Goal: Information Seeking & Learning: Understand process/instructions

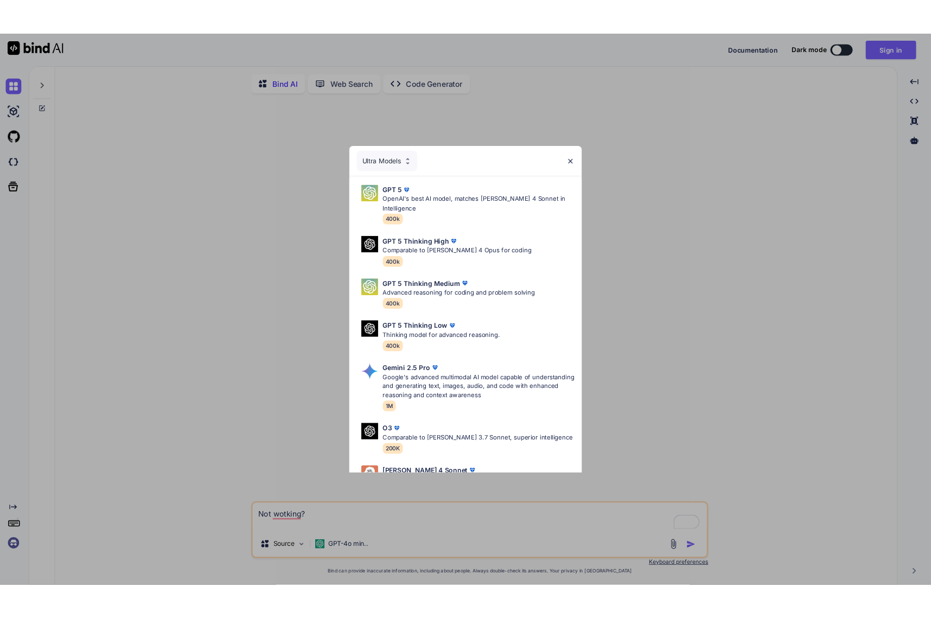
scroll to position [4, 0]
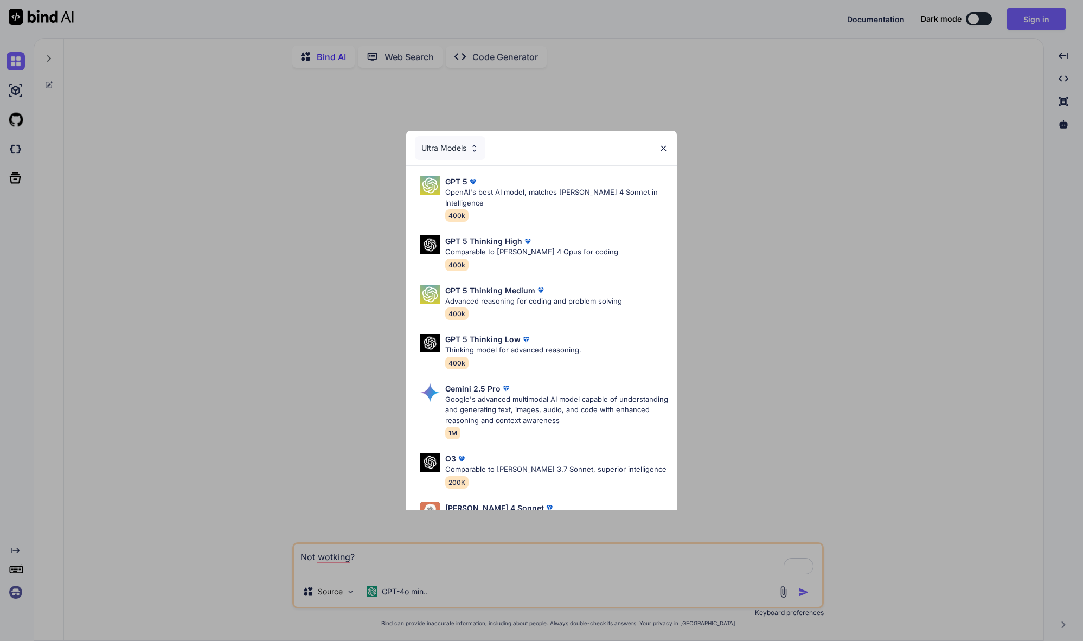
type textarea "x"
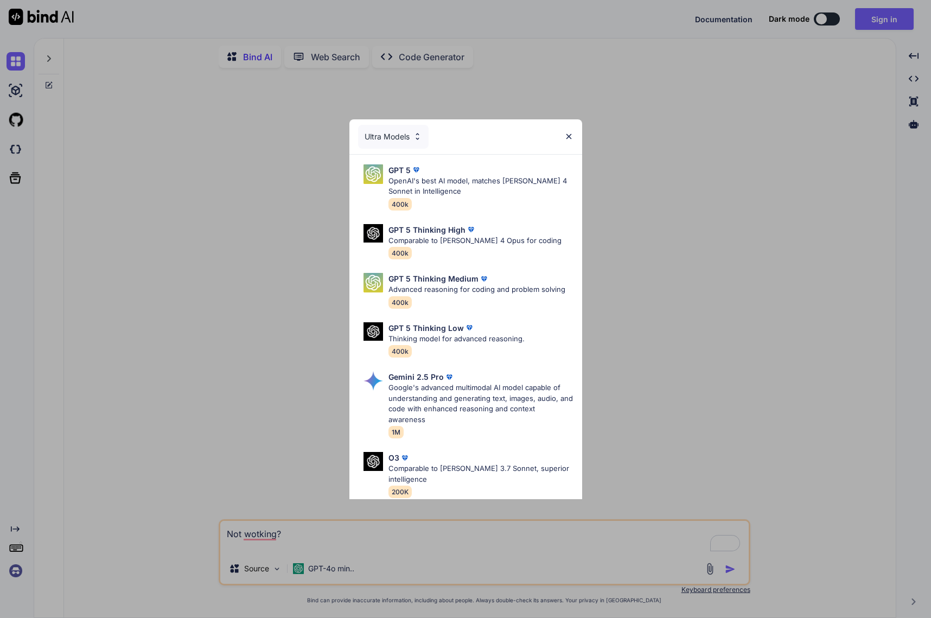
drag, startPoint x: 242, startPoint y: 68, endPoint x: 239, endPoint y: 53, distance: 15.5
click at [242, 68] on div "Ultra Models GPT 5 OpenAI's best AI model, matches Claude 4 Sonnet in Intellige…" at bounding box center [465, 309] width 931 height 618
click at [413, 190] on p "OpenAI's best AI model, matches Claude 4 Sonnet in Intelligence" at bounding box center [480, 186] width 185 height 21
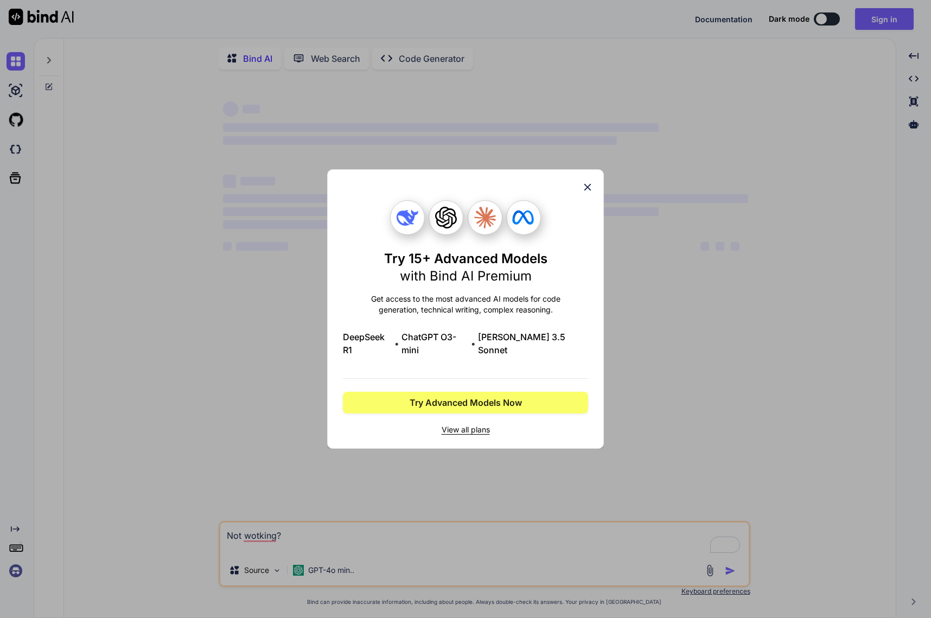
click at [580, 195] on div "Try 15+ Advanced Models with Bind AI Premium Get access to the most advanced AI…" at bounding box center [465, 309] width 245 height 278
type textarea "x"
click at [591, 193] on icon at bounding box center [588, 187] width 12 height 12
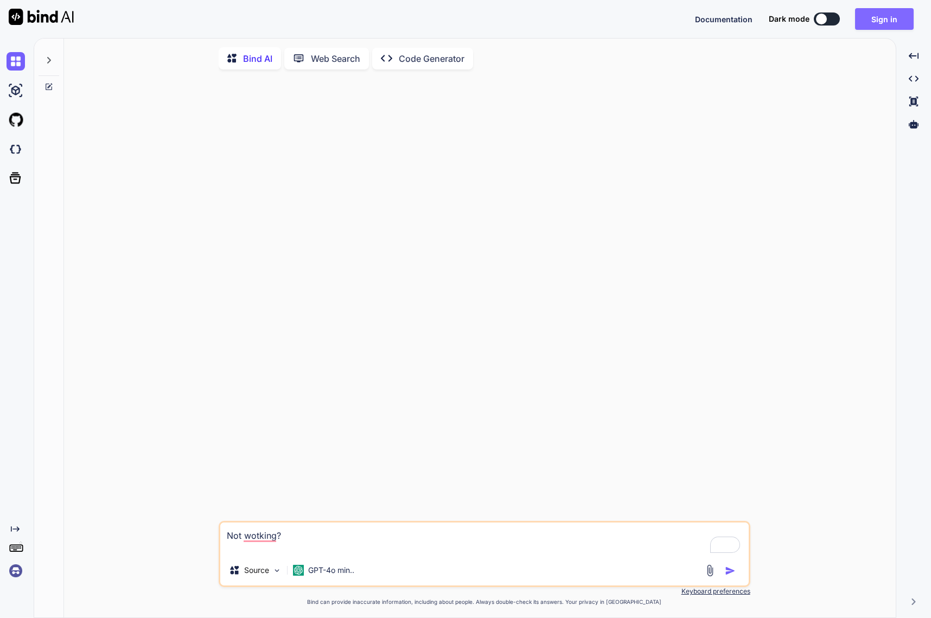
click at [878, 16] on button "Sign in" at bounding box center [884, 19] width 59 height 22
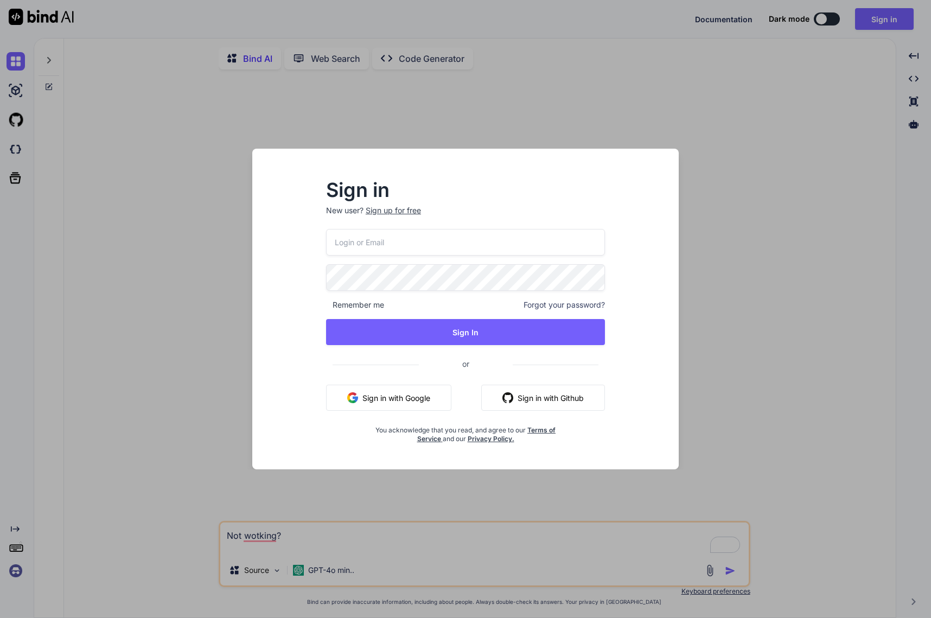
type input "stewart@audere.com.au"
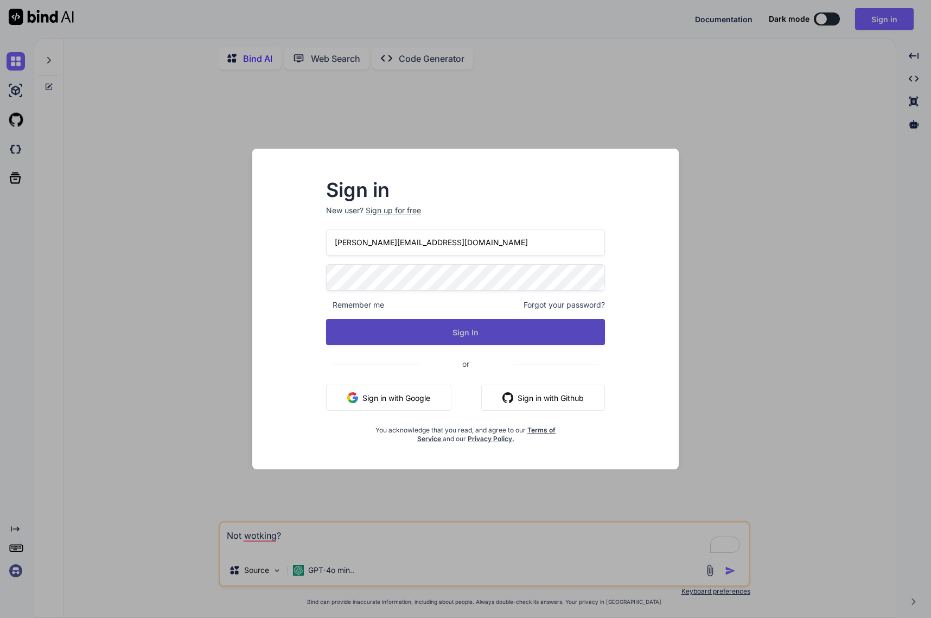
click at [476, 327] on button "Sign In" at bounding box center [465, 332] width 279 height 26
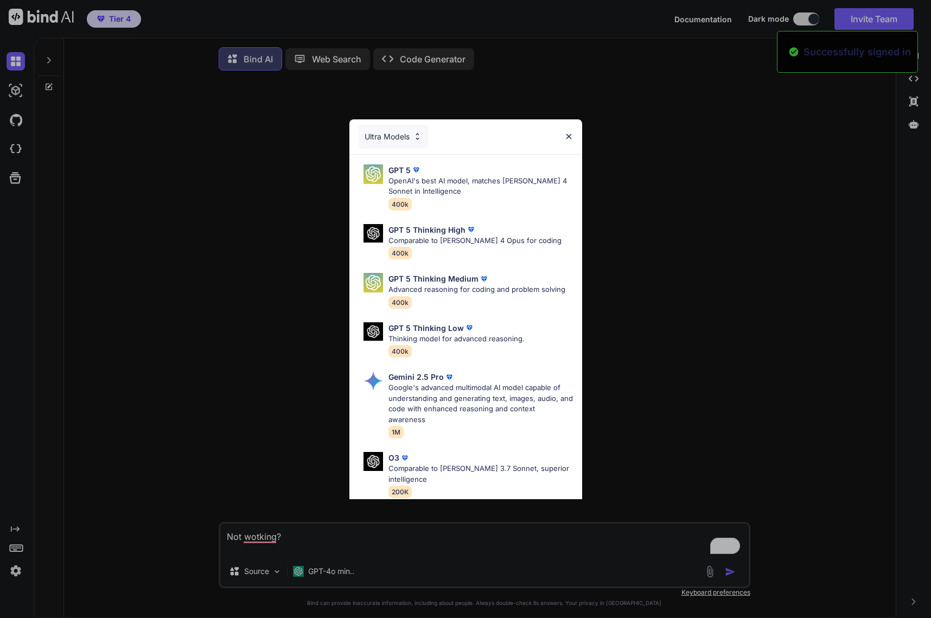
click at [445, 179] on p "OpenAI's best AI model, matches Claude 4 Sonnet in Intelligence" at bounding box center [480, 186] width 185 height 21
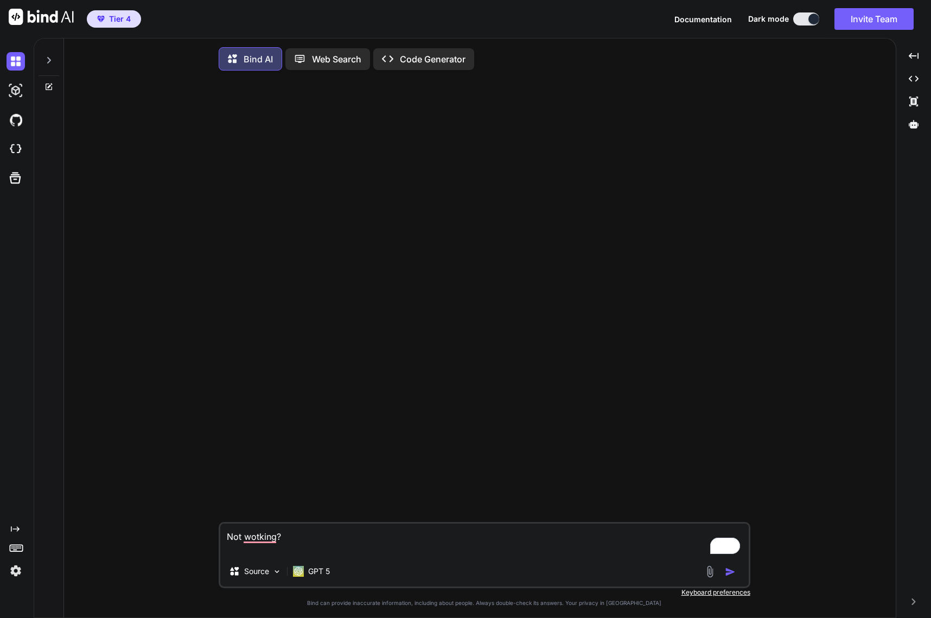
click at [45, 63] on icon at bounding box center [48, 60] width 9 height 9
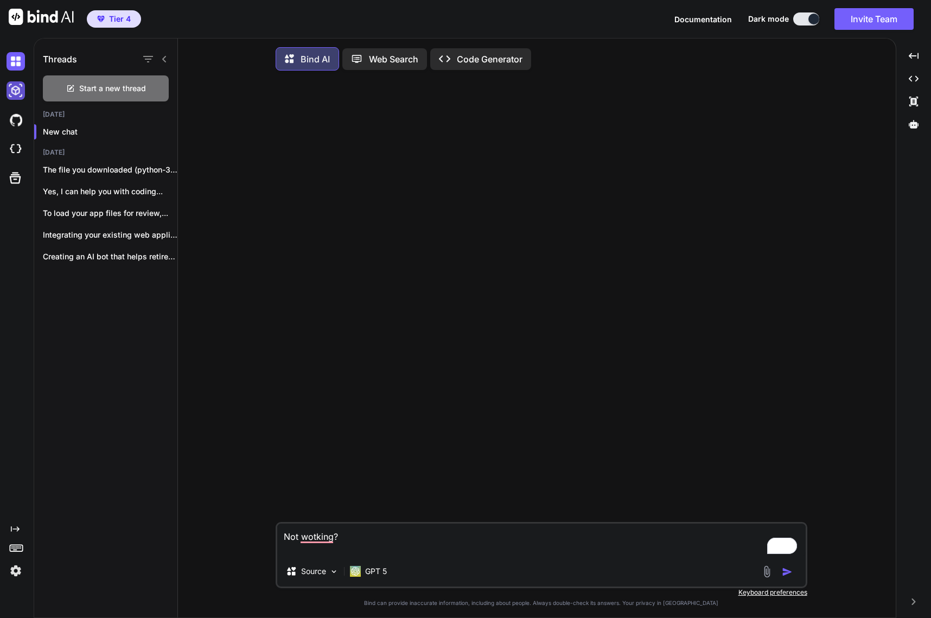
click at [18, 89] on img at bounding box center [16, 90] width 18 height 18
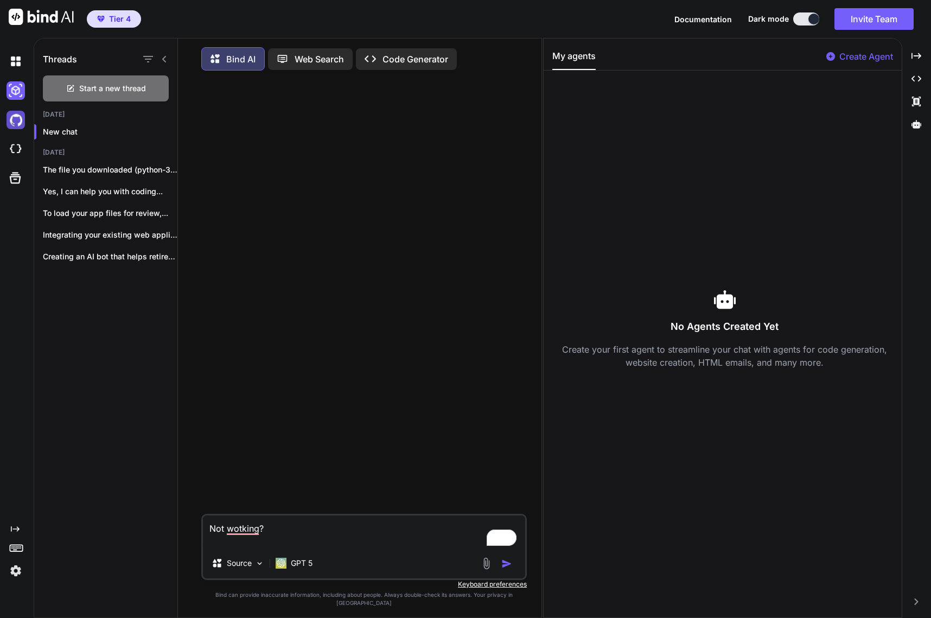
click at [17, 122] on img at bounding box center [16, 120] width 18 height 18
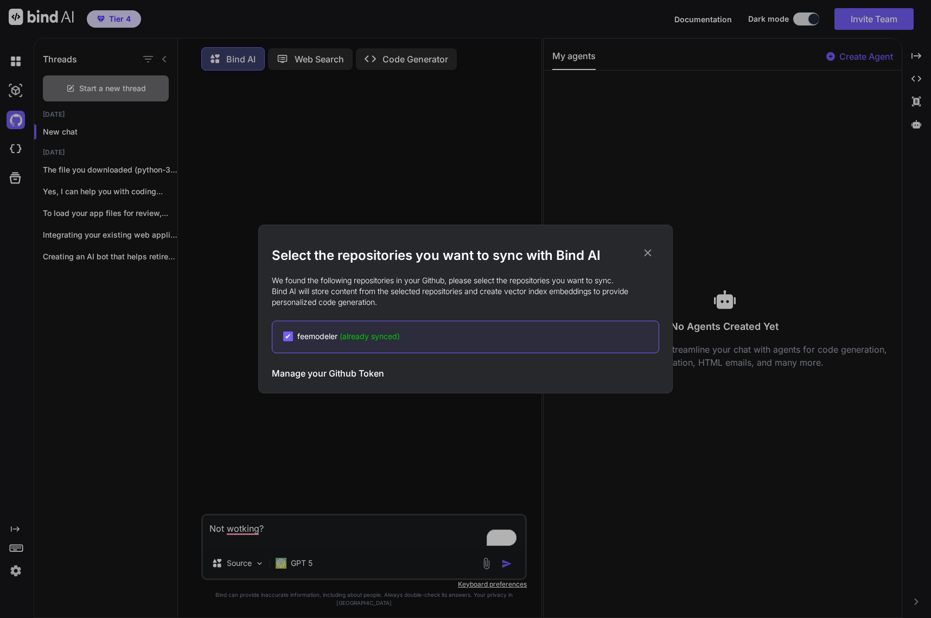
click at [375, 330] on div "✔ feemodeler (already synced)" at bounding box center [465, 337] width 387 height 33
click at [384, 340] on span "(already synced)" at bounding box center [370, 335] width 60 height 9
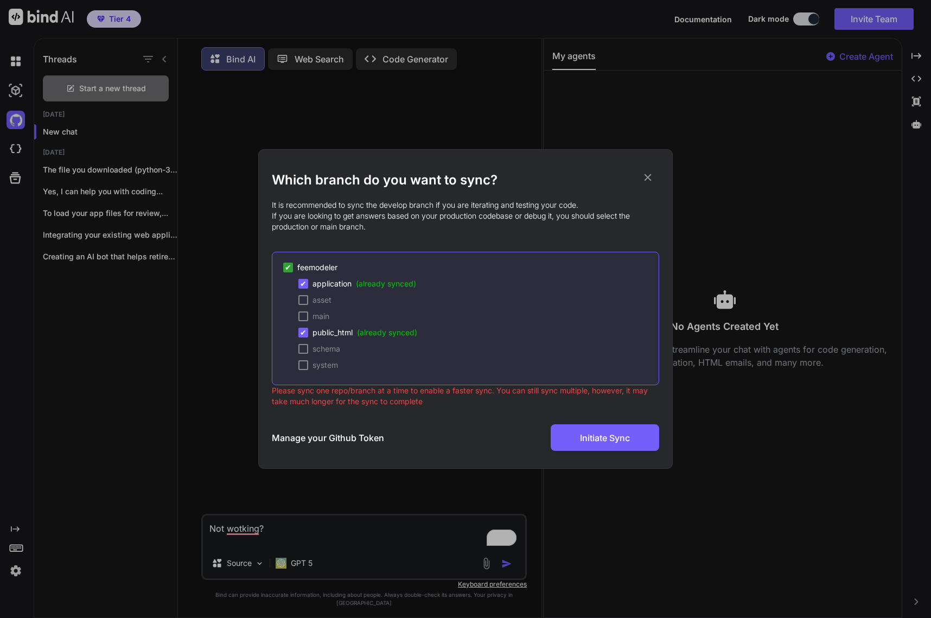
click at [302, 308] on div "✔ application (already synced) asset main ✔ public_html (already synced) schema…" at bounding box center [470, 324] width 375 height 92
click at [648, 183] on h2 "Which branch do you want to sync?" at bounding box center [465, 179] width 387 height 17
click at [652, 176] on icon at bounding box center [648, 177] width 12 height 12
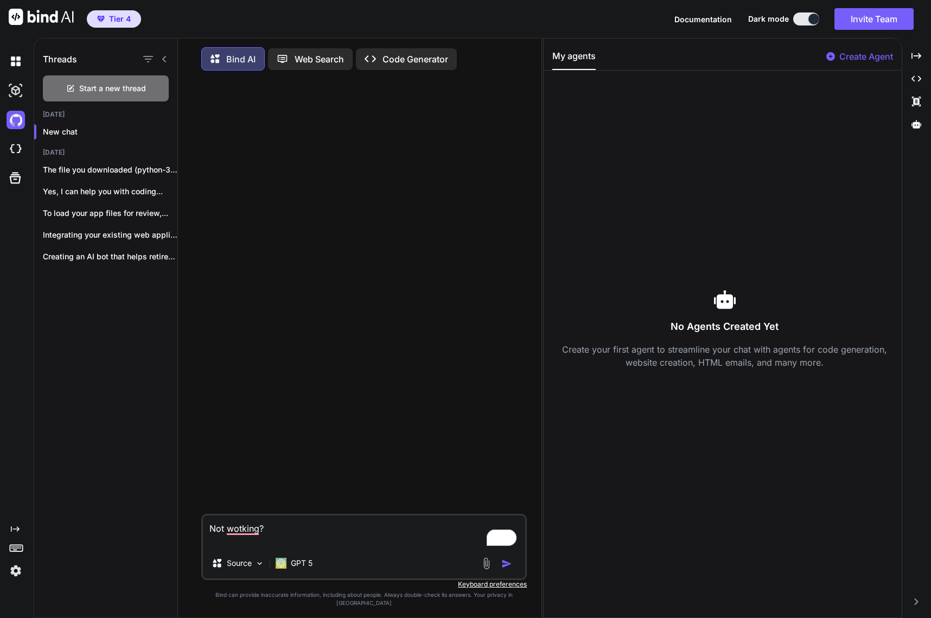
click at [626, 248] on div "No Agents Created Yet Create your first agent to streamline your chat with agen…" at bounding box center [724, 328] width 345 height 499
click at [21, 84] on img at bounding box center [16, 90] width 18 height 18
click at [18, 114] on img at bounding box center [16, 120] width 18 height 18
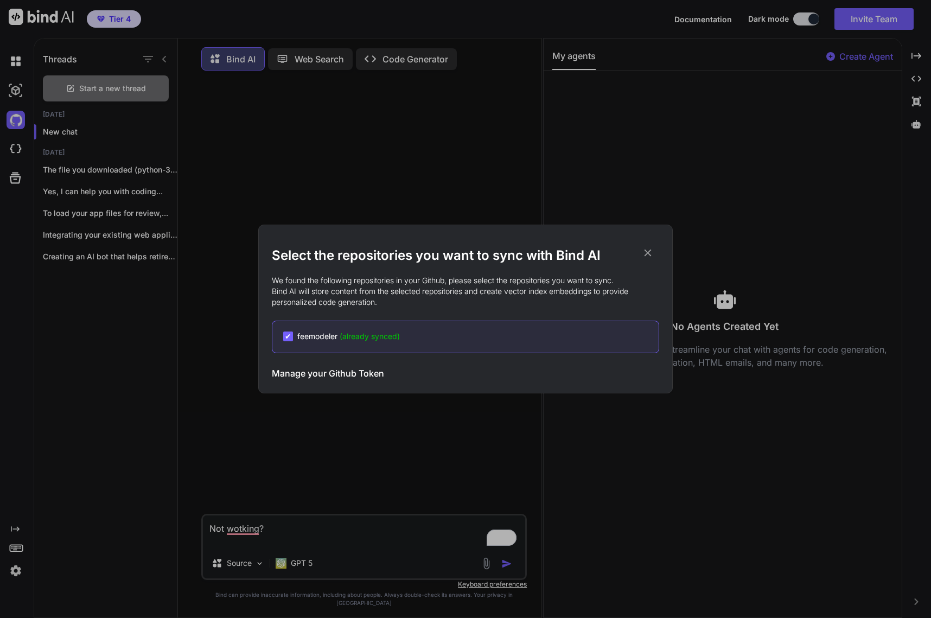
click at [429, 334] on div "✔ feemodeler (already synced)" at bounding box center [470, 336] width 375 height 11
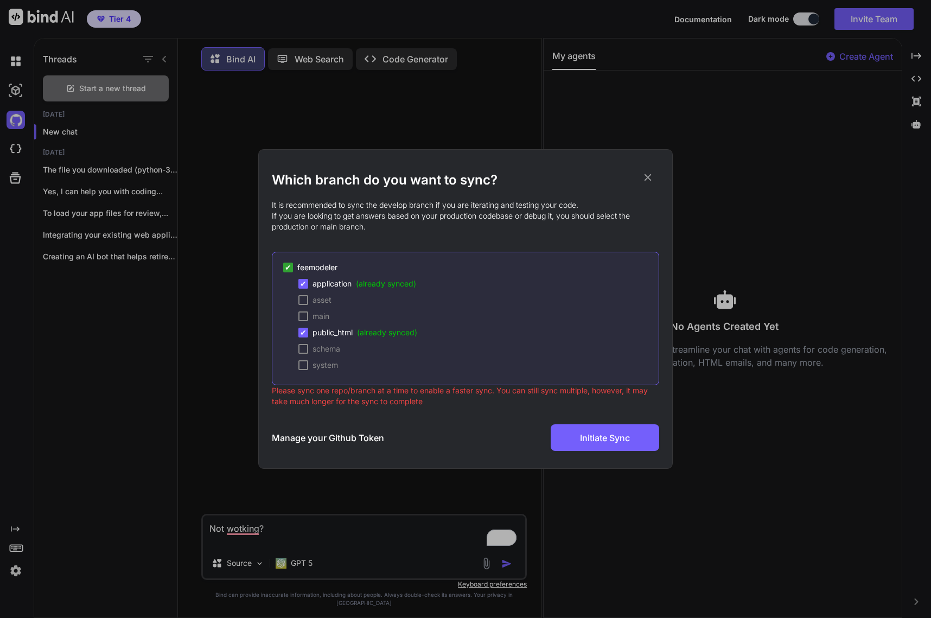
click at [333, 439] on h3 "Manage your Github Token" at bounding box center [328, 437] width 112 height 13
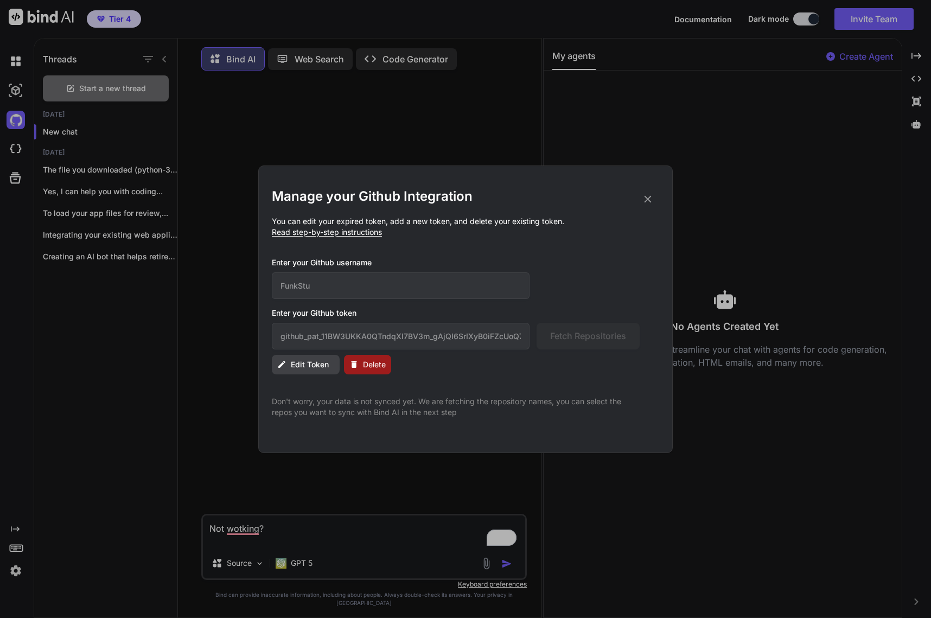
click at [327, 363] on button "Edit Token" at bounding box center [306, 365] width 68 height 20
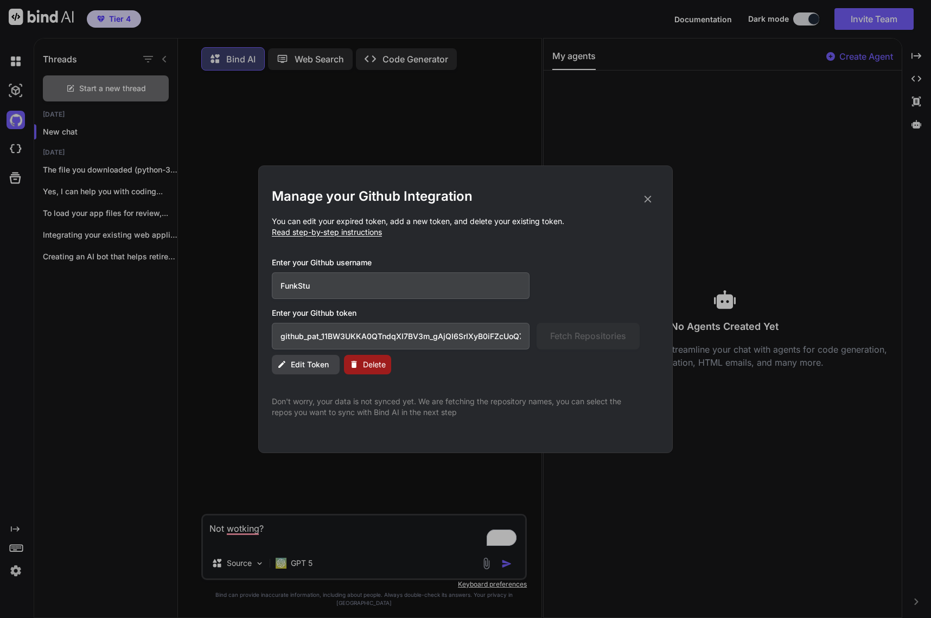
click at [599, 355] on div "Edit Token Delete" at bounding box center [465, 365] width 387 height 20
click at [609, 355] on div "Edit Token Delete" at bounding box center [465, 365] width 387 height 20
click at [649, 194] on icon at bounding box center [648, 199] width 12 height 12
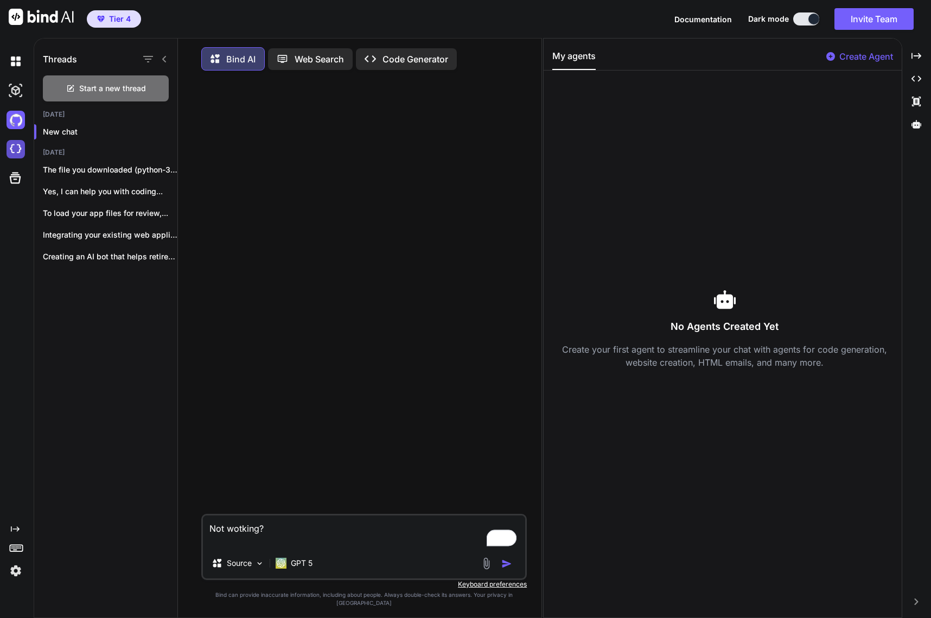
click at [16, 148] on img at bounding box center [16, 149] width 18 height 18
click at [12, 117] on img at bounding box center [16, 120] width 18 height 18
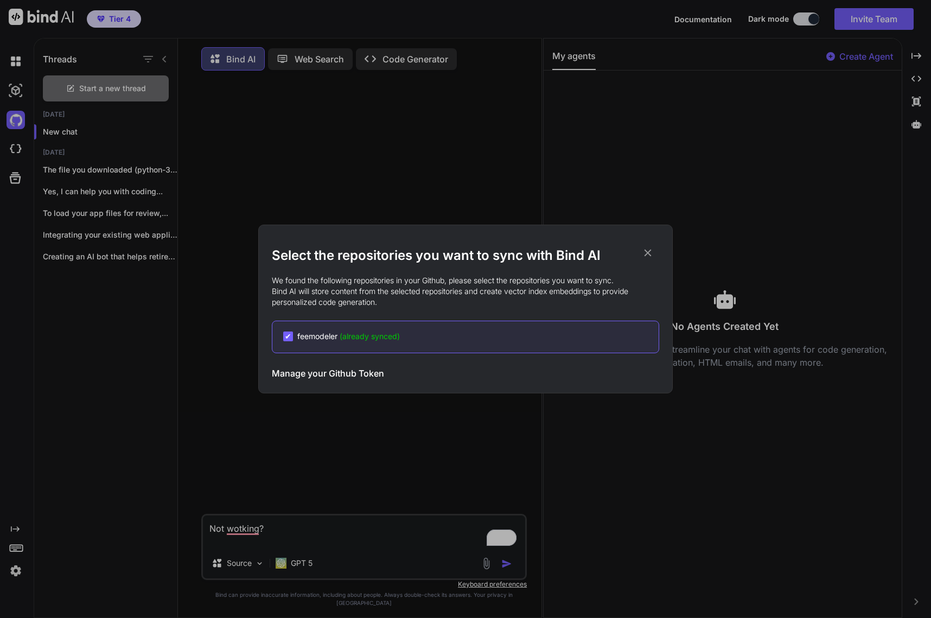
click at [409, 339] on div "✔ feemodeler (already synced)" at bounding box center [470, 336] width 375 height 11
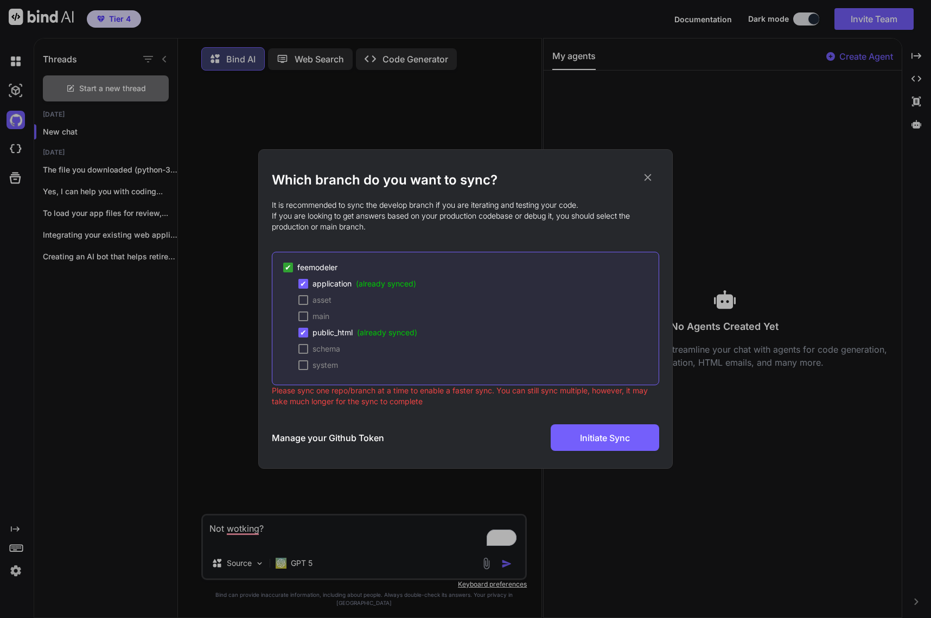
click at [325, 435] on h3 "Manage your Github Token" at bounding box center [328, 437] width 112 height 13
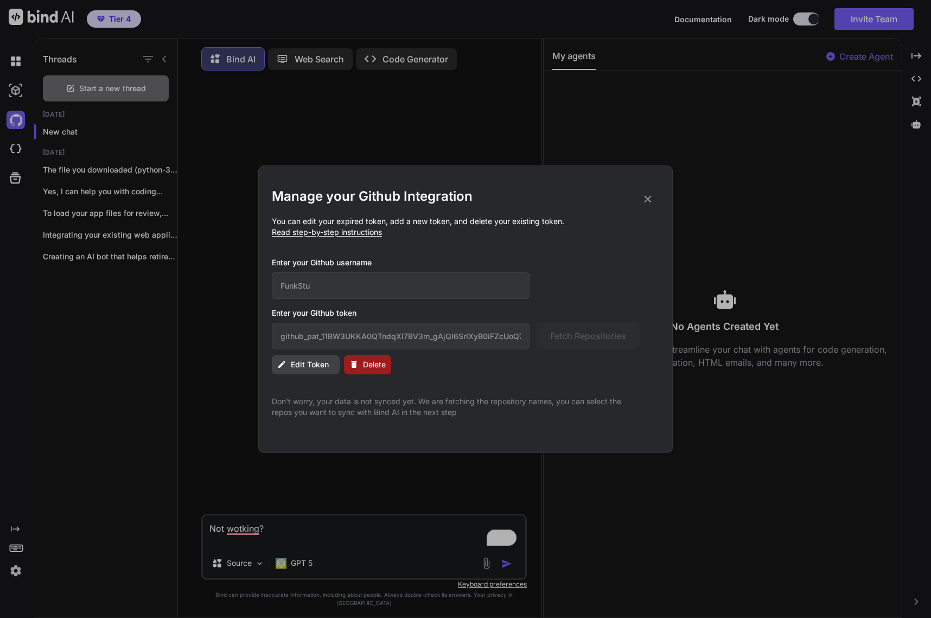
click at [625, 325] on div "Enter your Github token github_pat_11BW3UKKA0QTndqXI7BV3m_gAjQI6SrIXyB0iFZcUoQ7…" at bounding box center [465, 329] width 387 height 42
click at [647, 197] on icon at bounding box center [648, 199] width 12 height 12
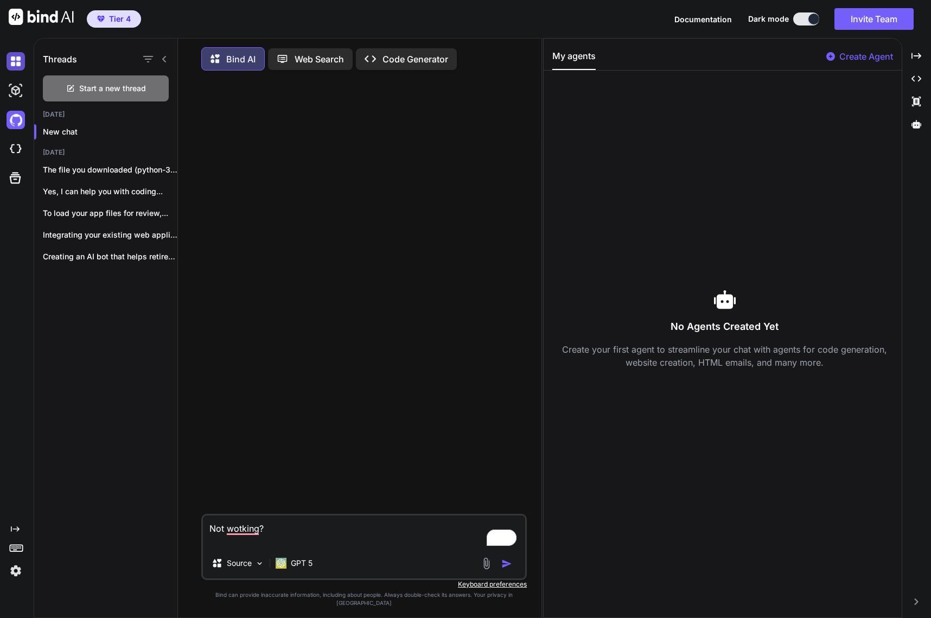
click at [21, 66] on img at bounding box center [16, 61] width 18 height 18
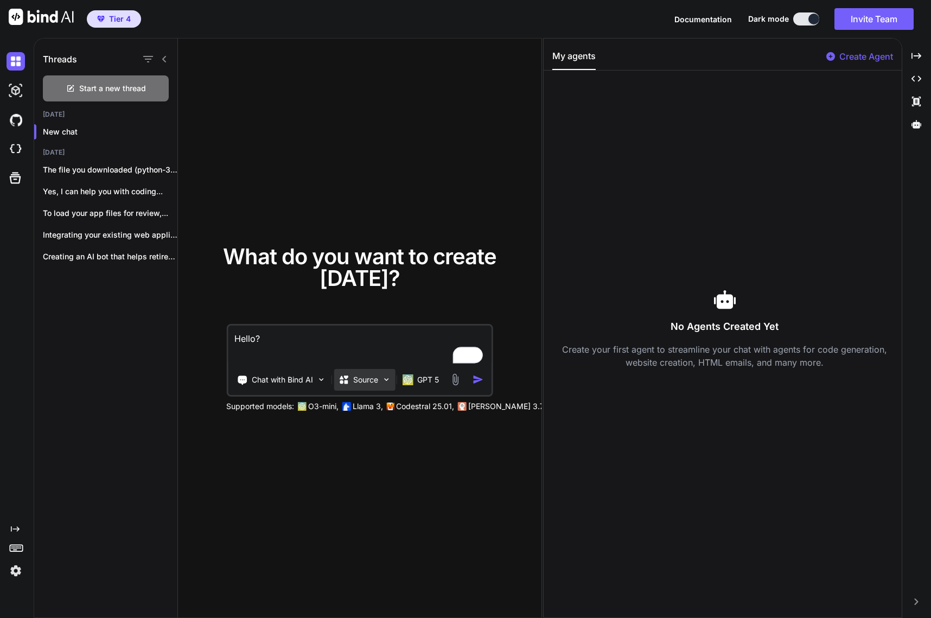
click at [365, 387] on div "Source" at bounding box center [364, 380] width 61 height 22
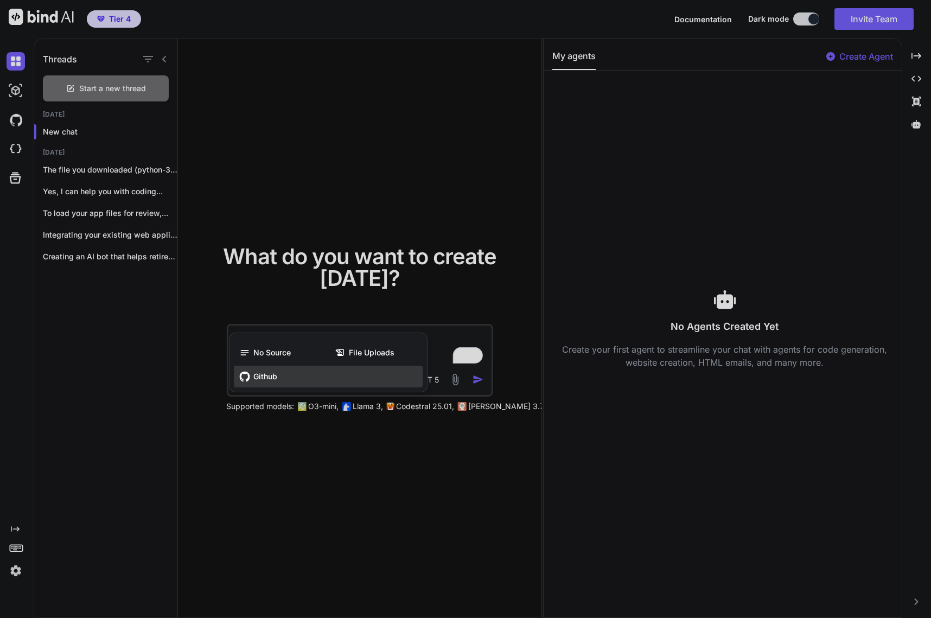
click at [269, 380] on span "Github" at bounding box center [265, 376] width 24 height 11
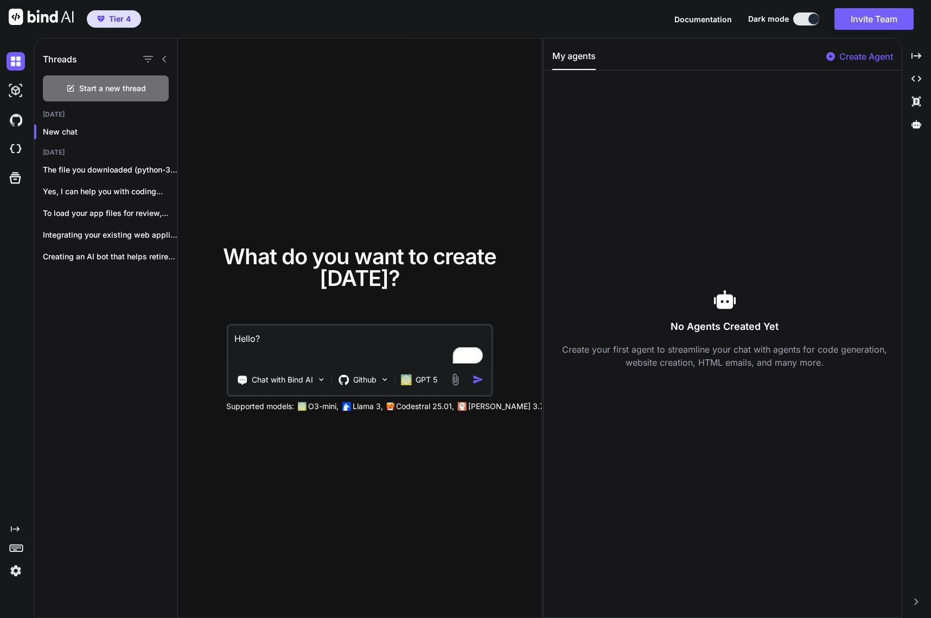
drag, startPoint x: 298, startPoint y: 342, endPoint x: 122, endPoint y: 312, distance: 178.7
click at [202, 321] on div "What do you want to create today? Hello? Chat with Bind AI Github GPT 5 Support…" at bounding box center [360, 329] width 334 height 166
type textarea "I want to make updates to Role Audit"
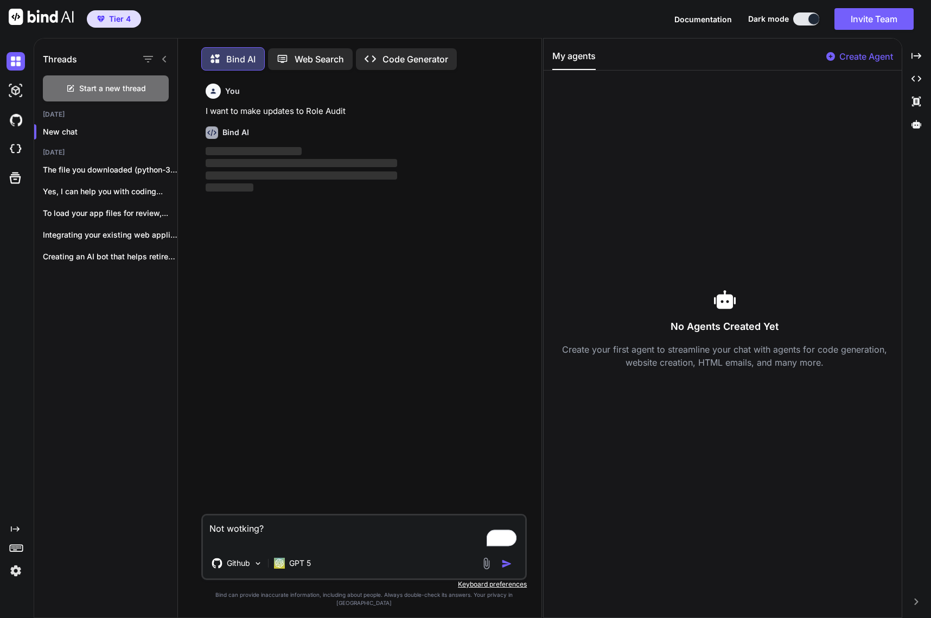
scroll to position [5, 0]
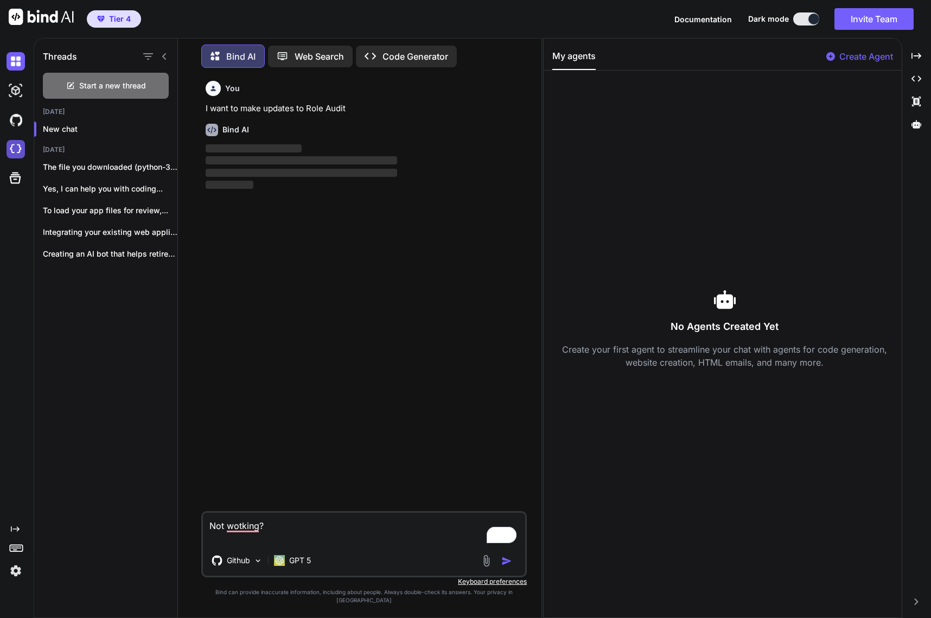
click at [14, 151] on img at bounding box center [16, 149] width 18 height 18
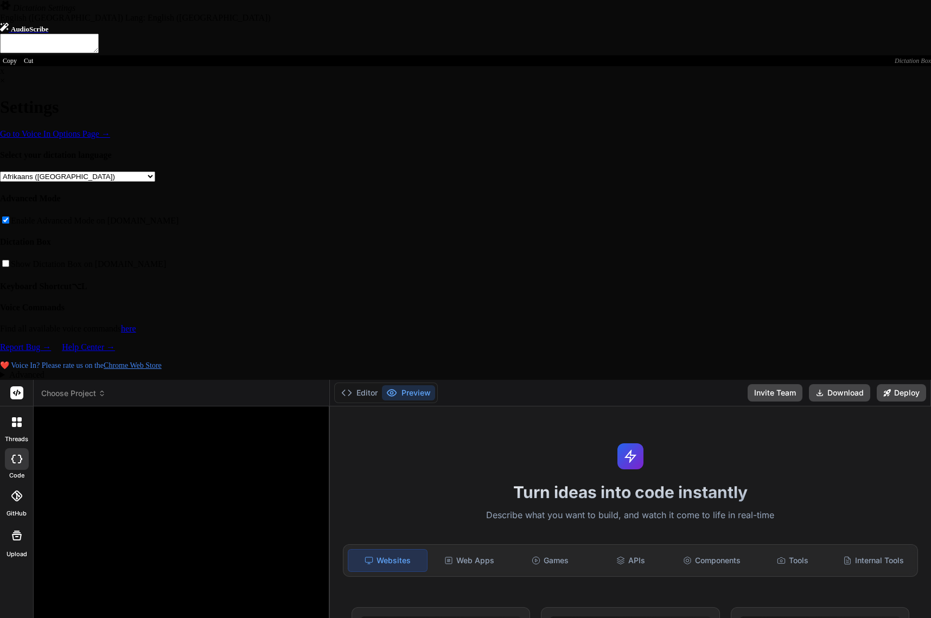
type textarea "x"
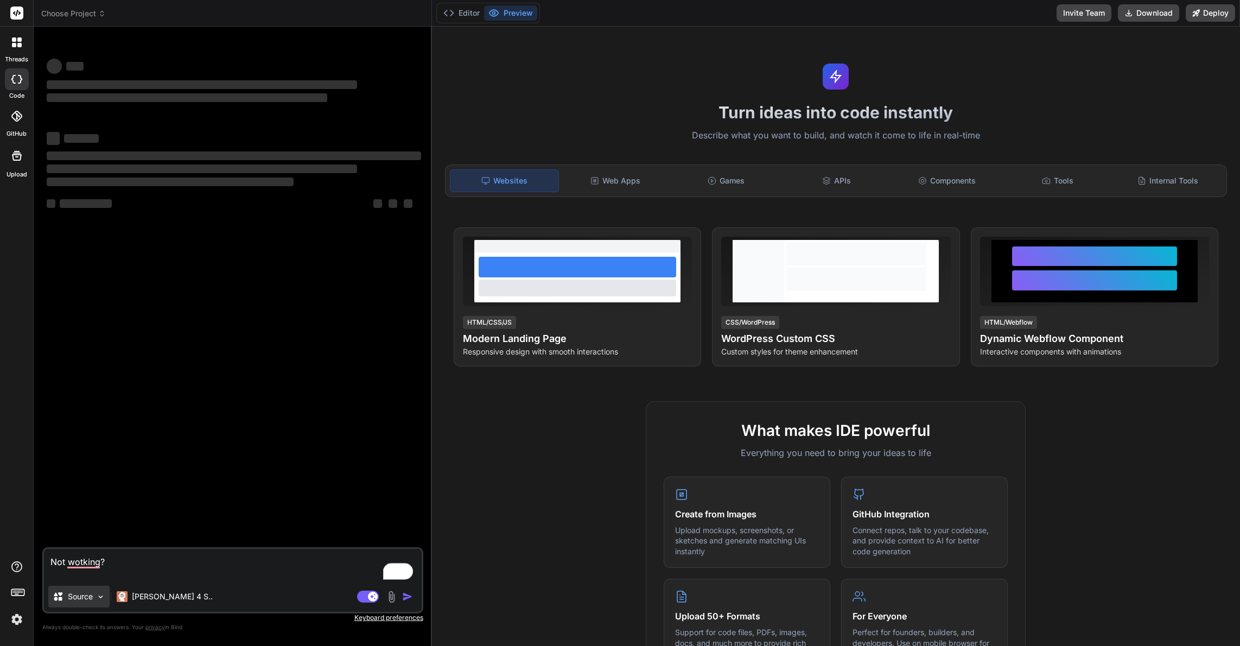
click at [83, 592] on p "Source" at bounding box center [80, 596] width 25 height 11
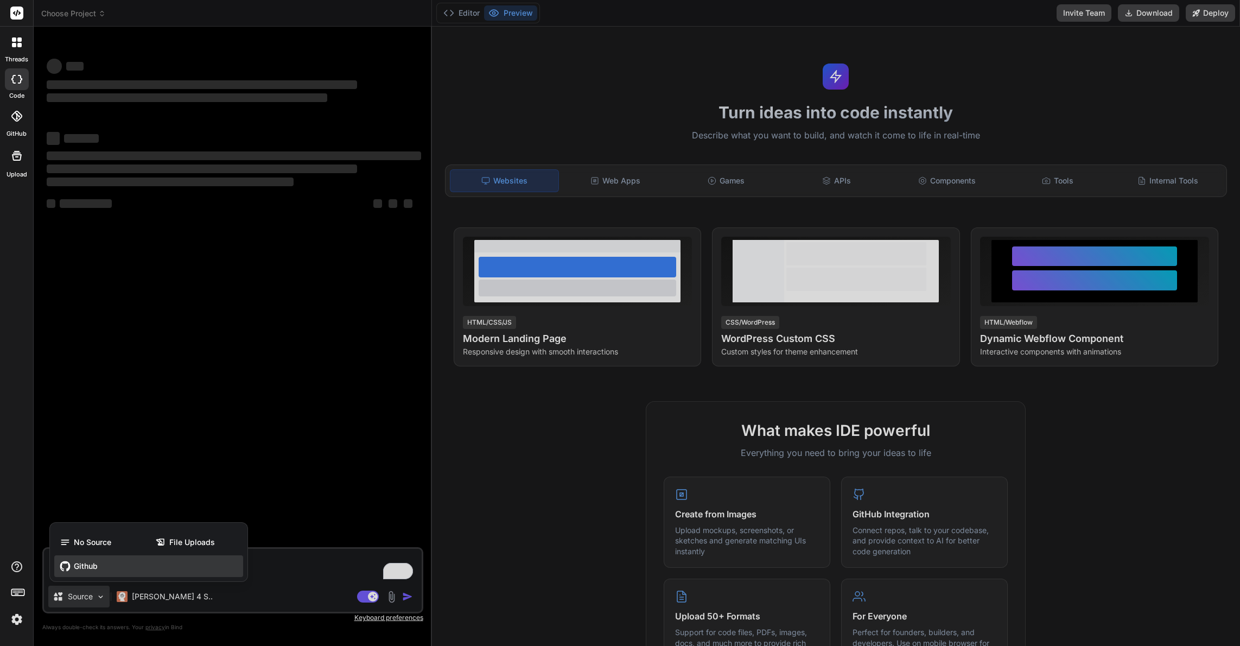
click at [90, 566] on span "Github" at bounding box center [86, 565] width 24 height 11
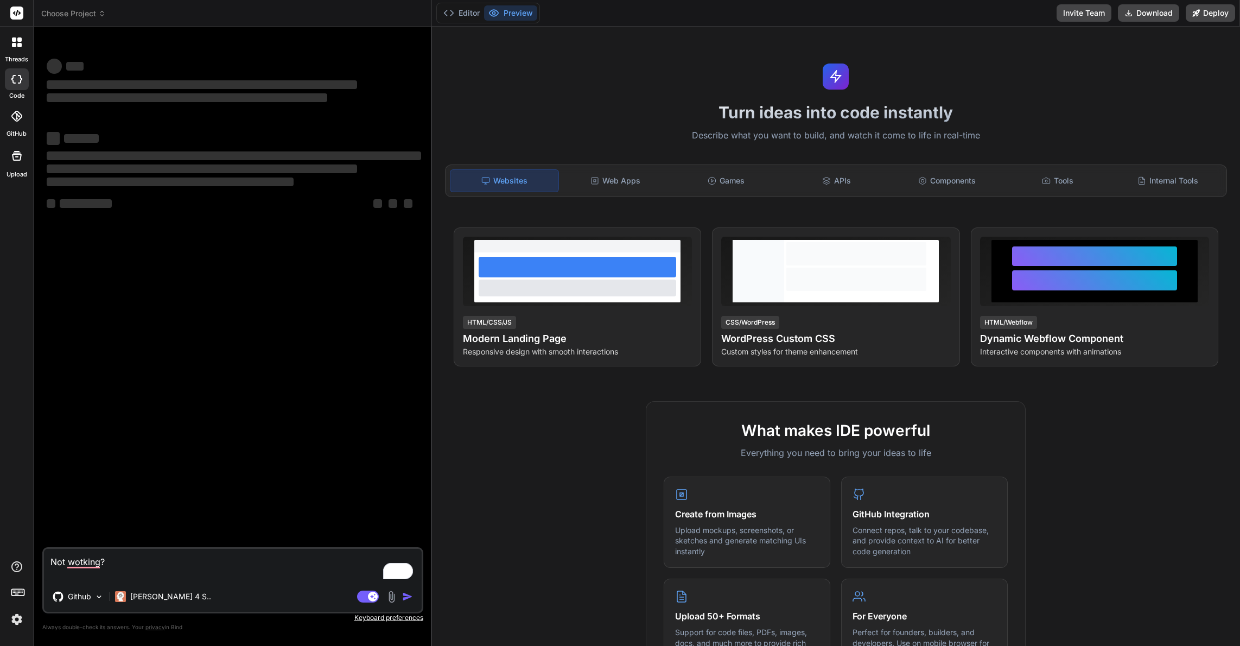
type textarea "x"
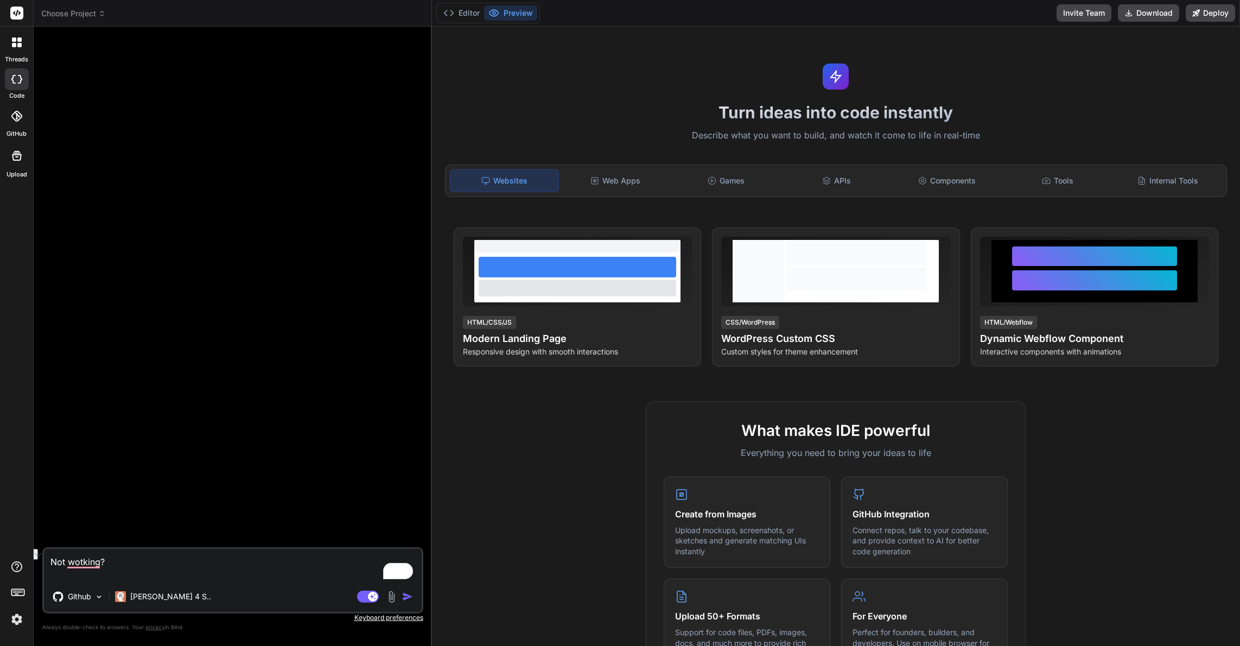
drag, startPoint x: 132, startPoint y: 560, endPoint x: -1, endPoint y: 552, distance: 132.6
click at [0, 552] on div "threads code GitHub Upload Choose Project Created with Pixso. Bind AI Web Searc…" at bounding box center [620, 323] width 1240 height 646
type textarea "I"
type textarea "x"
type textarea "I"
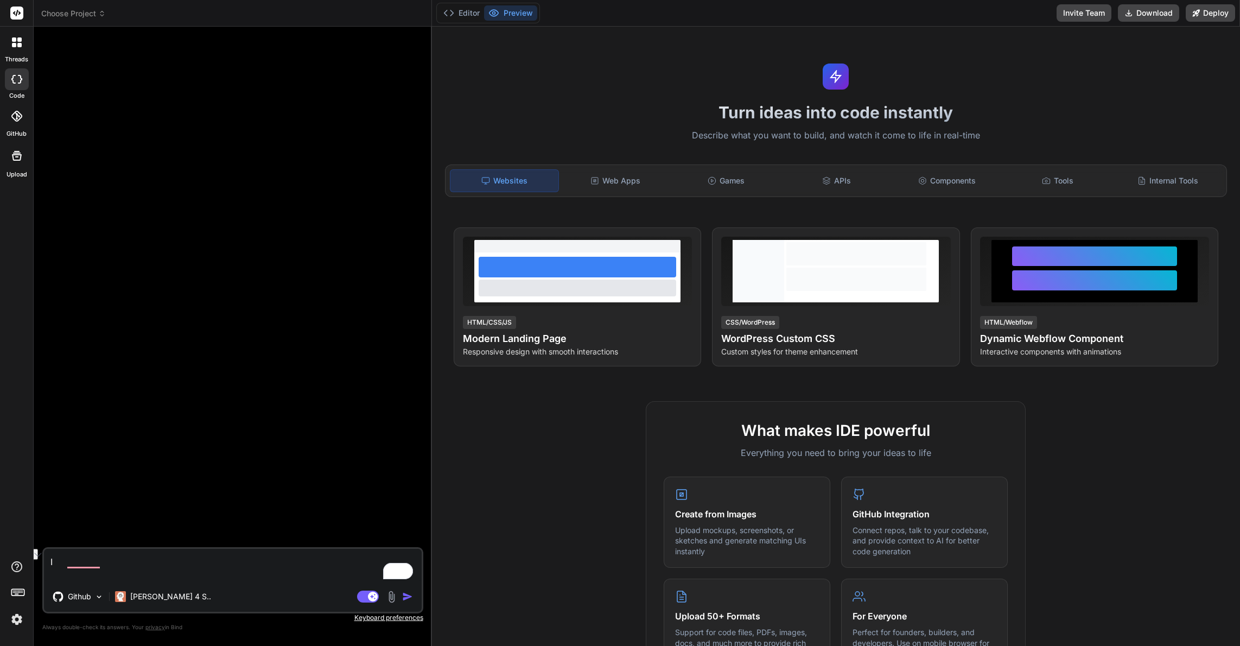
type textarea "x"
type textarea "I w"
type textarea "x"
type textarea "I wa"
type textarea "x"
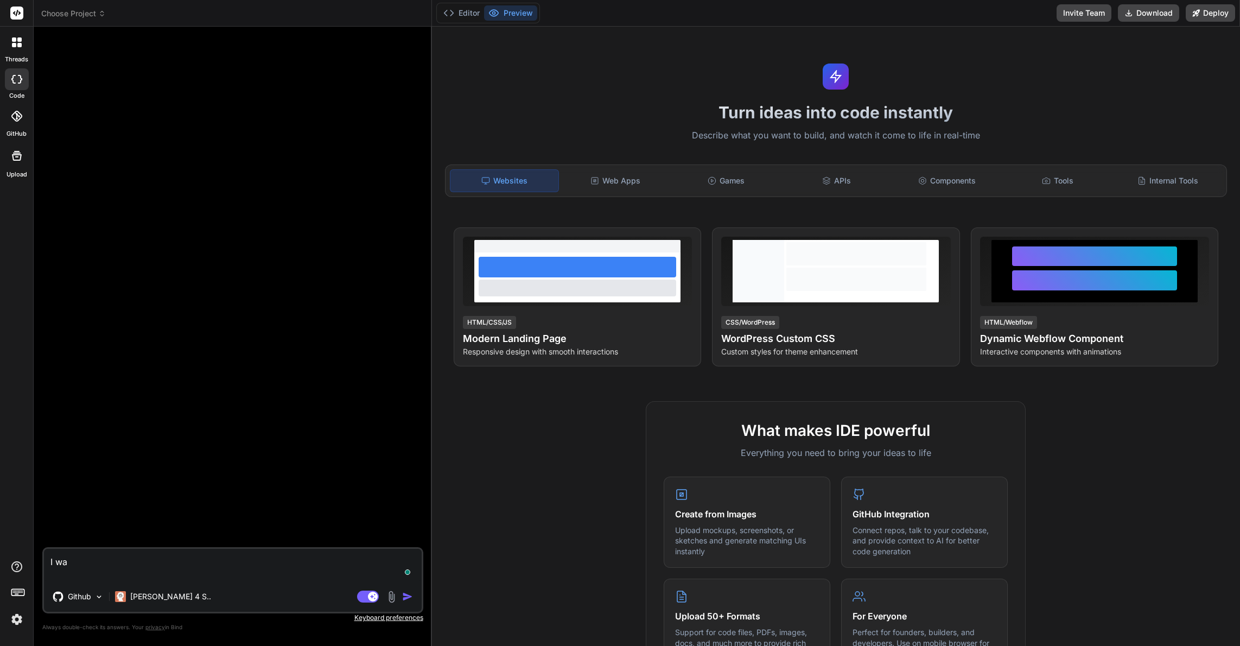
type textarea "I wan"
type textarea "x"
type textarea "I want"
type textarea "x"
type textarea "I want"
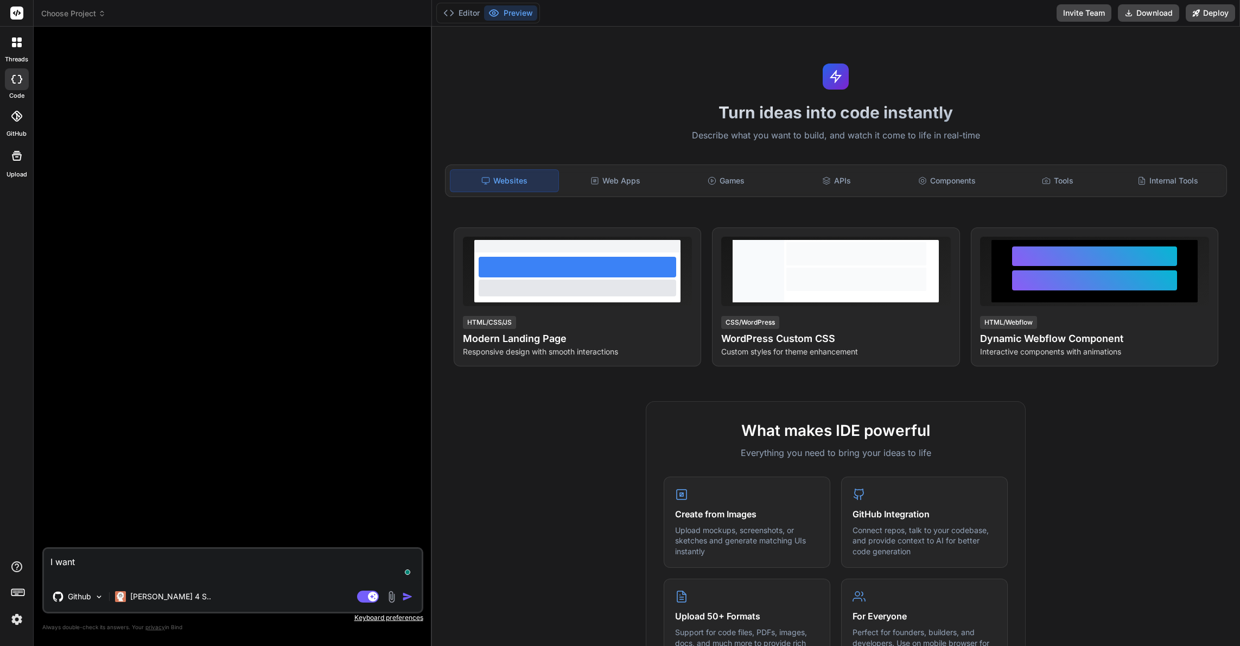
type textarea "x"
type textarea "I want t"
type textarea "x"
type textarea "I want to"
type textarea "x"
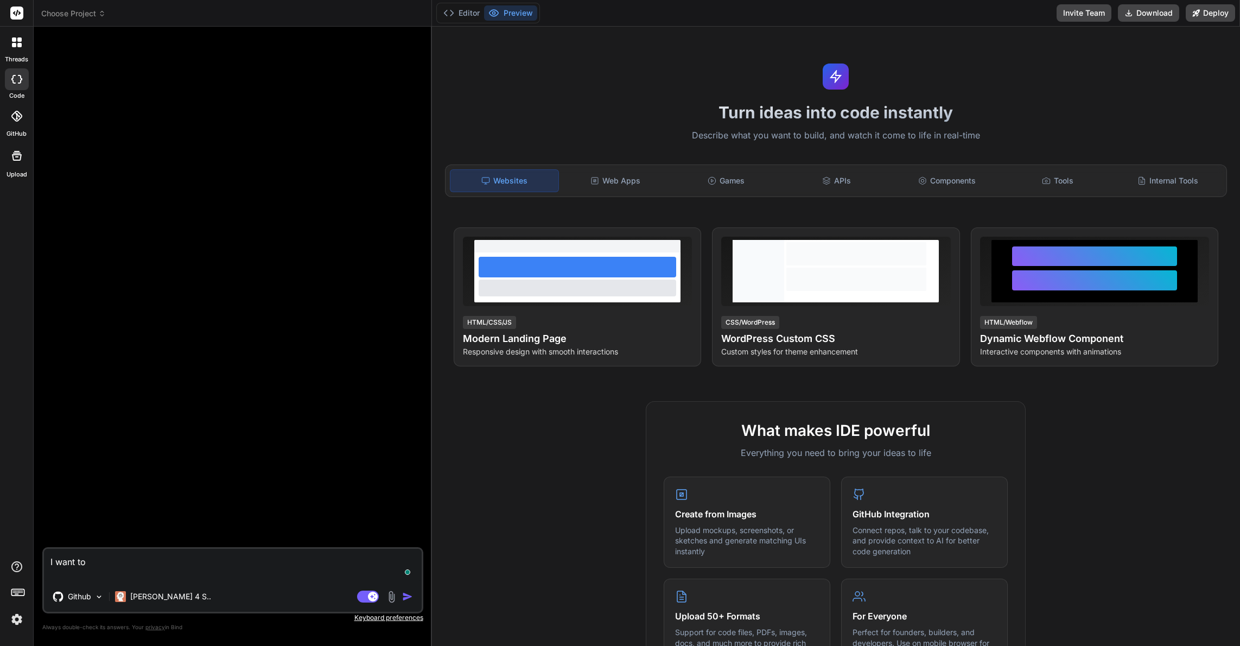
type textarea "I want to"
type textarea "x"
type textarea "I want to a"
type textarea "x"
type textarea "I want to"
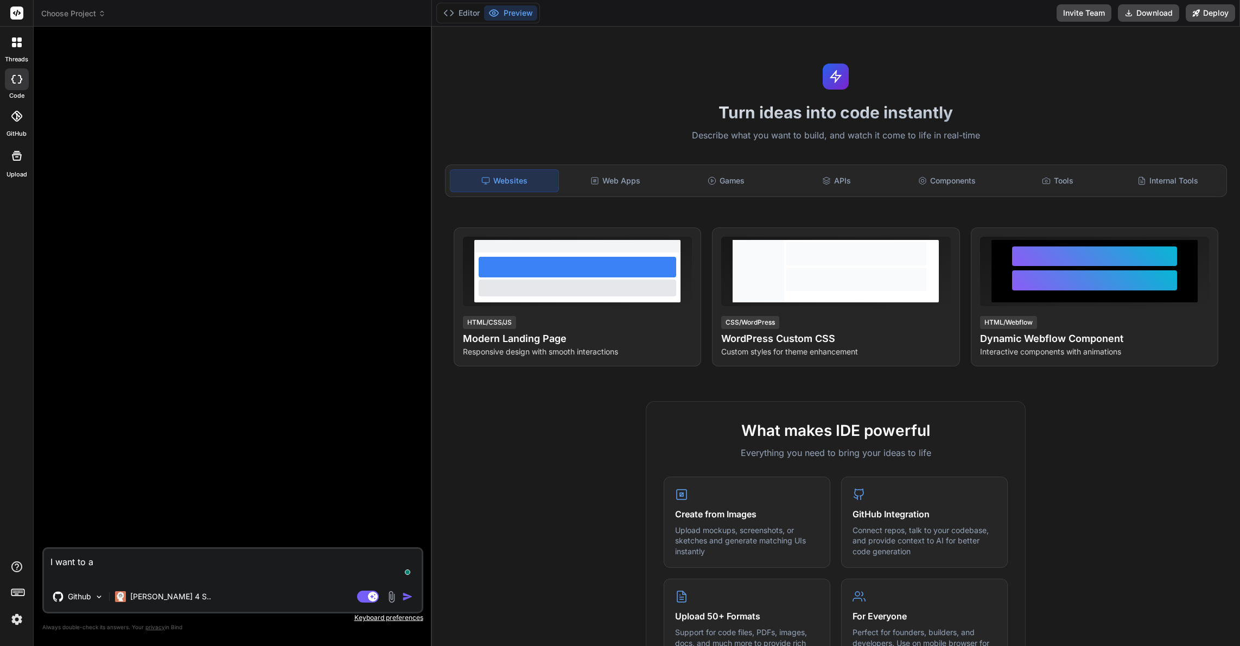
type textarea "x"
type textarea "I want to m"
type textarea "x"
type textarea "I want to ma"
type textarea "x"
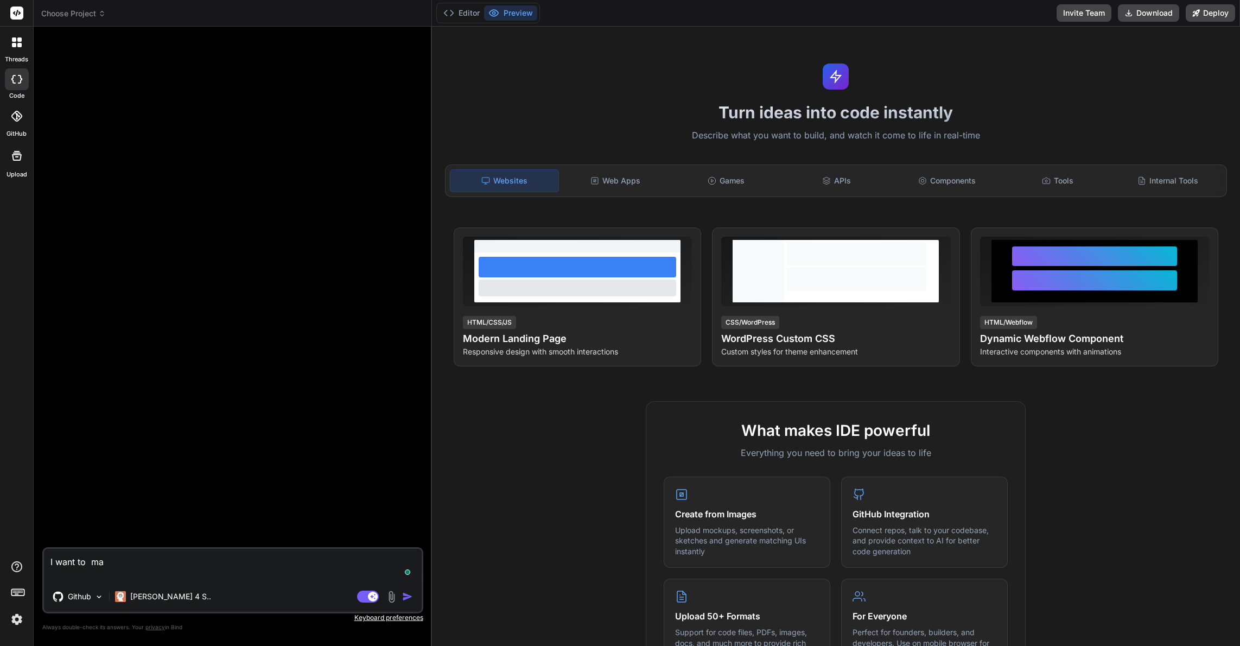
type textarea "I want to mak"
type textarea "x"
type textarea "I want to makr"
type textarea "x"
type textarea "I want to mak"
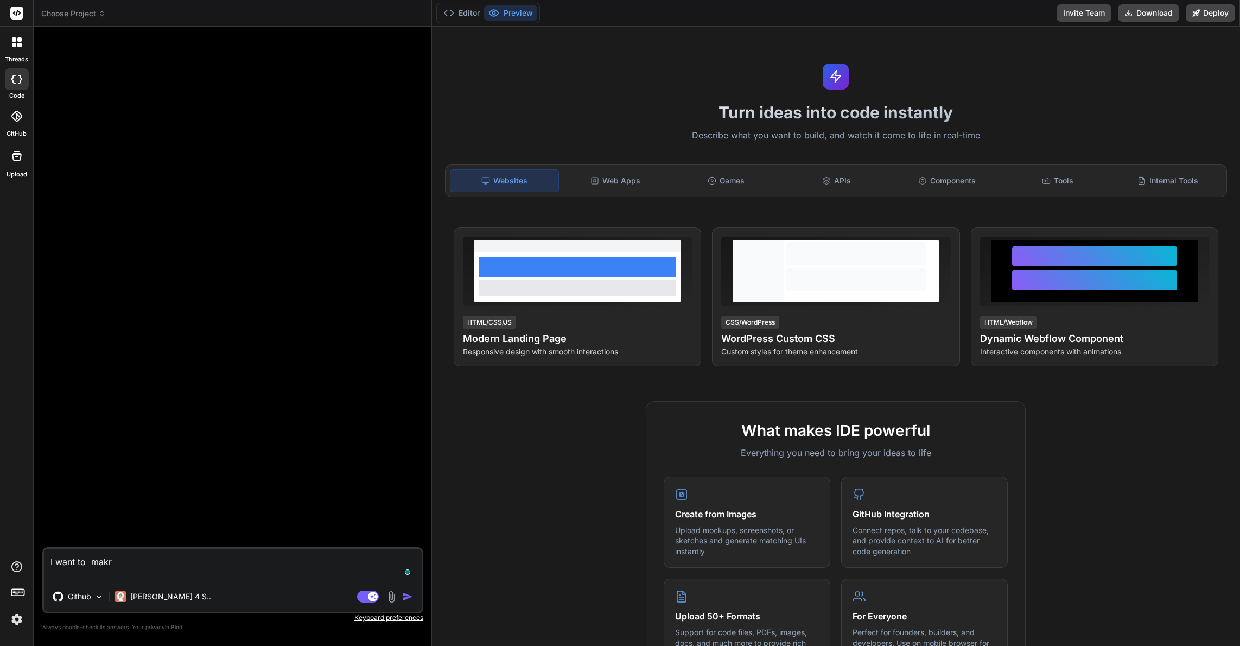
type textarea "x"
type textarea "I want to ma"
type textarea "x"
type textarea "I want to m"
type textarea "x"
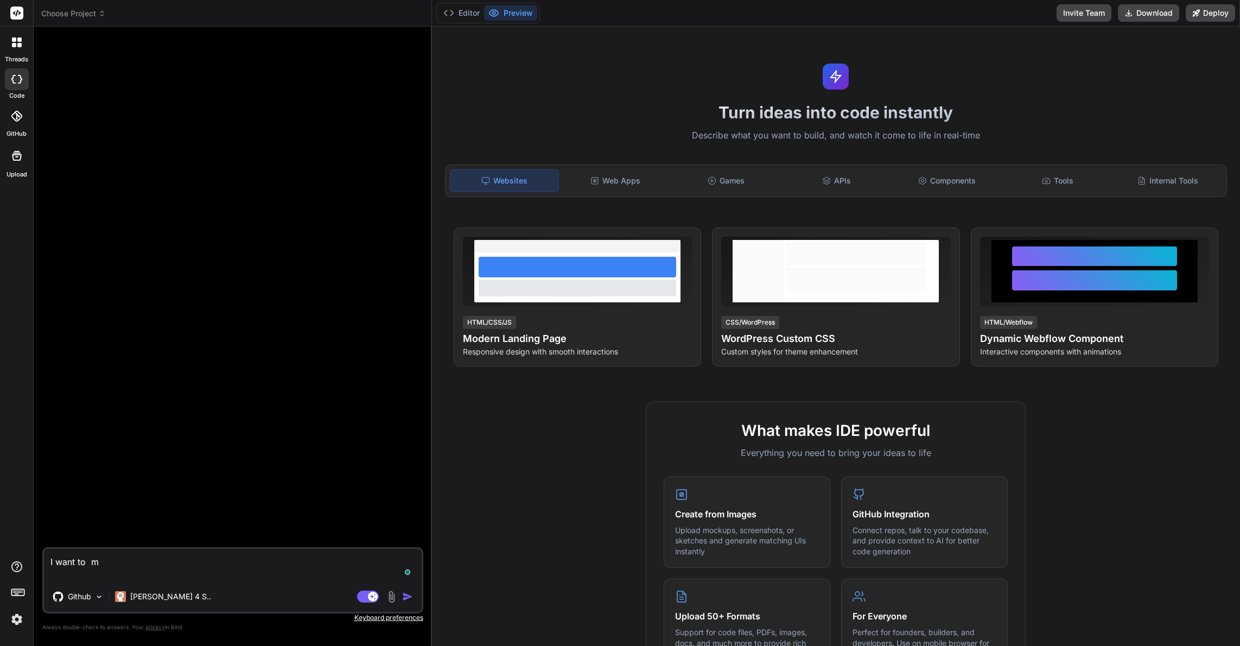
type textarea "I want to"
type textarea "x"
type textarea "I want to"
type textarea "x"
type textarea "I want to m"
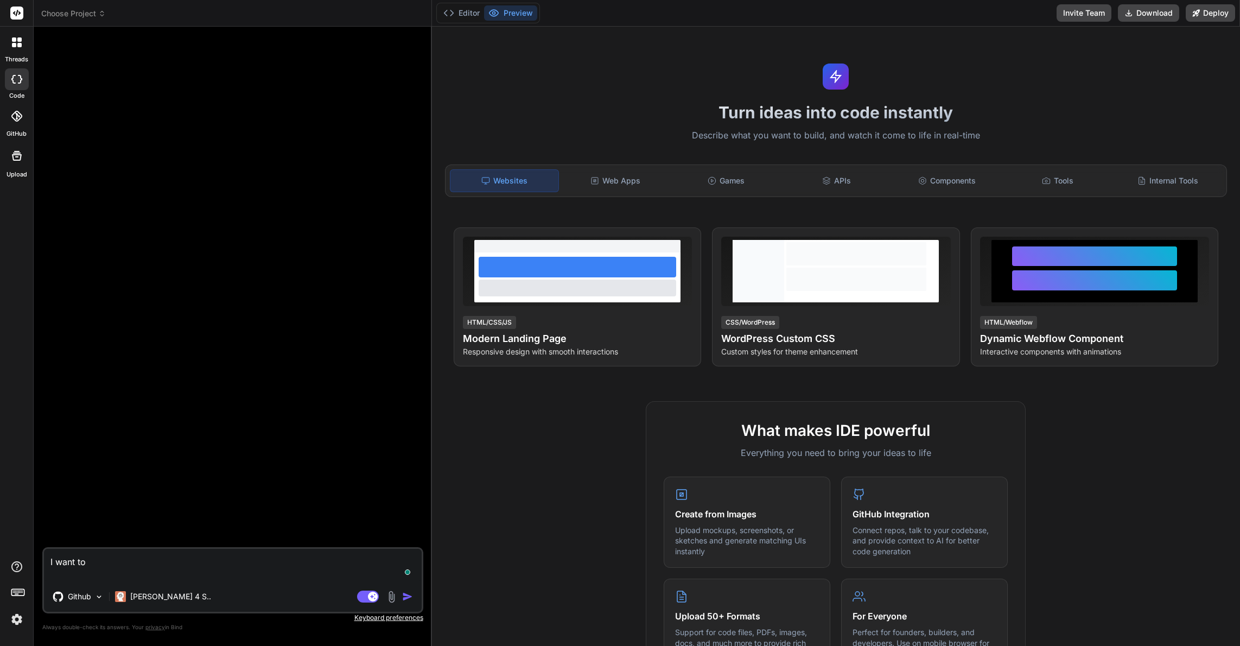
type textarea "x"
type textarea "I want to ma"
type textarea "x"
type textarea "I want to mak"
type textarea "x"
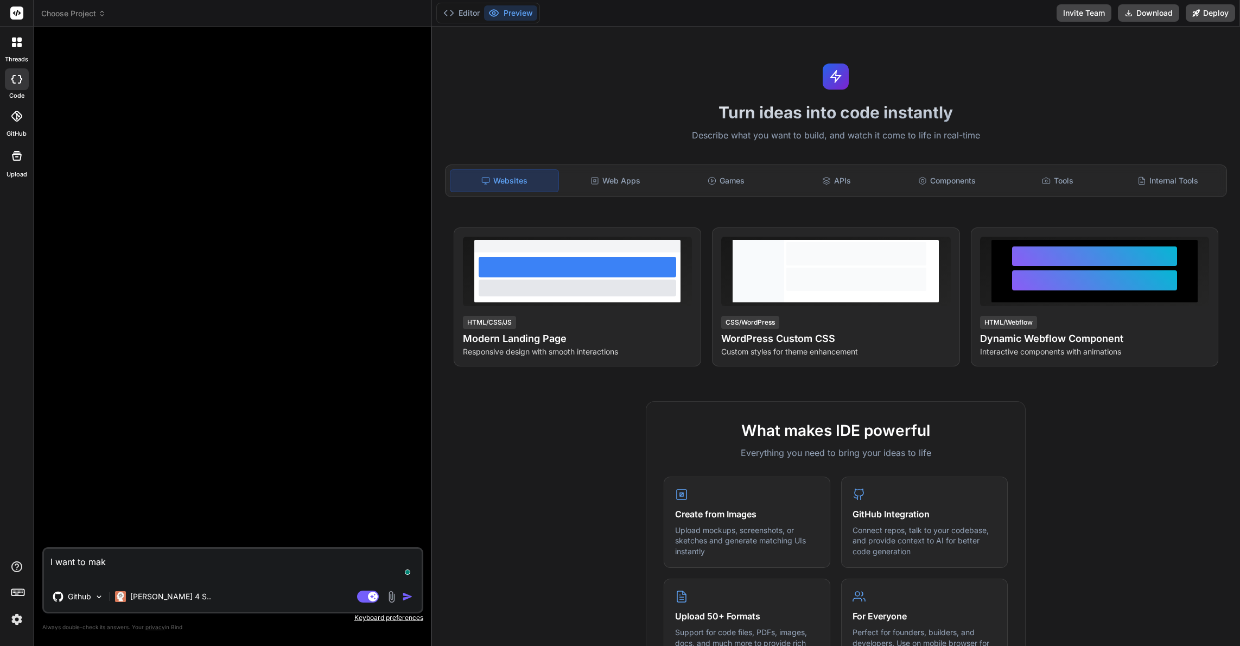
type textarea "I want to make"
type textarea "x"
type textarea "I want to make"
type textarea "x"
type textarea "I want to make s"
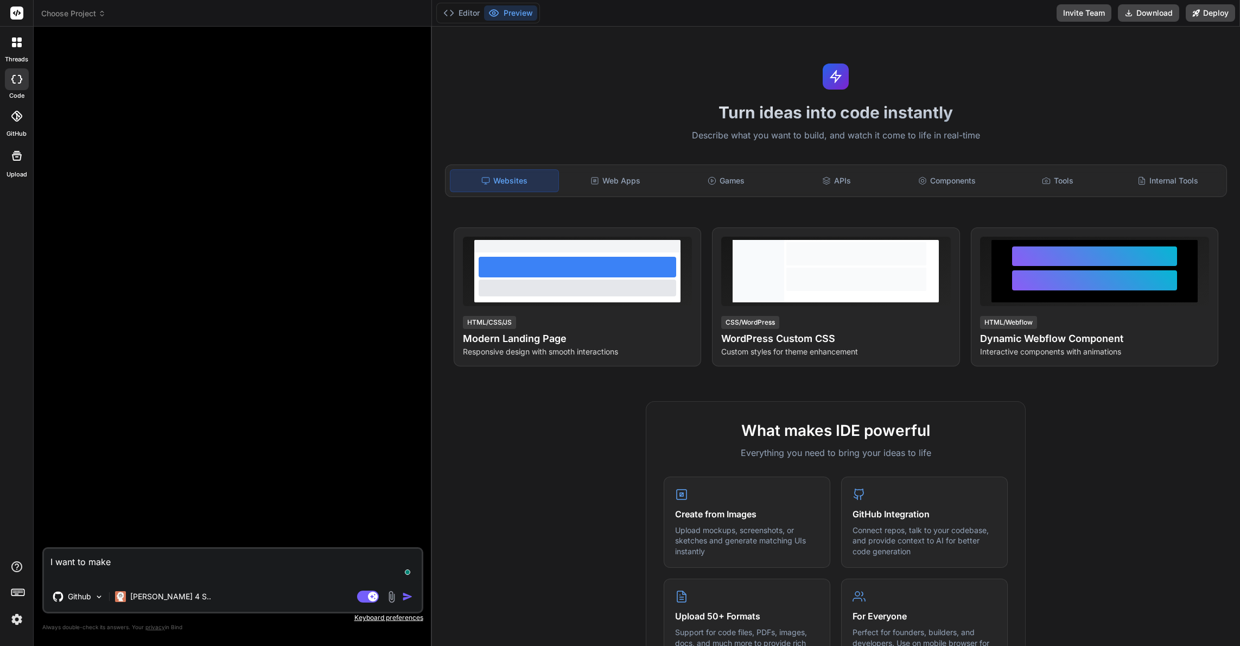
type textarea "x"
type textarea "I want to make so"
type textarea "x"
type textarea "I want to make som"
type textarea "x"
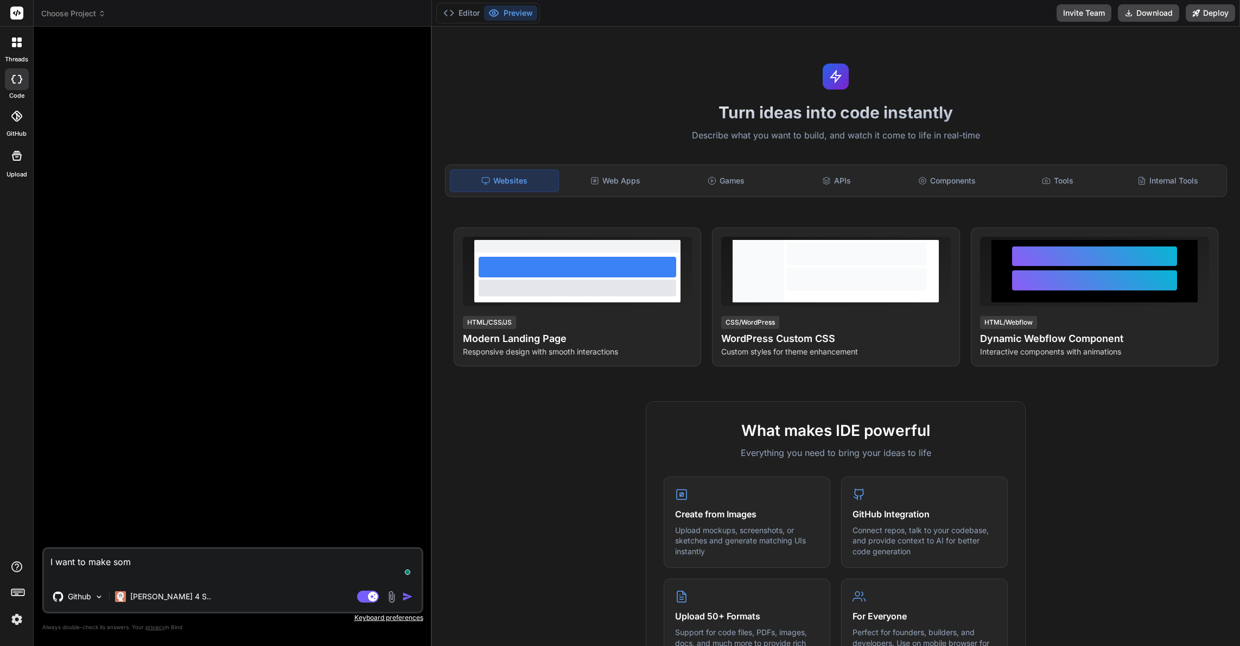
type textarea "I want to make some"
type textarea "x"
type textarea "I want to make some"
type textarea "x"
type textarea "I want to make some i"
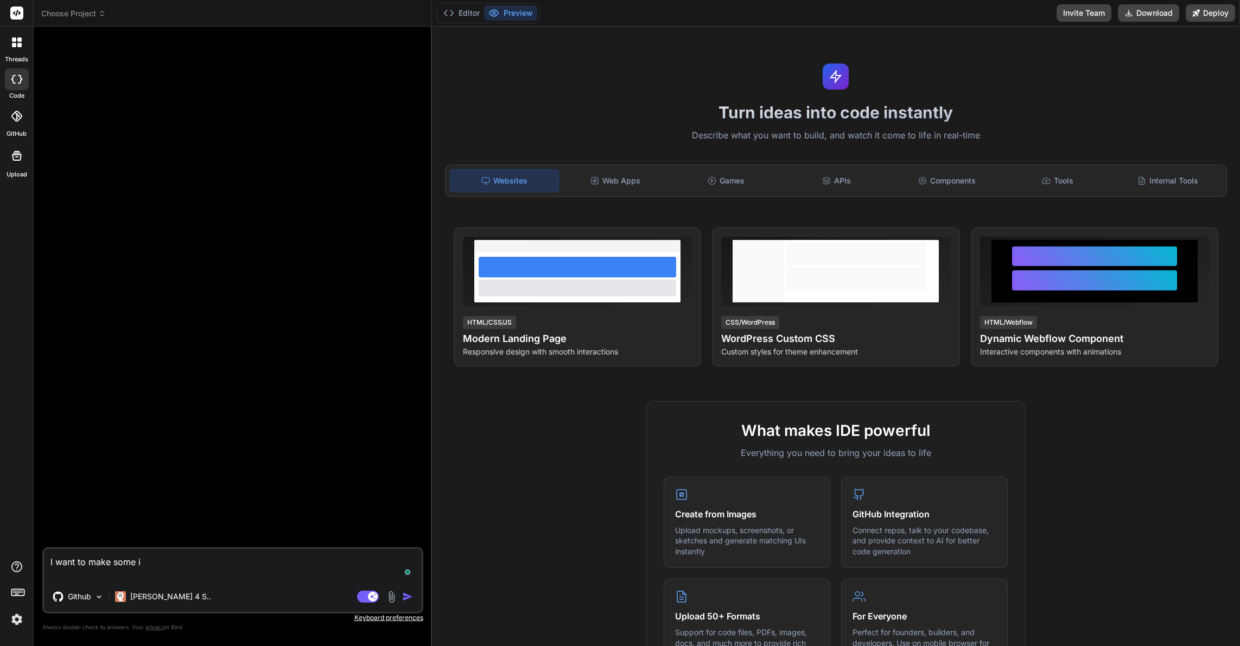
type textarea "x"
type textarea "I want to make some im"
type textarea "x"
type textarea "I want to make some imp"
type textarea "x"
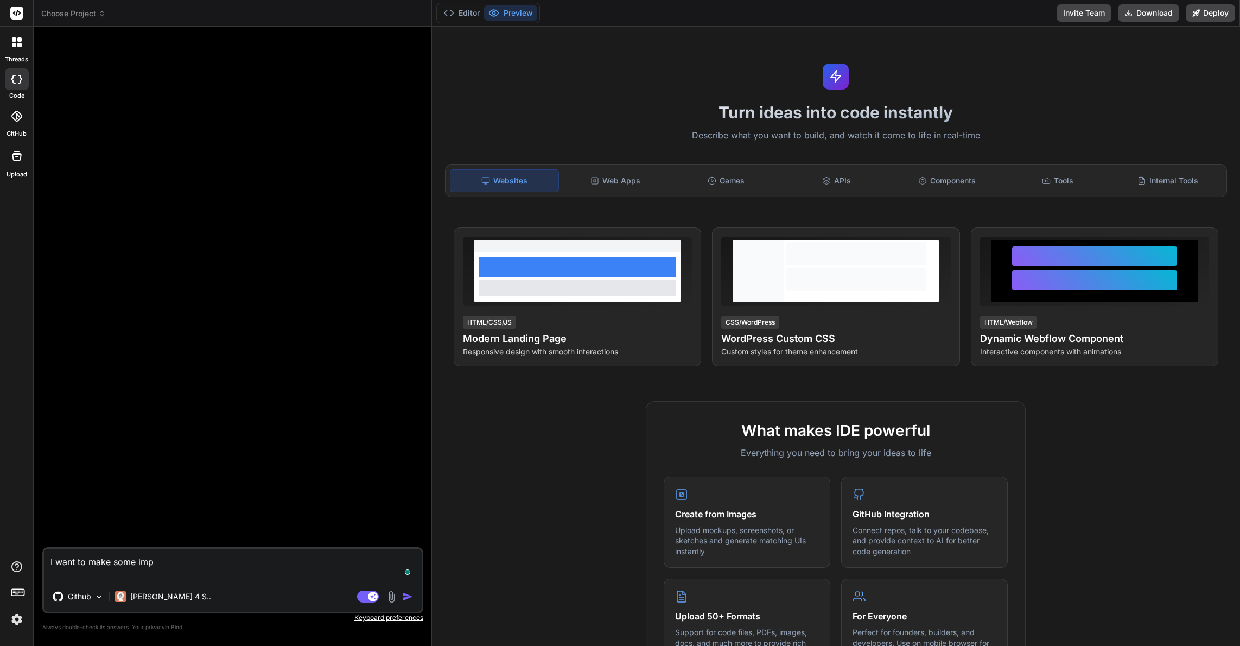
type textarea "I want to make some impr"
type textarea "x"
type textarea "I want to make some impro"
type textarea "x"
type textarea "I want to make some improv"
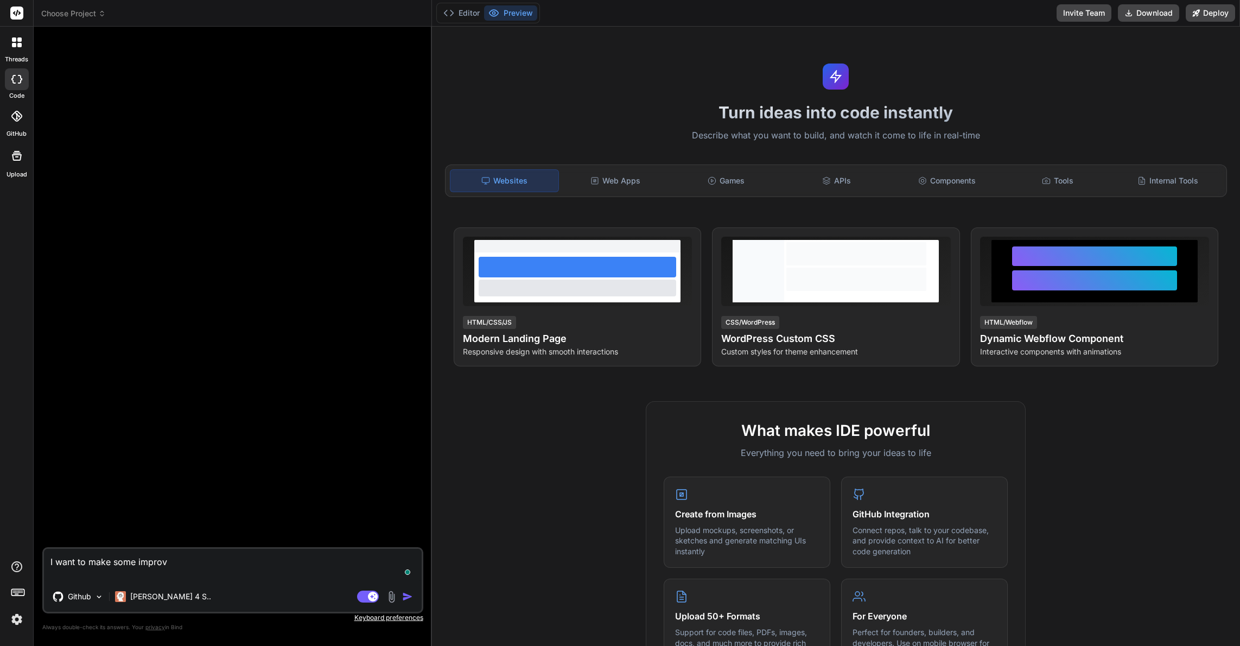
type textarea "x"
type textarea "I want to make some improve"
type textarea "x"
type textarea "I want to make some improvem"
type textarea "x"
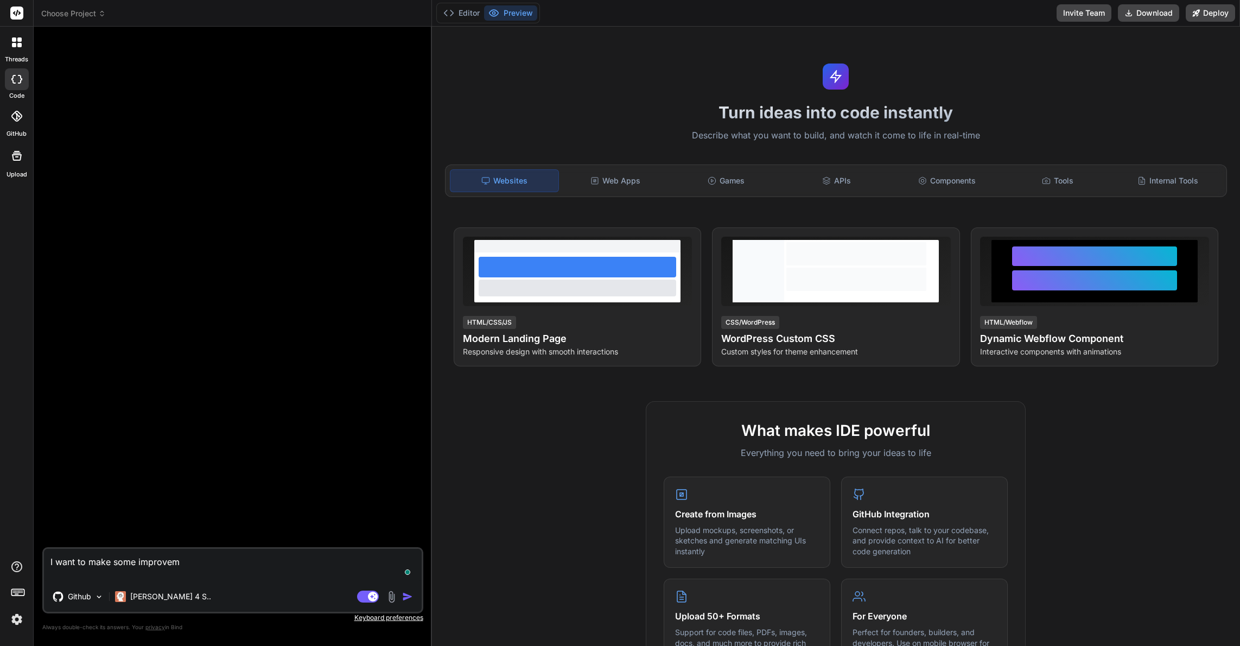
type textarea "I want to make some improveme"
type textarea "x"
type textarea "I want to make some improvemen"
type textarea "x"
type textarea "I want to make some improvement"
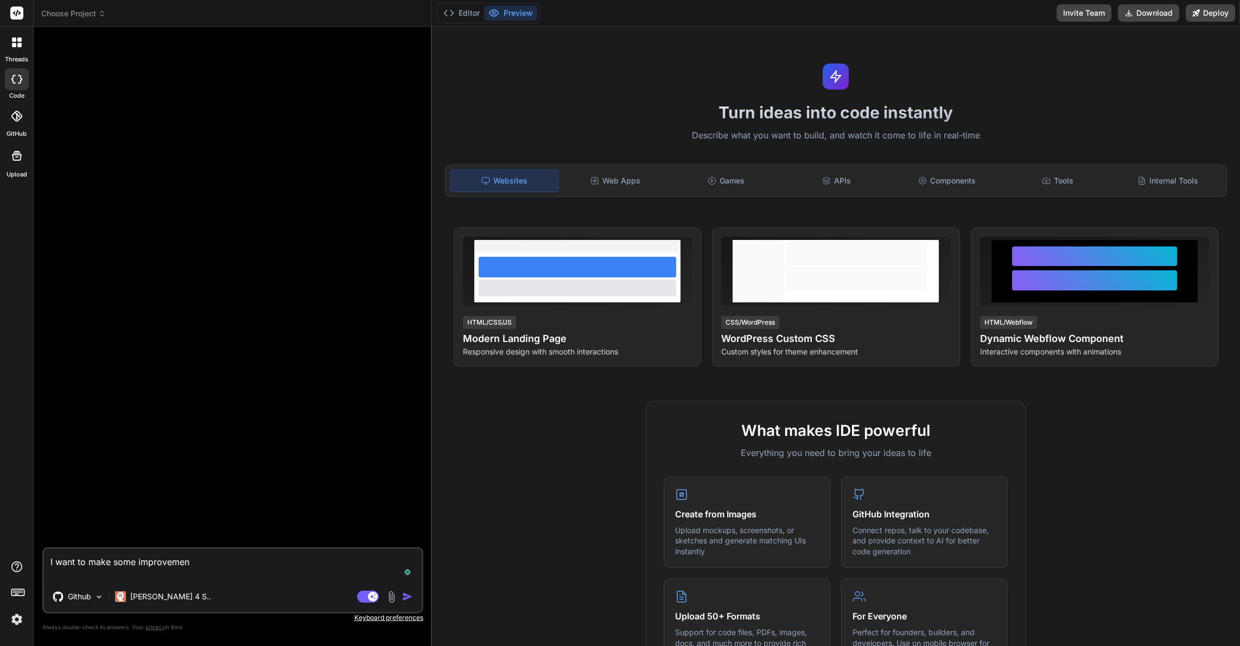
type textarea "x"
type textarea "I want to make some improvement"
type textarea "x"
type textarea "I want to make some improvement t"
type textarea "x"
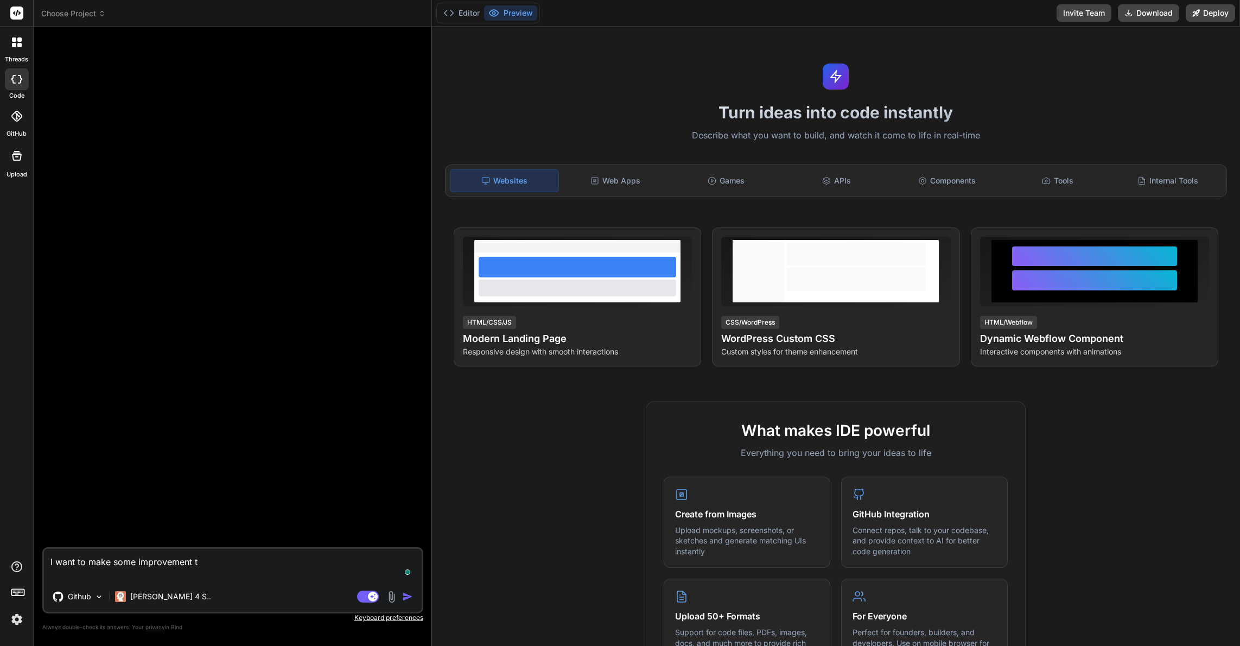
type textarea "I want to make some improvement to"
type textarea "x"
type textarea "I want to make some improvement to"
type textarea "x"
type textarea "I want to make some improvement to m"
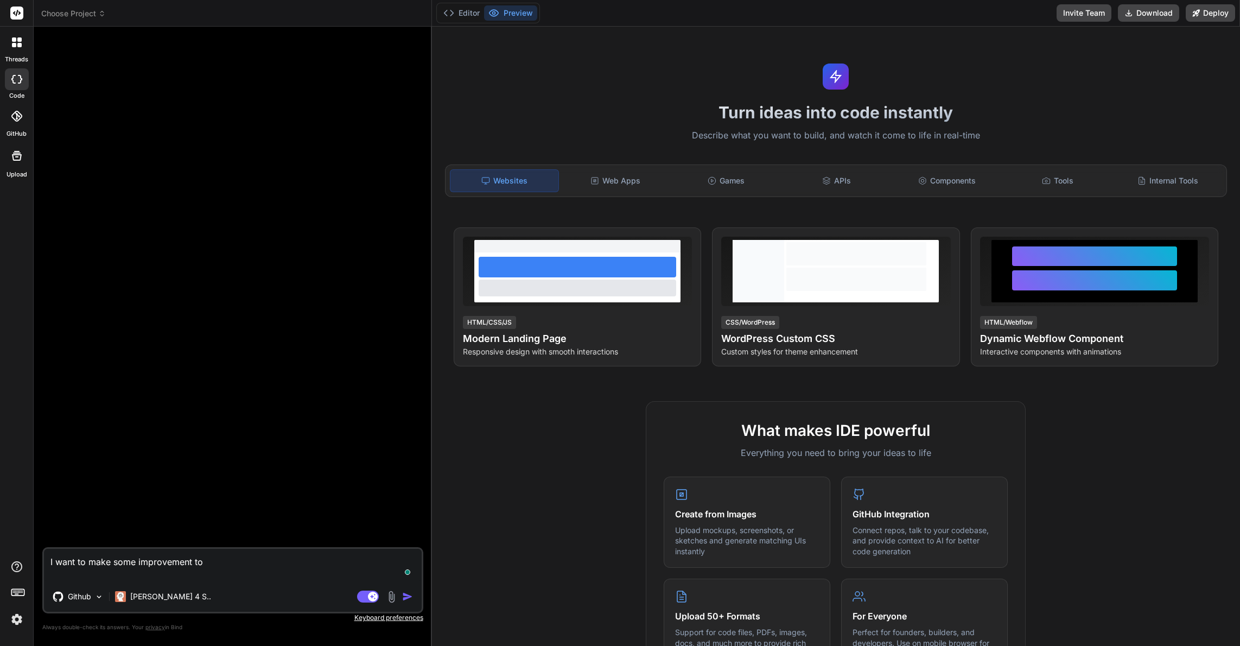
type textarea "x"
type textarea "I want to make some improvement to my"
type textarea "x"
type textarea "I want to make some improvement to my"
type textarea "x"
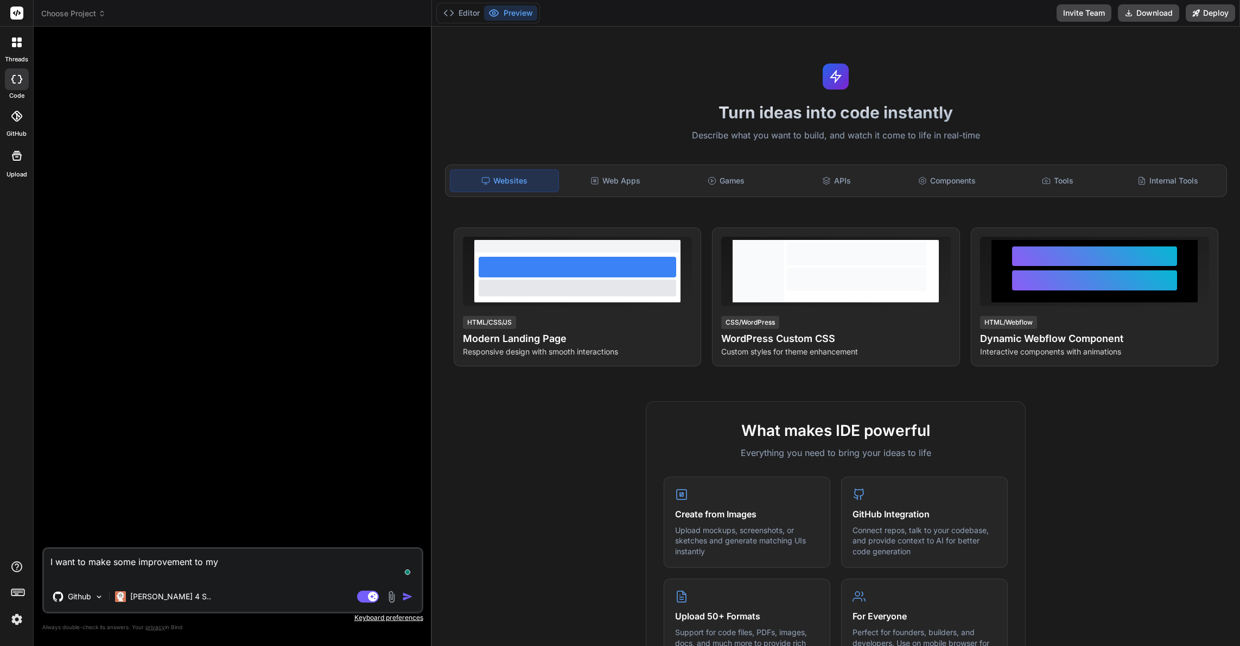
type textarea "I want to make some improvement to my R"
type textarea "x"
type textarea "I want to make some improvement to my Ro"
type textarea "x"
type textarea "I want to make some improvement to my Rol"
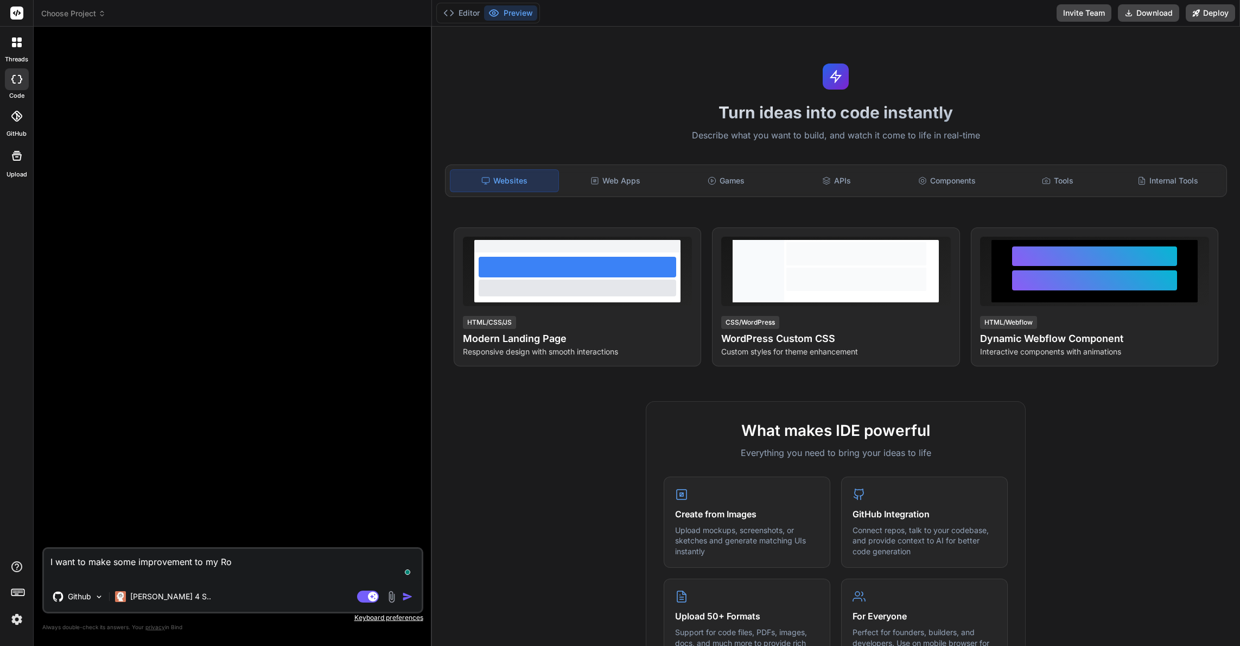
type textarea "x"
type textarea "I want to make some improvement to my Role"
type textarea "x"
type textarea "I want to make some improvement to my Role"
type textarea "x"
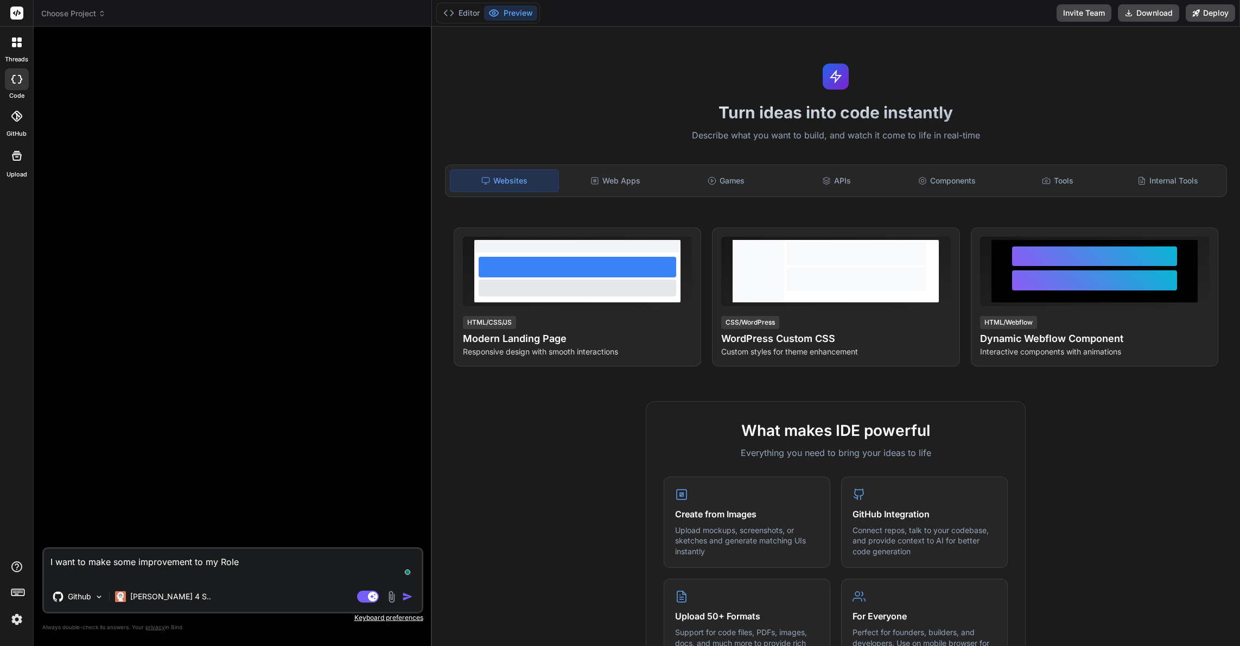
type textarea "I want to make some improvement to my Role A"
type textarea "x"
type textarea "I want to make some improvement to my Role Au"
type textarea "x"
type textarea "I want to make some improvement to my Role Aud"
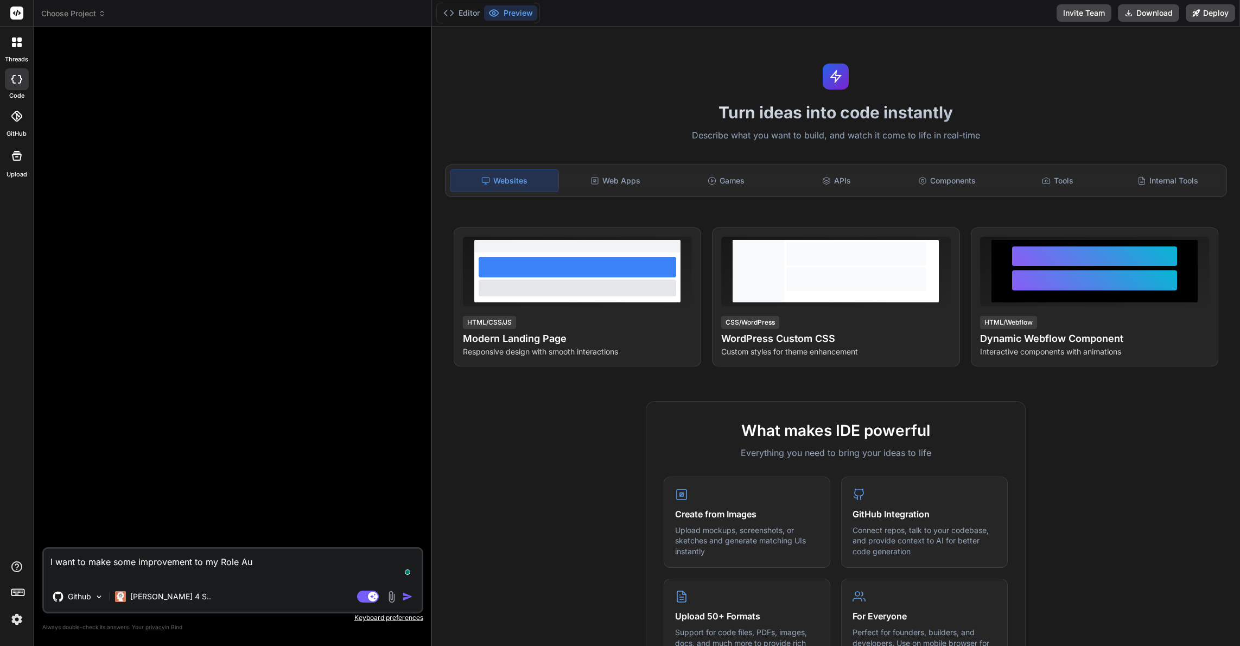
type textarea "x"
type textarea "I want to make some improvement to my Role Audi"
type textarea "x"
type textarea "I want to make some improvement to my Role Audit"
type textarea "x"
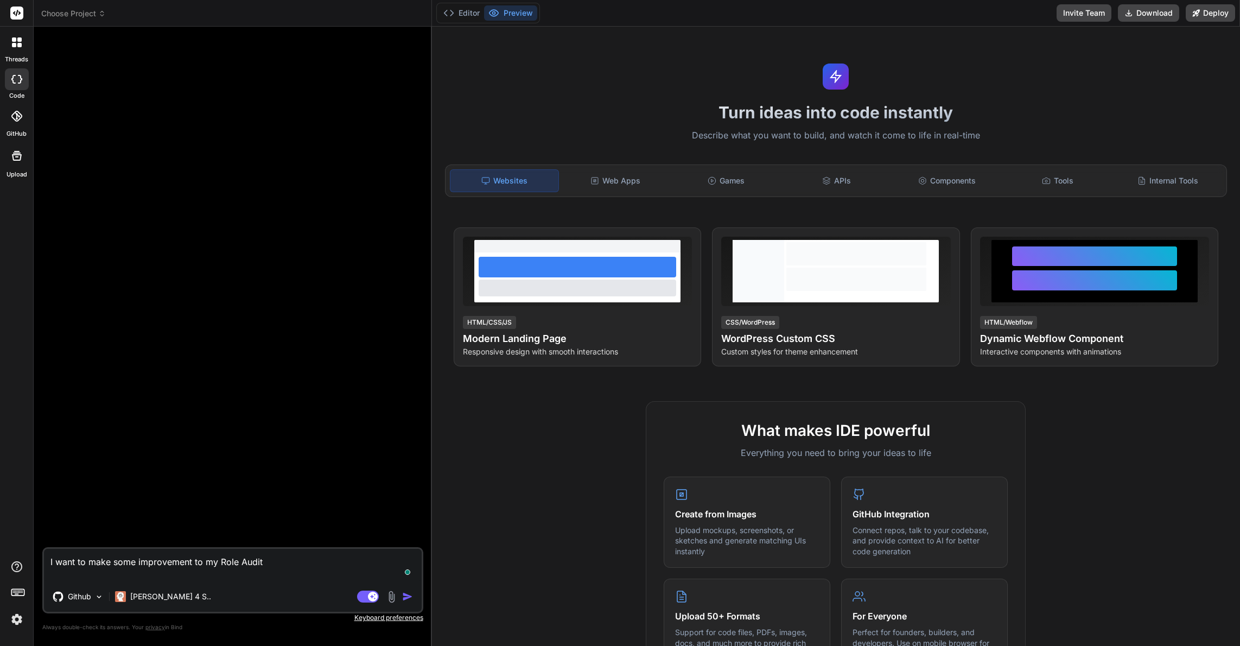
type textarea "I want to make some improvement to my Role Audit"
type textarea "x"
type textarea "I want to make some improvement to my Role Audit a"
type textarea "x"
type textarea "I want to make some improvement to my Role Audit ap"
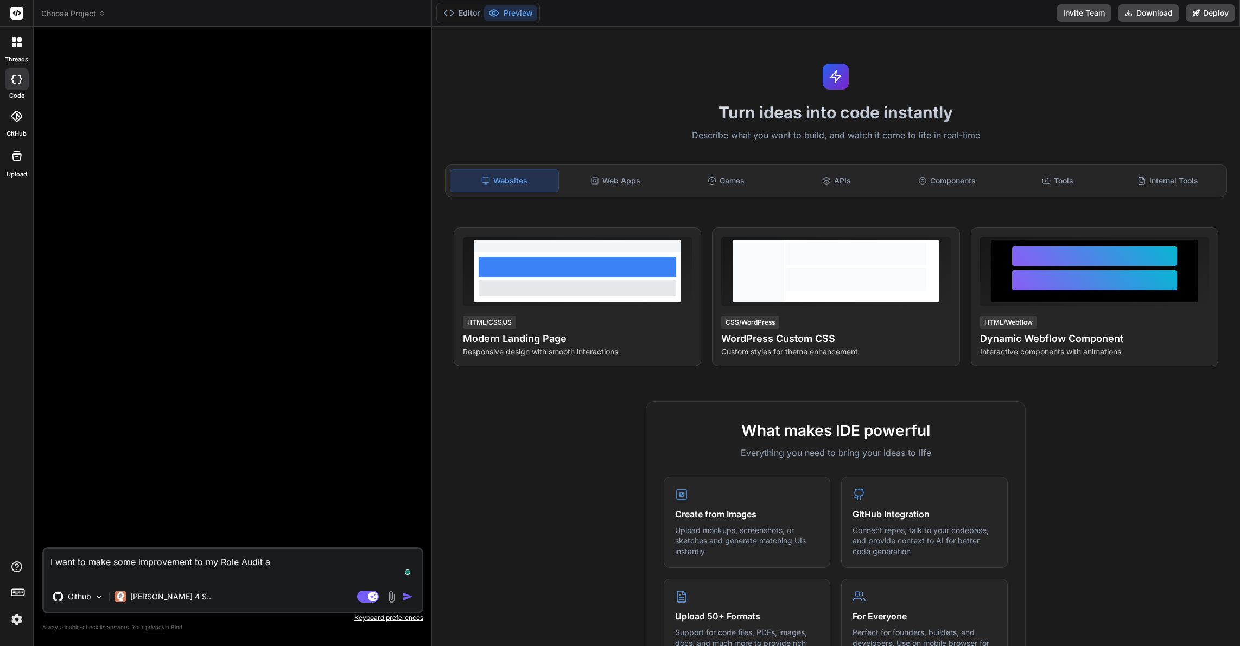
type textarea "x"
type textarea "I want to make some improvement to my Role Audit app"
type textarea "x"
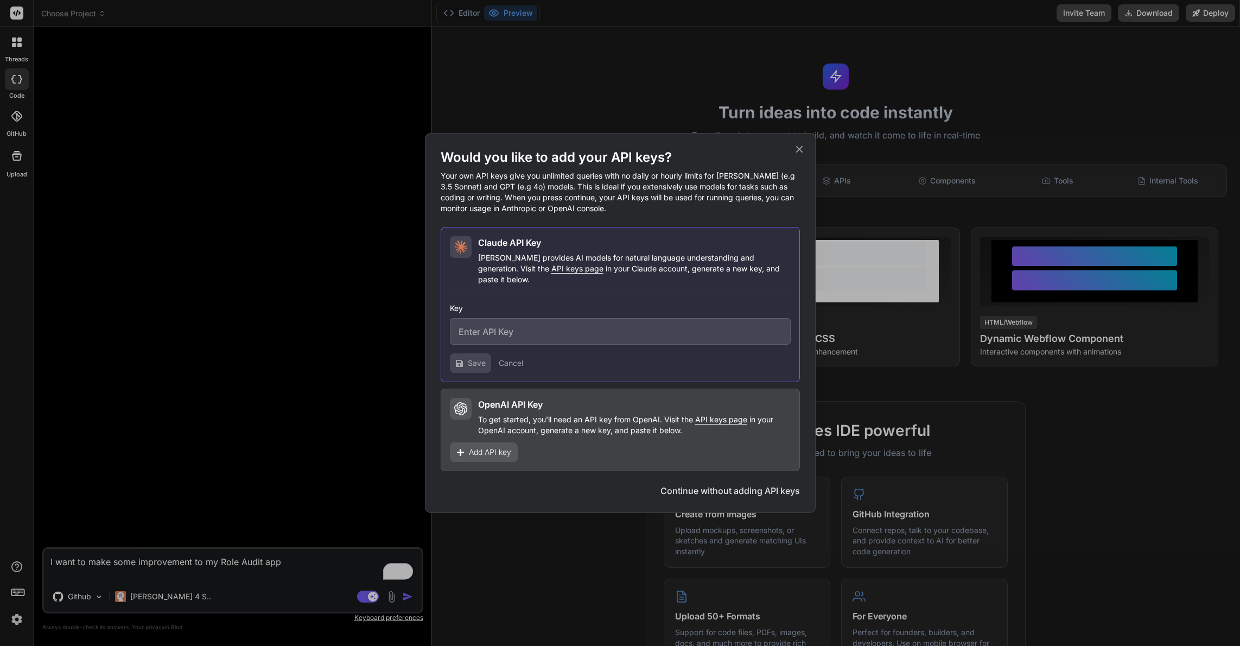
type textarea "I want to make some improvement to my Role Audit app"
click at [155, 577] on div "Would you like to add your API keys? Your own API keys give you unlimited queri…" at bounding box center [620, 323] width 1240 height 646
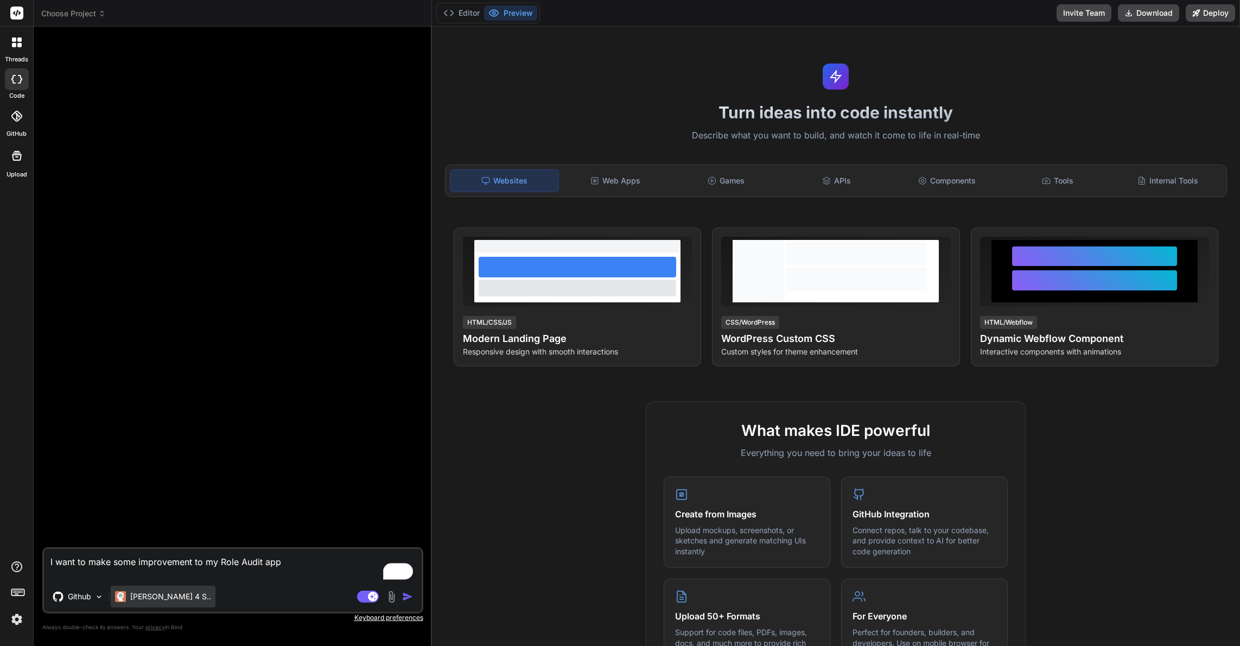
click at [151, 599] on p "[PERSON_NAME] 4 S.." at bounding box center [170, 596] width 81 height 11
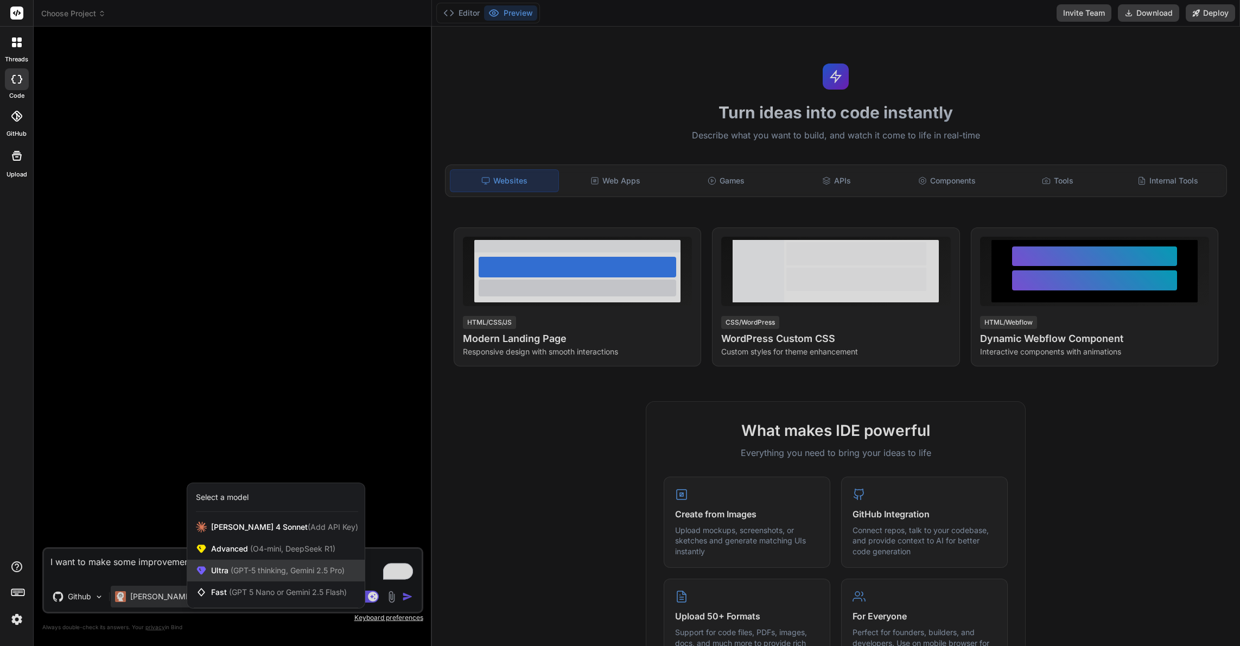
click at [220, 567] on span "Ultra (GPT-5 thinking, Gemini 2.5 Pro)" at bounding box center [277, 570] width 133 height 11
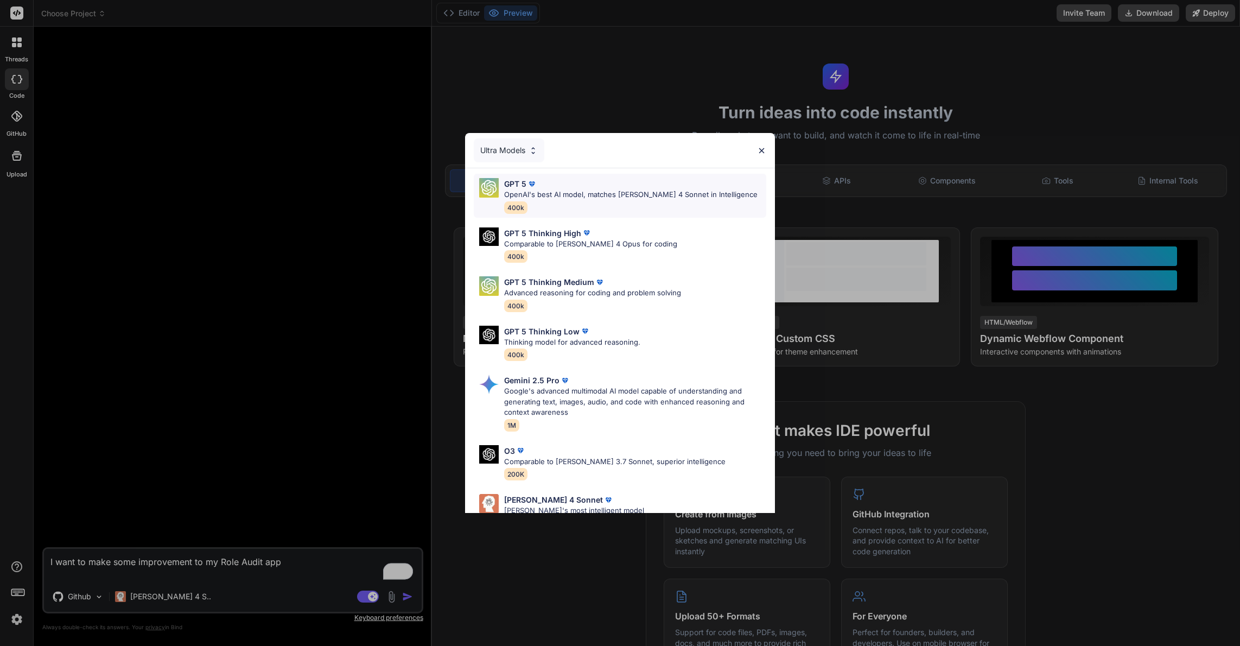
click at [578, 192] on p "OpenAI's best AI model, matches Claude 4 Sonnet in Intelligence" at bounding box center [630, 194] width 253 height 11
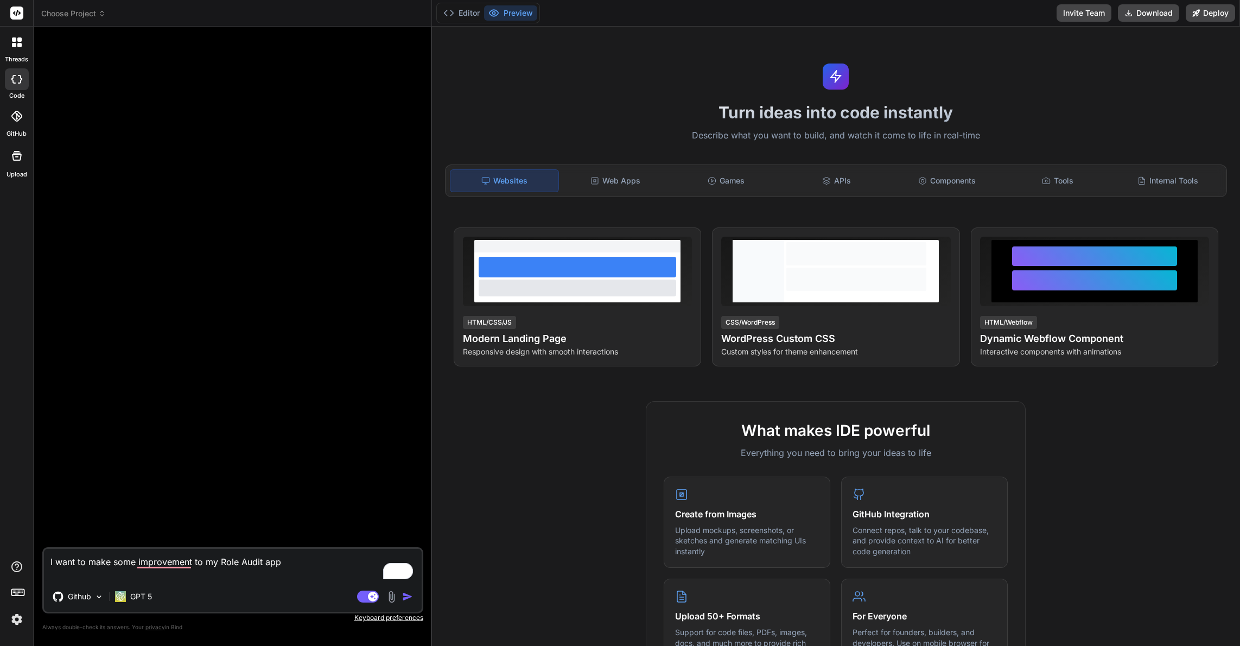
drag, startPoint x: 305, startPoint y: 563, endPoint x: 298, endPoint y: 567, distance: 8.3
click at [305, 563] on textarea "I want to make some improvement to my Role Audit app" at bounding box center [233, 564] width 378 height 33
type textarea "x"
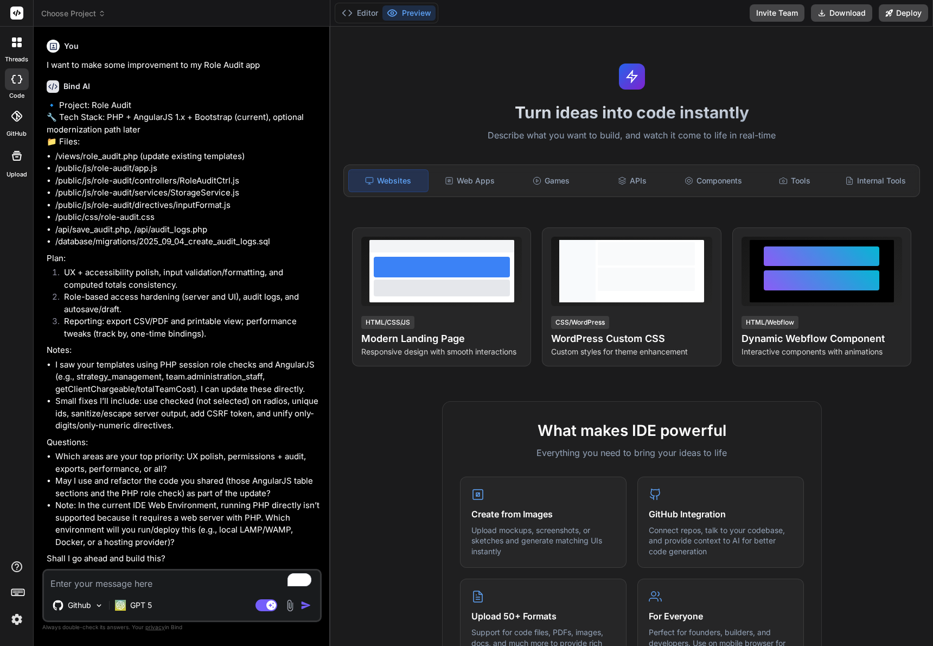
type textarea "x"
type textarea "U"
type textarea "x"
type textarea "UX"
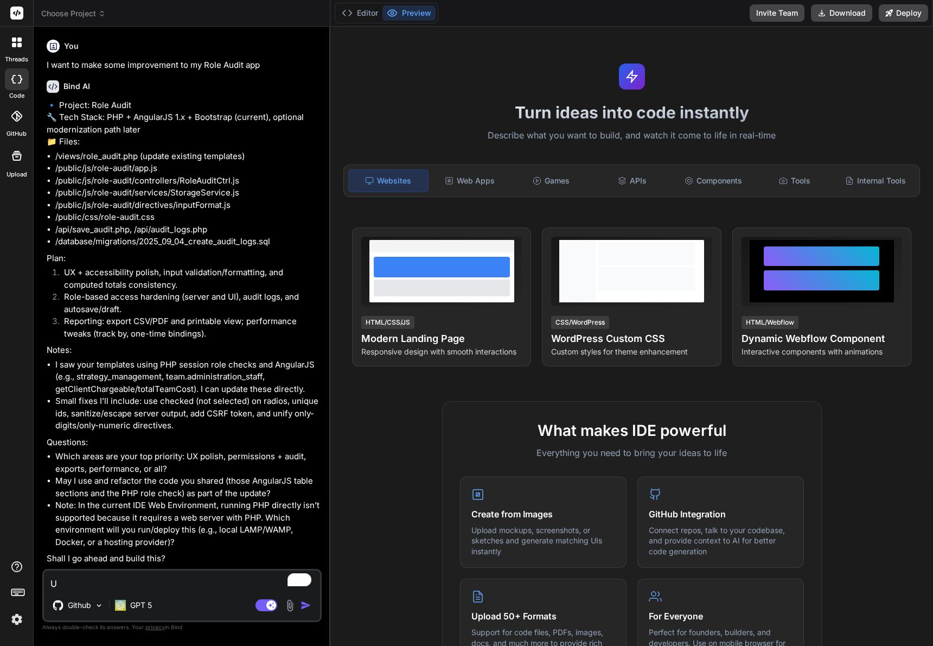
type textarea "x"
type textarea "UX"
type textarea "x"
type textarea "UX P"
type textarea "x"
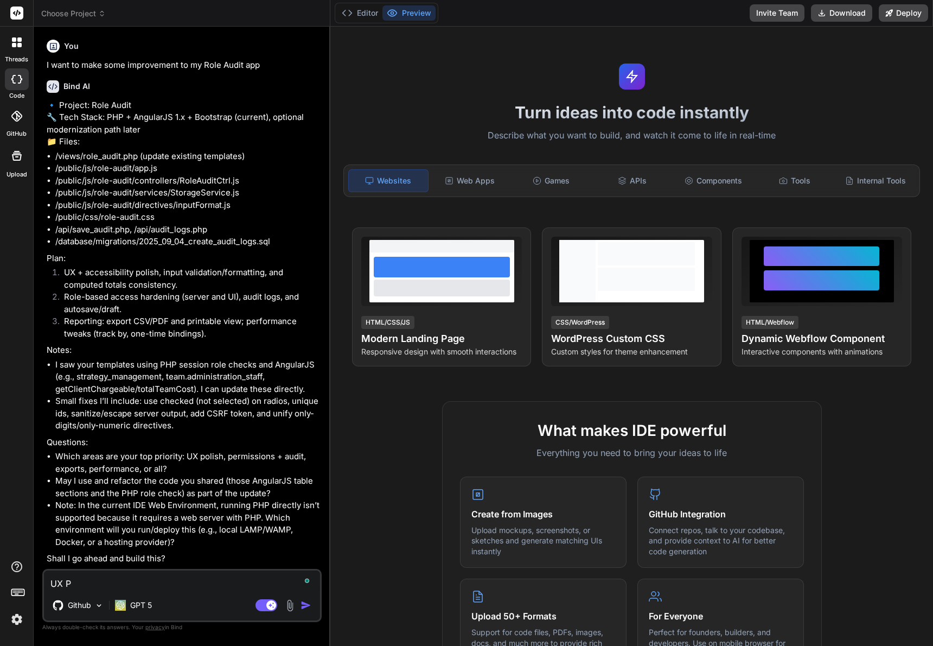
type textarea "UX Pl"
type textarea "x"
type textarea "UX P"
type textarea "x"
type textarea "UX Po"
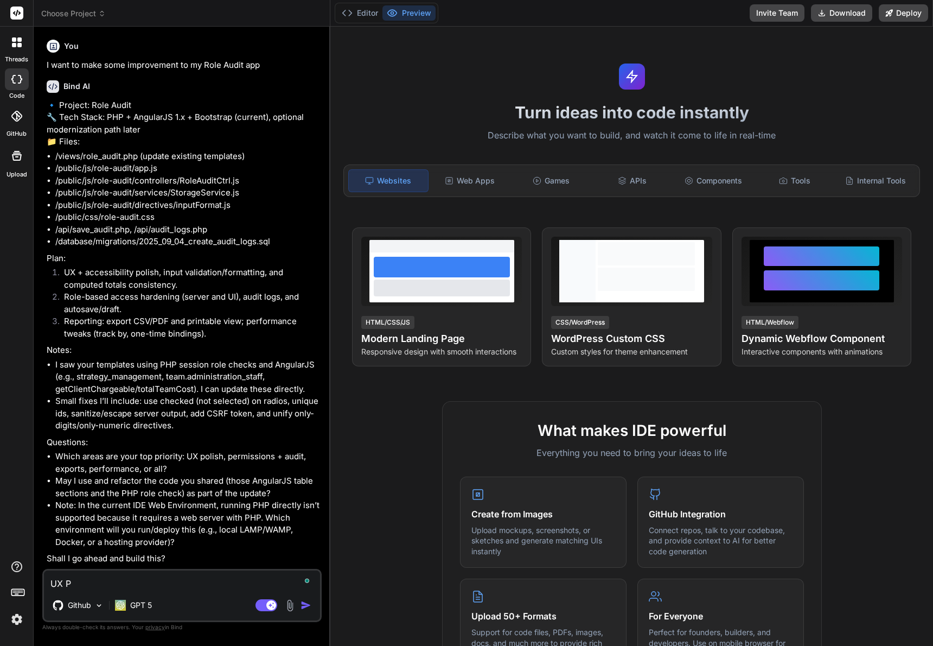
type textarea "x"
type textarea "UX Pol"
type textarea "x"
type textarea "UX Poli"
type textarea "x"
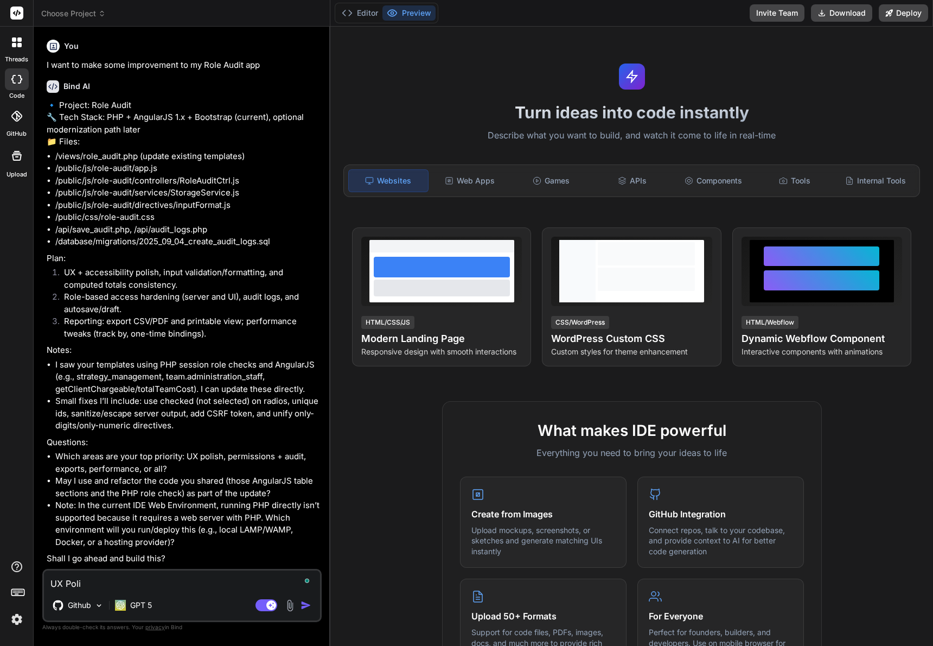
type textarea "UX Polis"
type textarea "x"
type textarea "UX Polish"
type textarea "x"
type textarea "UX Polish."
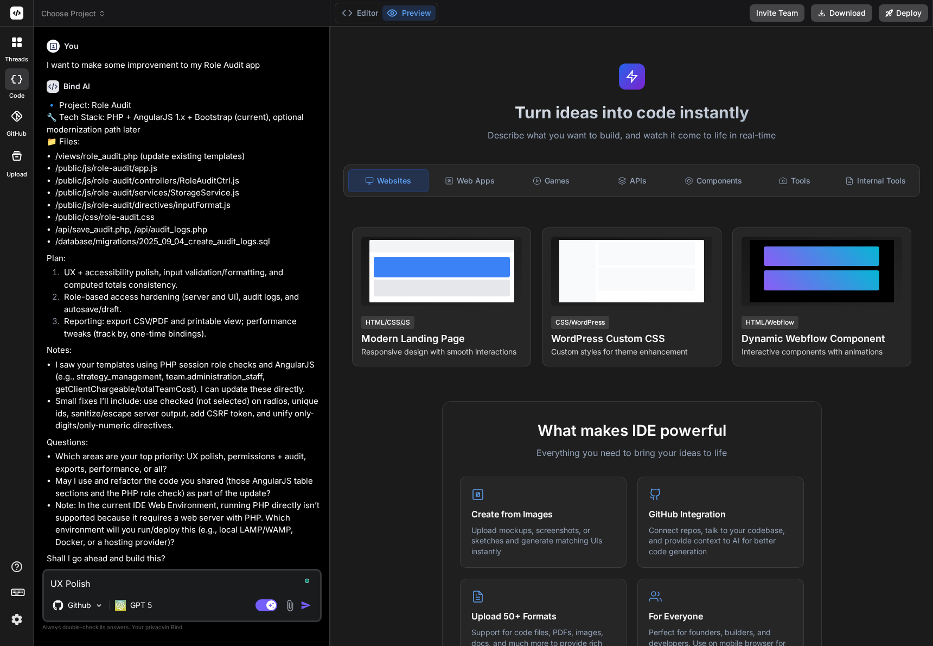
type textarea "x"
type textarea "UX Polish."
type textarea "x"
type textarea "UX Polish."
type textarea "x"
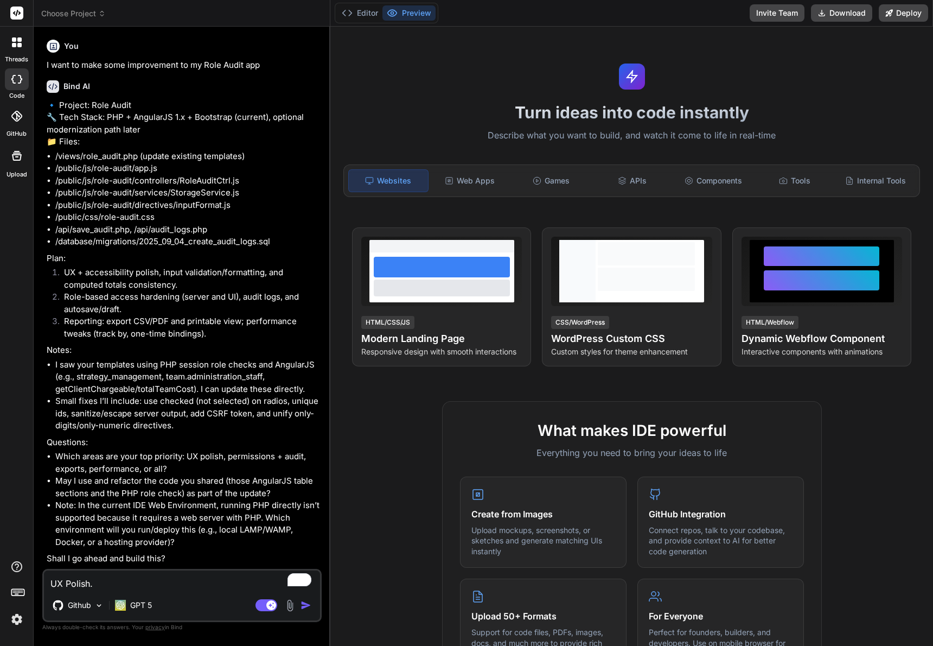
type textarea "UX Polish"
type textarea "x"
type textarea "UX Polish,"
type textarea "x"
type textarea "UX Polish,"
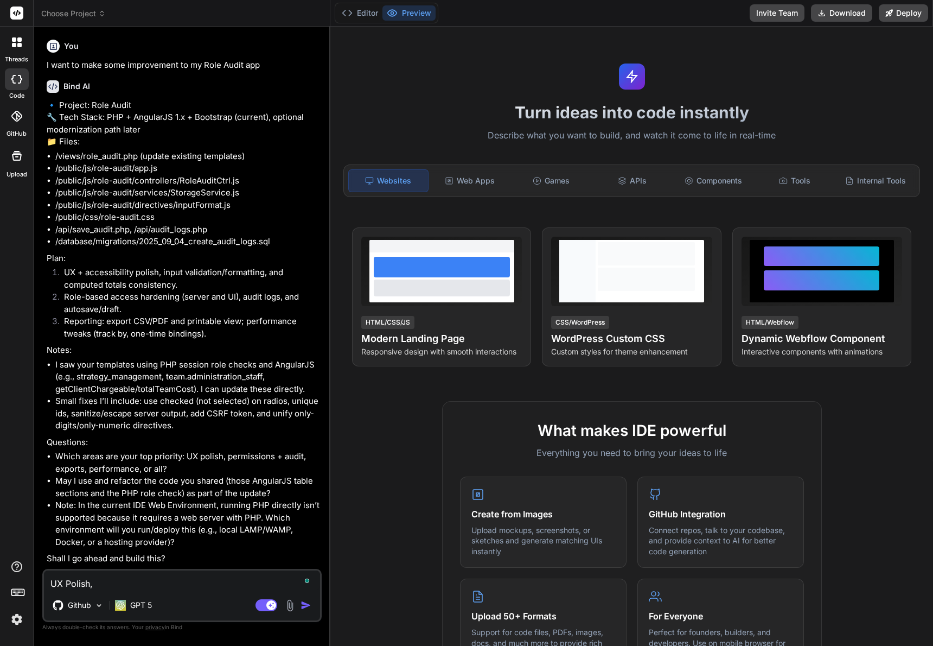
type textarea "x"
type textarea "UX Polish, b"
type textarea "x"
type textarea "UX Polish, bu"
type textarea "x"
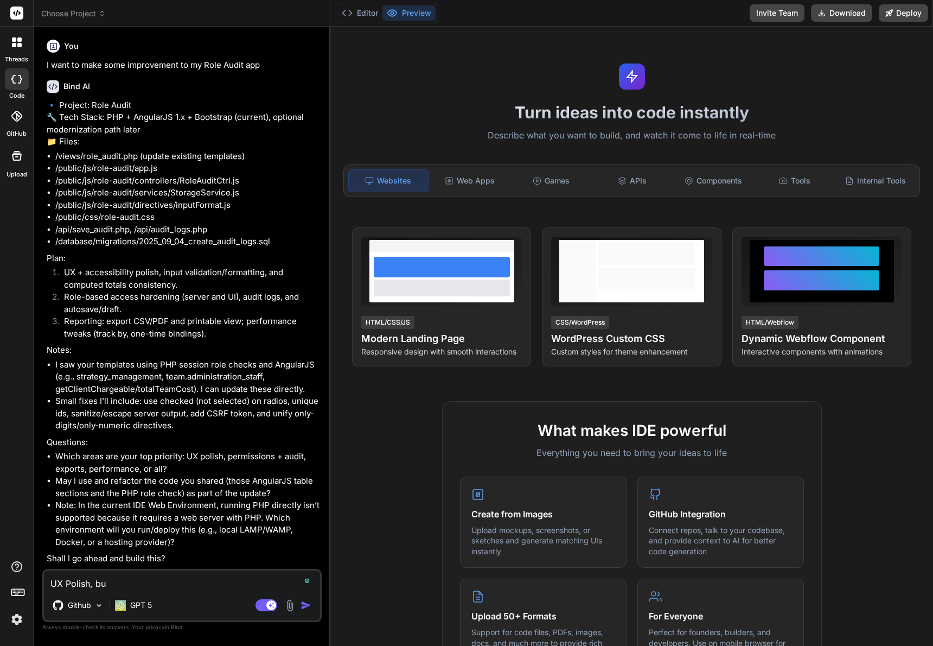
type textarea "UX Polish, but"
type textarea "x"
type textarea "UX Polish, but"
type textarea "x"
type textarea "UX Polish, but I"
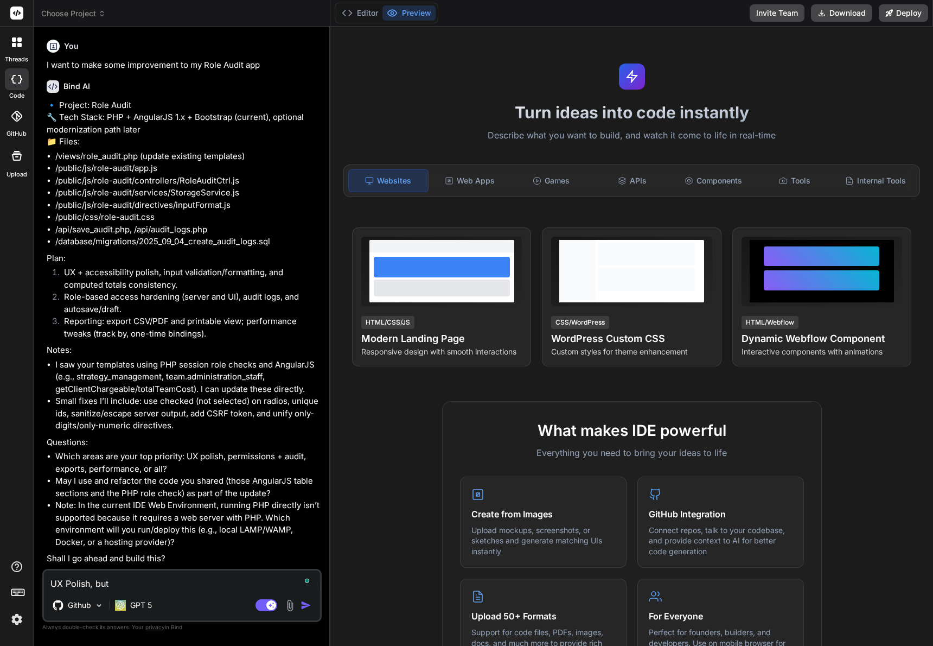
type textarea "x"
type textarea "UX Polish, but I"
type textarea "x"
type textarea "UX Polish, but I a"
type textarea "x"
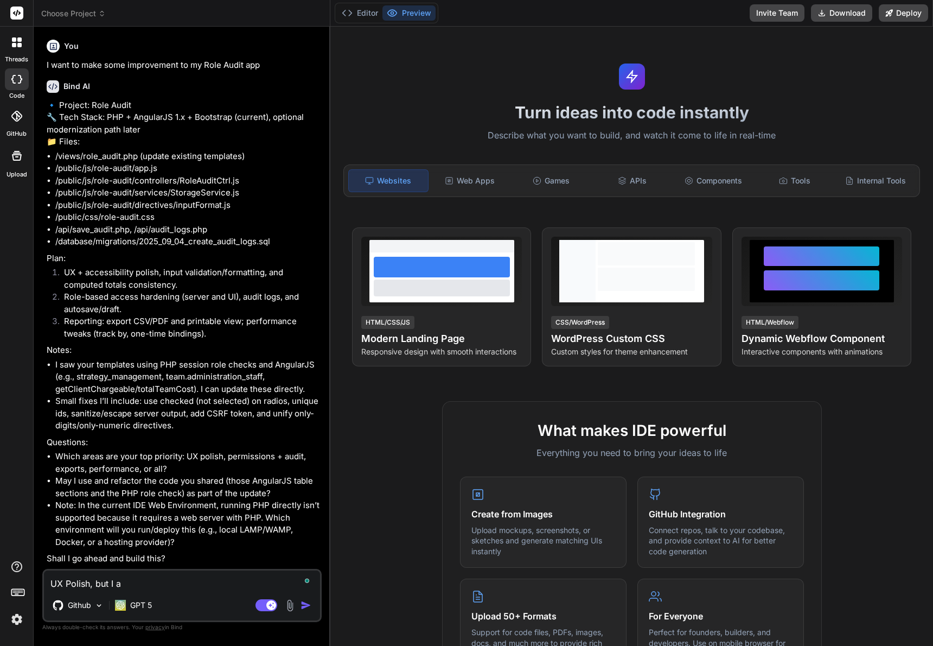
type textarea "UX Polish, but I al"
type textarea "x"
type textarea "UX Polish, but I als"
type textarea "x"
type textarea "UX Polish, but I also"
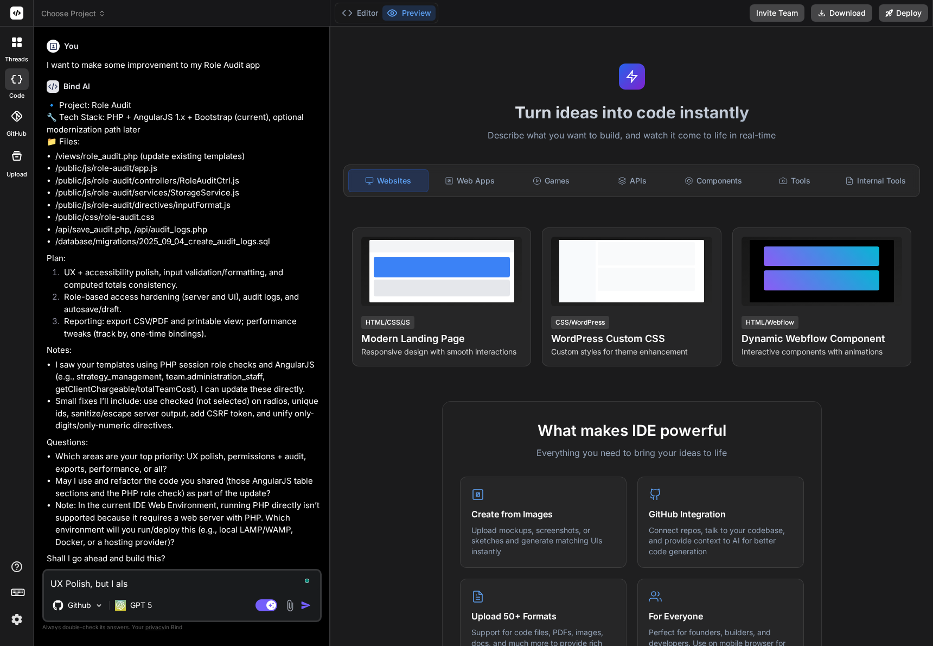
type textarea "x"
type textarea "UX Polish, but I also"
type textarea "x"
type textarea "UX Polish, but I also w"
type textarea "x"
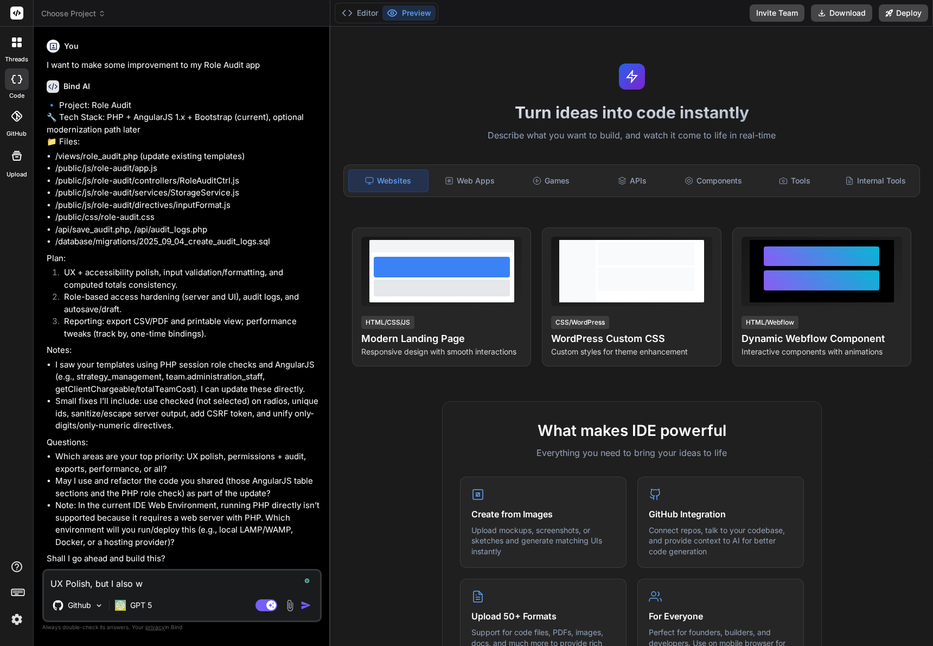
type textarea "UX Polish, but I also wa"
type textarea "x"
type textarea "UX Polish, but I also wan"
type textarea "x"
type textarea "UX Polish, but I also want"
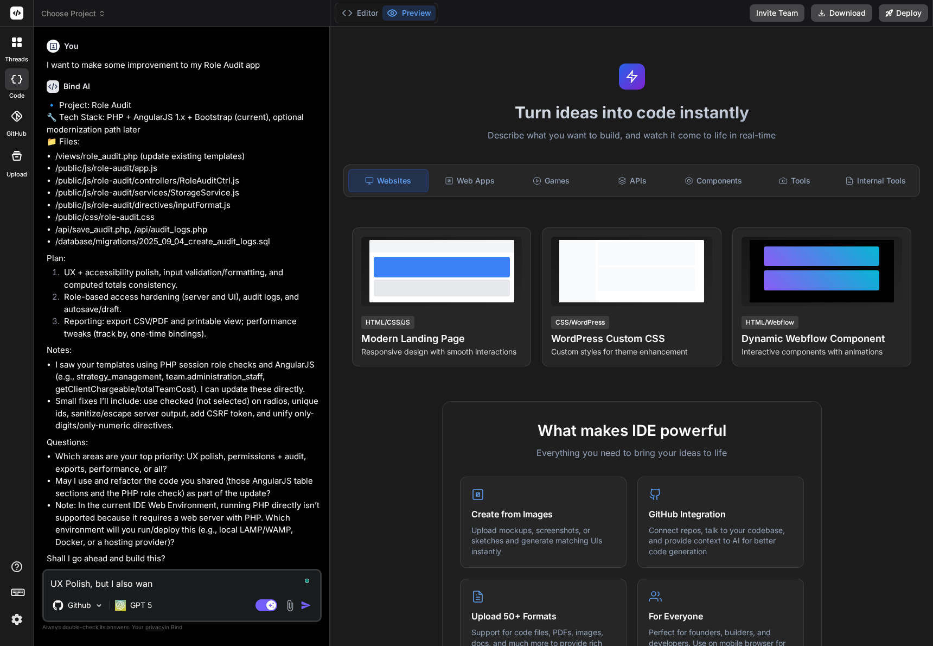
type textarea "x"
type textarea "UX Polish, but I also want"
type textarea "x"
type textarea "UX Polish, but I also want t"
type textarea "x"
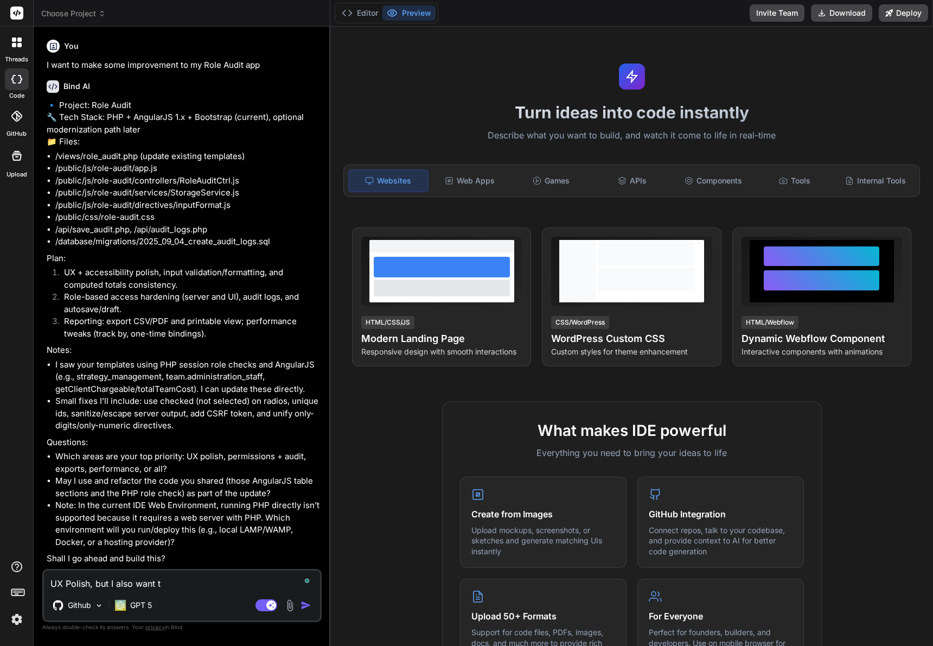
type textarea "UX Polish, but I also want to"
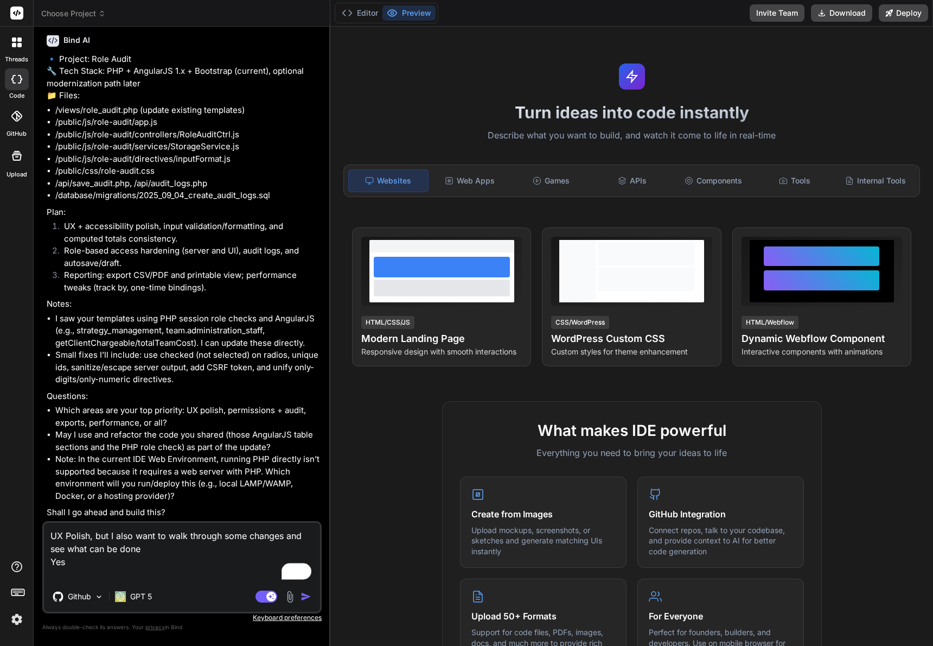
scroll to position [71, 0]
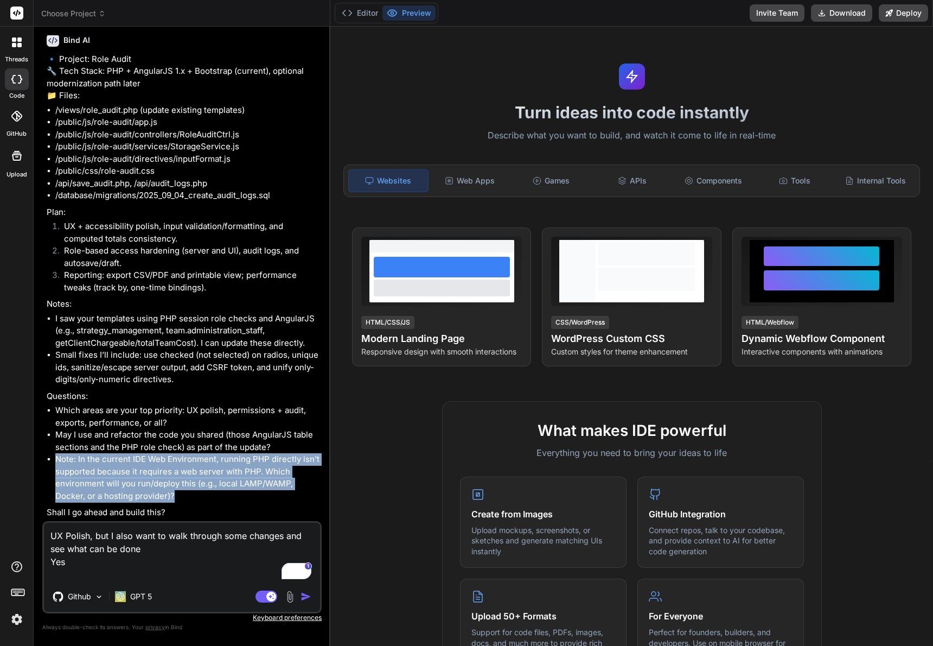
drag, startPoint x: 182, startPoint y: 495, endPoint x: 56, endPoint y: 459, distance: 130.8
click at [56, 459] on li "Note: In the current IDE Web Environment, running PHP directly isn’t supported …" at bounding box center [187, 477] width 264 height 49
copy li "Note: In the current IDE Web Environment, running PHP directly isn’t supported …"
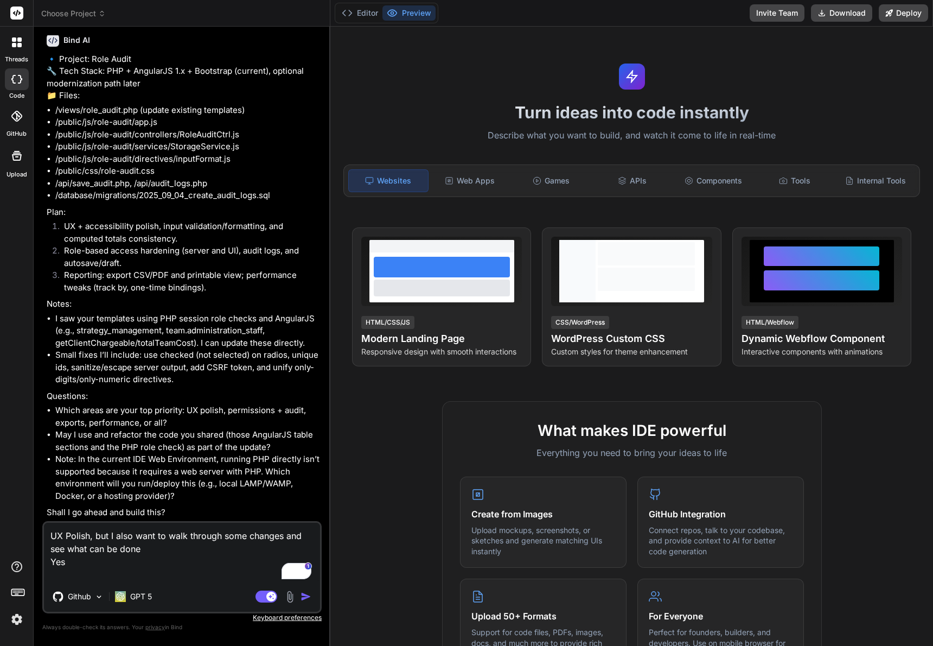
click at [91, 571] on textarea "UX Polish, but I also want to walk through some changes and see what can be don…" at bounding box center [182, 551] width 276 height 59
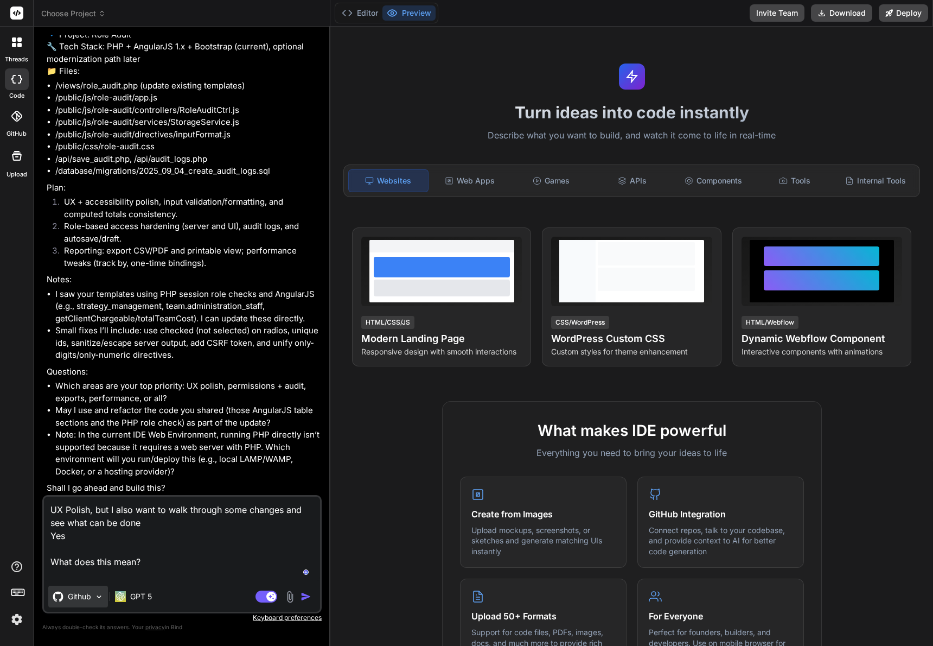
paste textarea "Note: In the current IDE Web Environment, running PHP directly isn’t supported …"
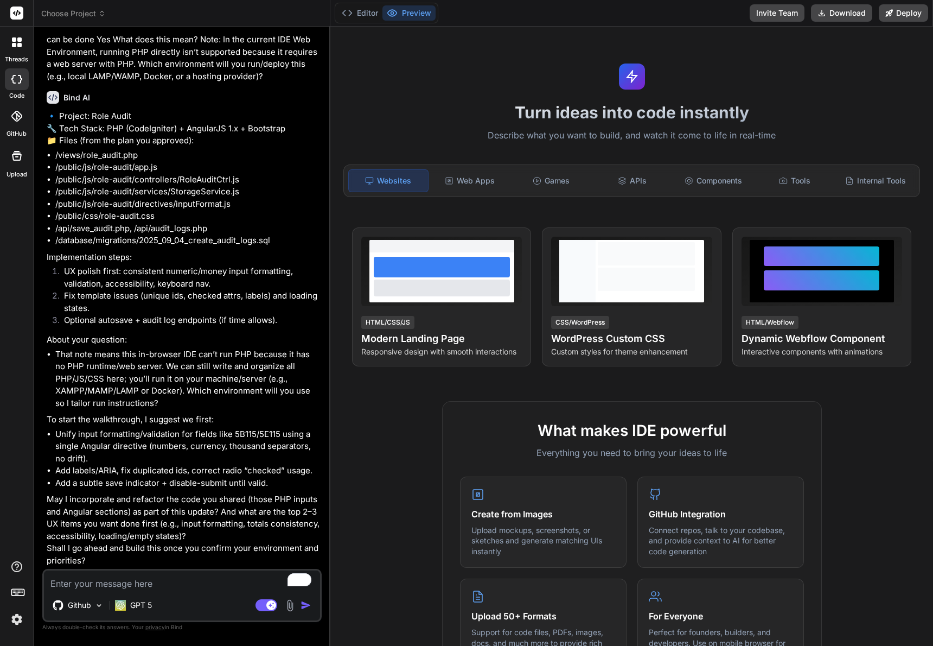
scroll to position [630, 0]
drag, startPoint x: 155, startPoint y: 387, endPoint x: 144, endPoint y: 375, distance: 16.9
click at [144, 375] on li "That note means this in-browser IDE can’t run PHP because it has no PHP runtime…" at bounding box center [187, 378] width 264 height 61
click at [146, 385] on li "That note means this in-browser IDE can’t run PHP because it has no PHP runtime…" at bounding box center [187, 378] width 264 height 61
drag, startPoint x: 146, startPoint y: 387, endPoint x: 40, endPoint y: 379, distance: 106.7
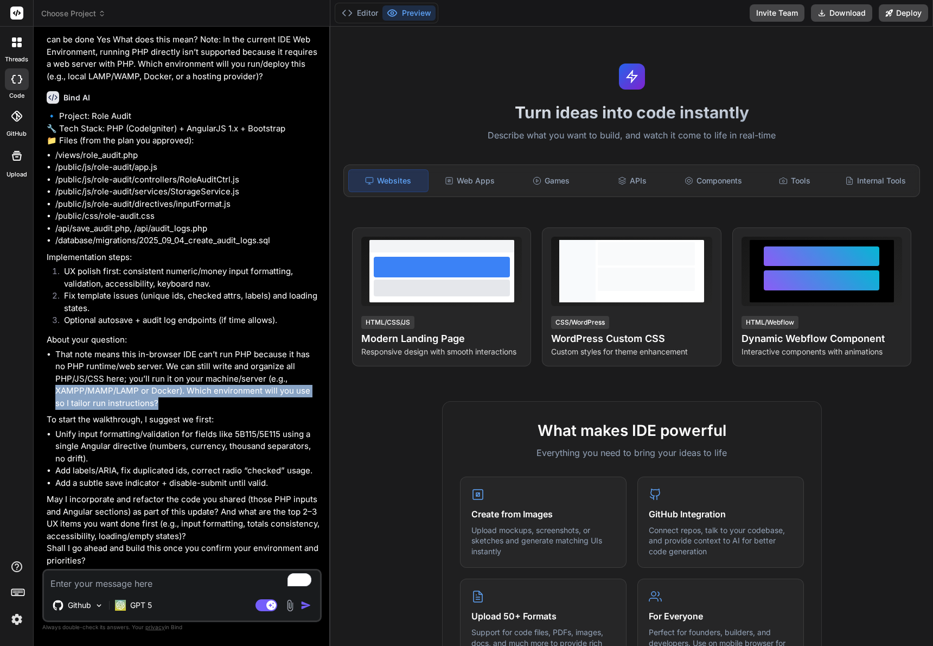
click at [40, 379] on div "Bind AI Web Search Created with Pixso. Code Generator You I want to make some i…" at bounding box center [182, 336] width 297 height 618
click at [187, 398] on div "🔹 Project: Role Audit 🔧 Tech Stack: PHP (CodeIgniter) + AngularJS 1.x + Bootstr…" at bounding box center [183, 338] width 273 height 456
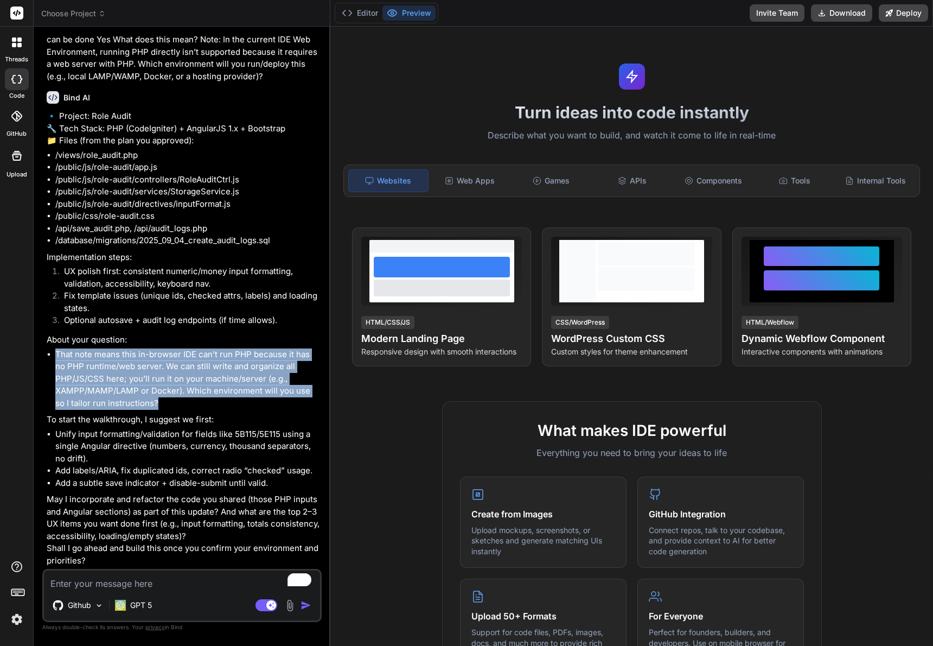
drag, startPoint x: 154, startPoint y: 395, endPoint x: 53, endPoint y: 339, distance: 115.6
click at [53, 348] on ul "That note means this in-browser IDE can’t run PHP because it has no PHP runtime…" at bounding box center [183, 378] width 273 height 61
copy li "That note means this in-browser IDE can’t run PHP because it has no PHP runtime…"
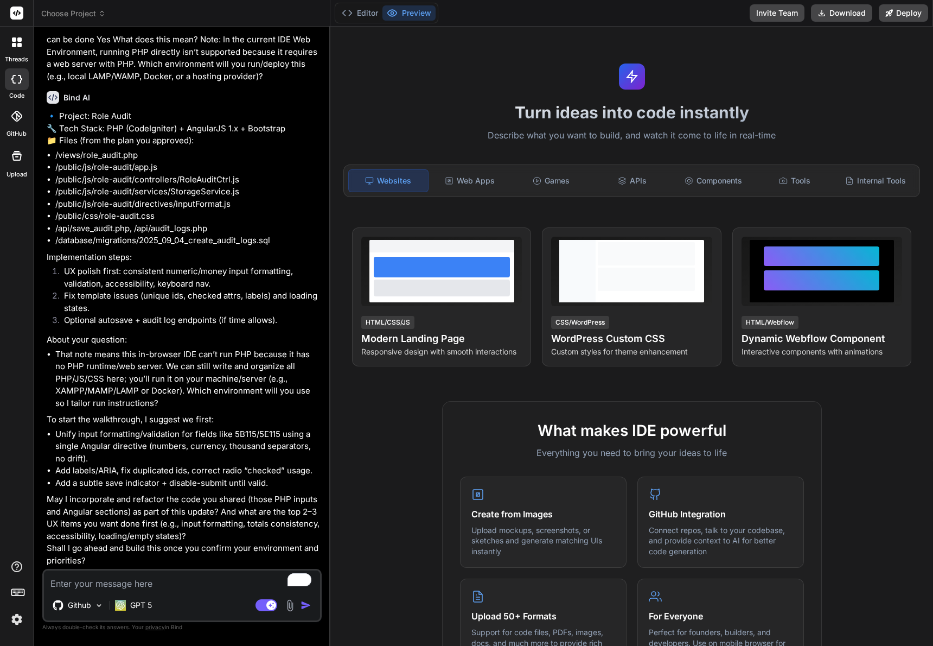
click at [105, 575] on textarea "To enrich screen reader interactions, please activate Accessibility in Grammarl…" at bounding box center [182, 580] width 276 height 20
paste textarea "That note means this in-browser IDE can’t run PHP because it has no PHP runtime…"
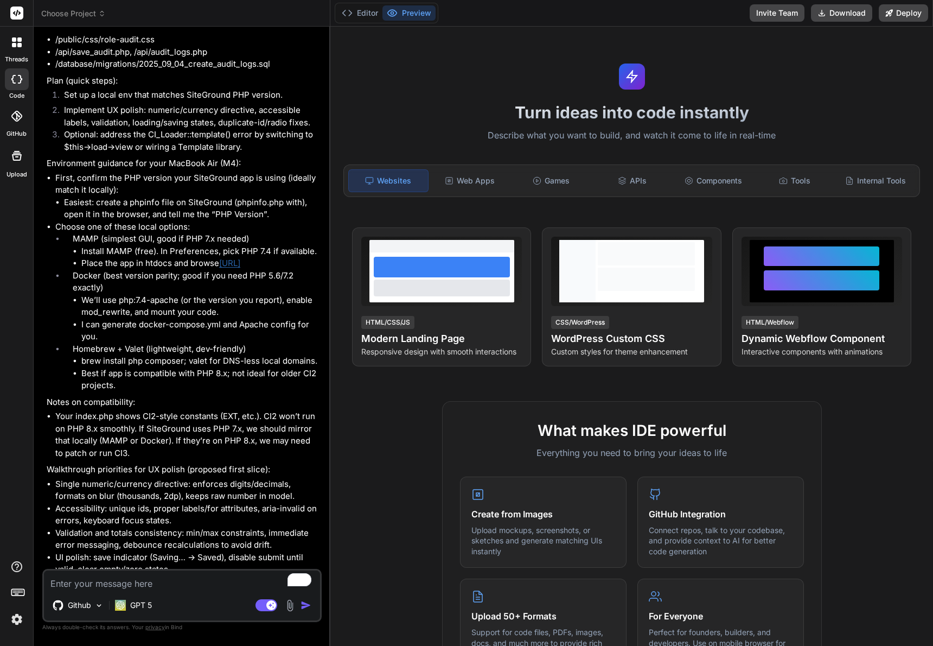
scroll to position [1364, 0]
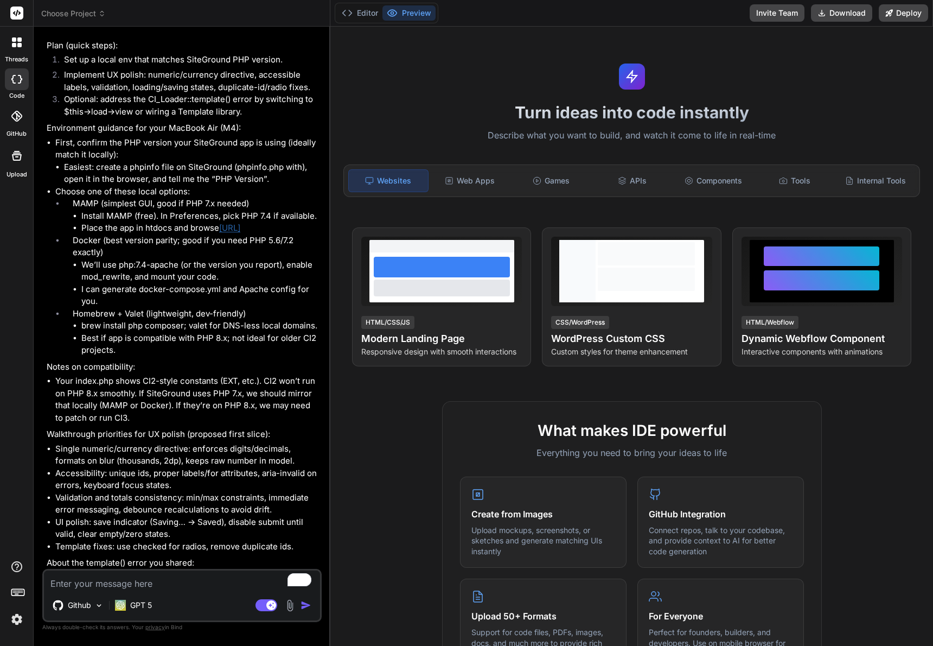
click at [86, 234] on li "MAMP (simplest GUI, good if PHP 7.x needed) Install MAMP (free). In Preferences…" at bounding box center [192, 215] width 256 height 37
copy li "MAMP"
click at [87, 588] on textarea "To enrich screen reader interactions, please activate Accessibility in Grammarl…" at bounding box center [182, 580] width 276 height 20
paste textarea "PHP 8.2.29"
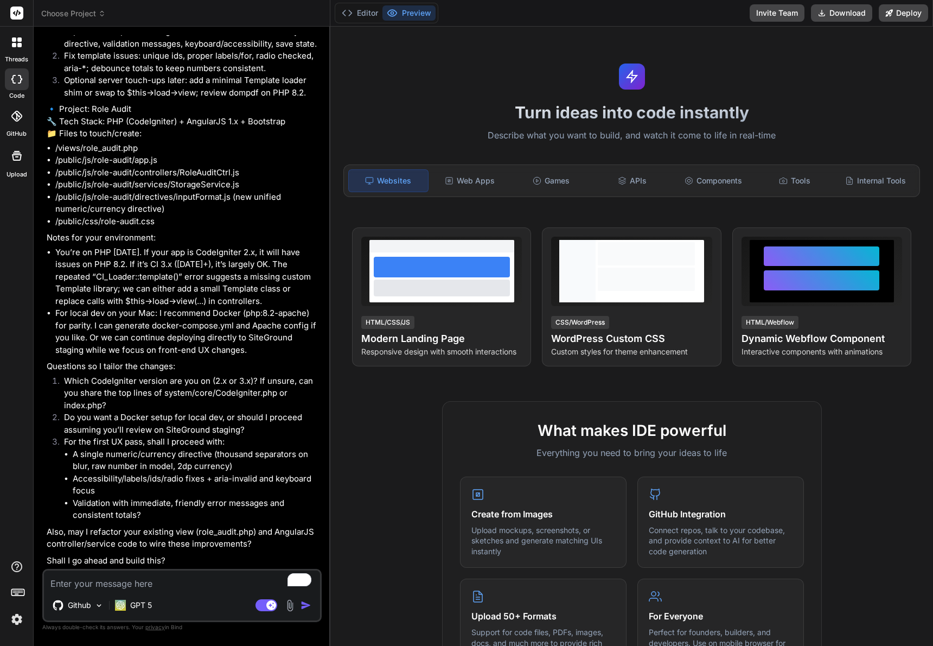
scroll to position [2269, 0]
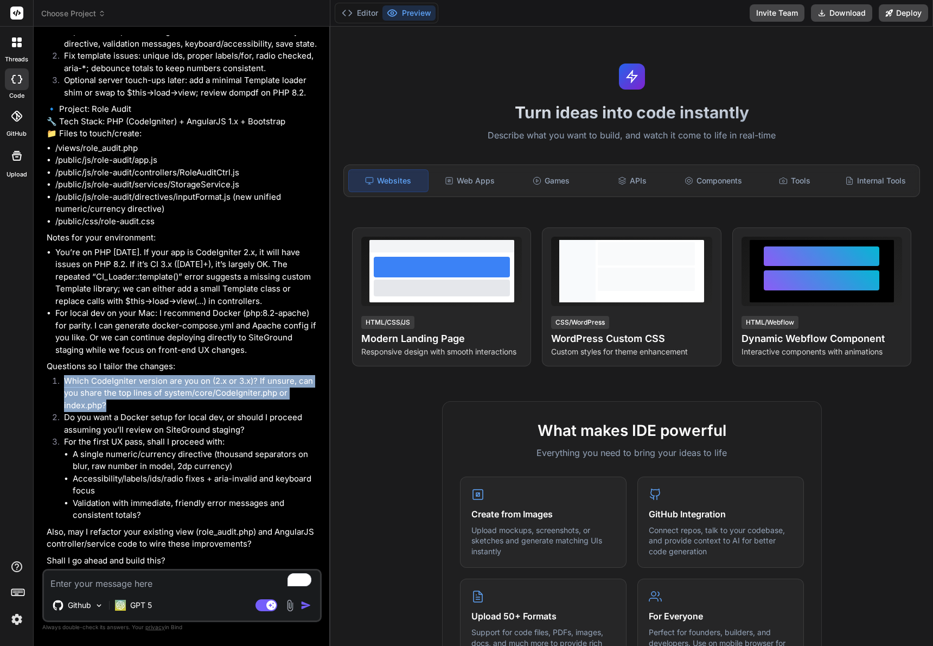
drag, startPoint x: 114, startPoint y: 404, endPoint x: 58, endPoint y: 384, distance: 60.6
click at [58, 384] on li "Which CodeIgniter version are you on (2.x or 3.x)? If unsure, can you share the…" at bounding box center [187, 393] width 264 height 37
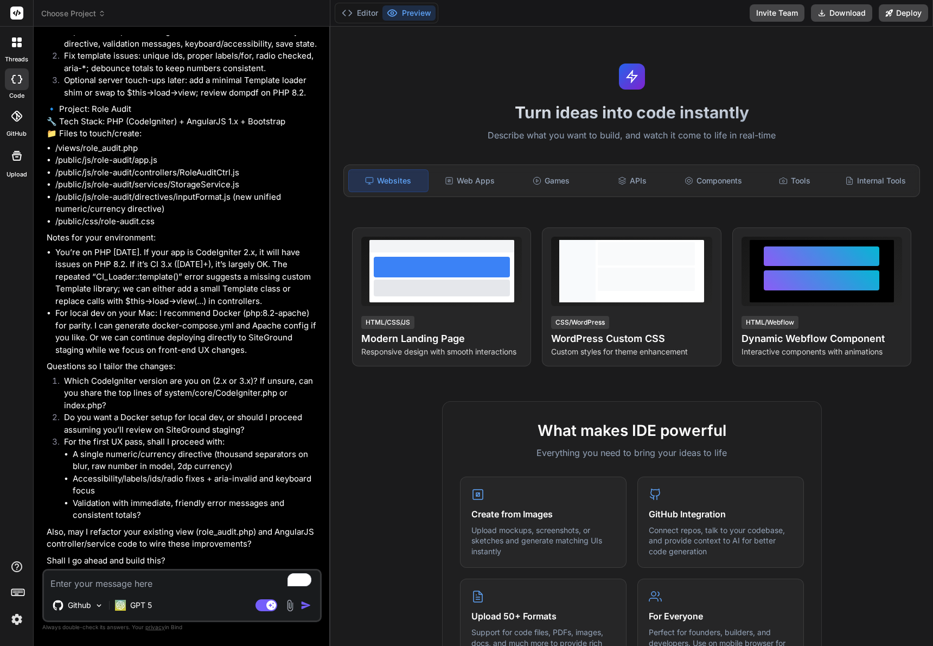
drag, startPoint x: 79, startPoint y: 579, endPoint x: 75, endPoint y: 585, distance: 6.6
click at [79, 579] on textarea "To enrich screen reader interactions, please activate Accessibility in Grammarl…" at bounding box center [182, 580] width 276 height 20
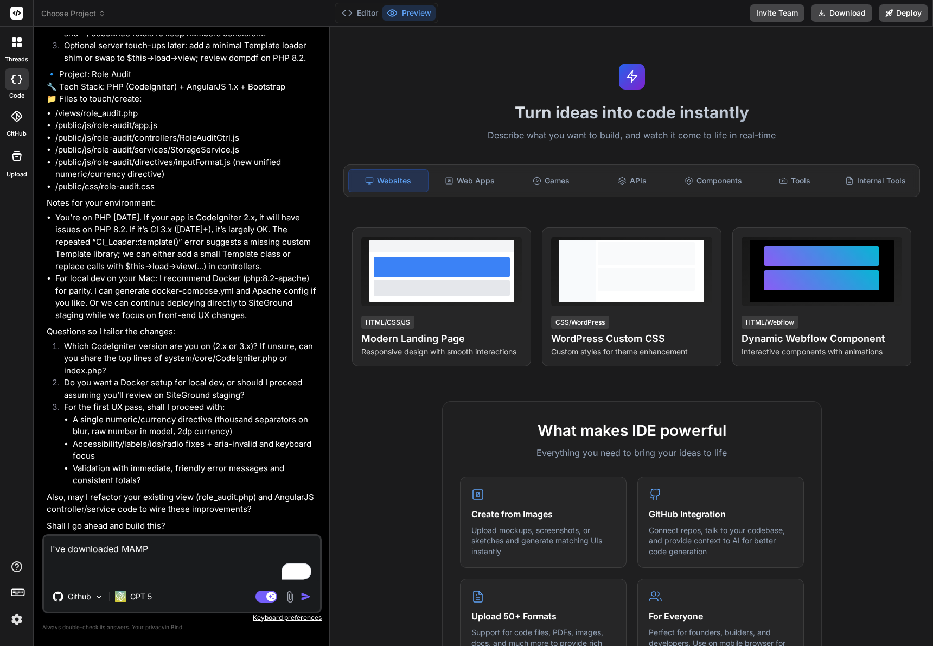
scroll to position [2304, 0]
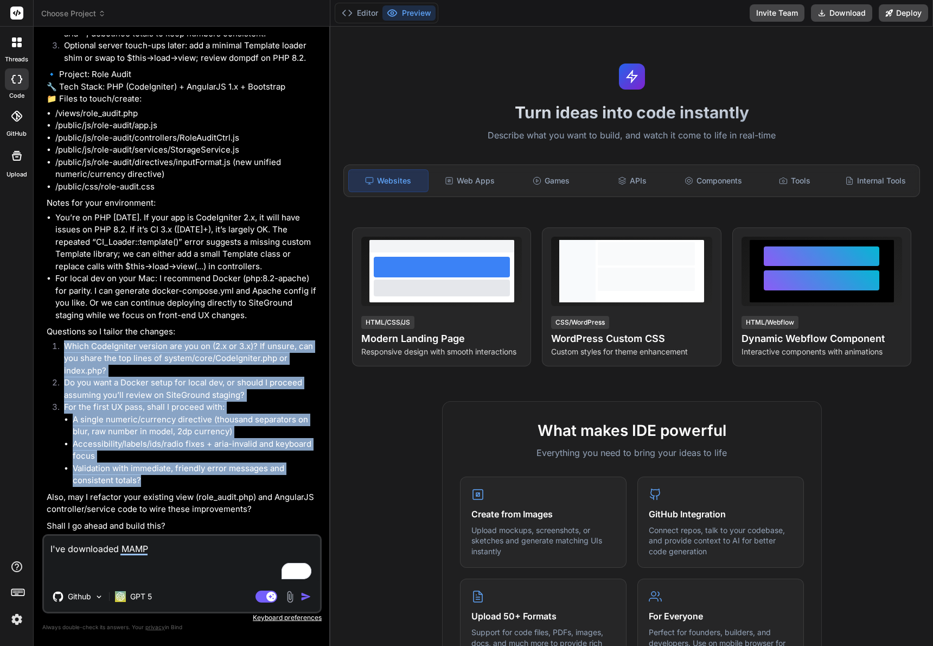
drag, startPoint x: 148, startPoint y: 478, endPoint x: 53, endPoint y: 343, distance: 165.1
click at [53, 343] on ol "Which CodeIgniter version are you on (2.x or 3.x)? If unsure, can you share the…" at bounding box center [183, 413] width 273 height 146
copy ol "Which CodeIgniter version are you on (2.x or 3.x)? If unsure, can you share the…"
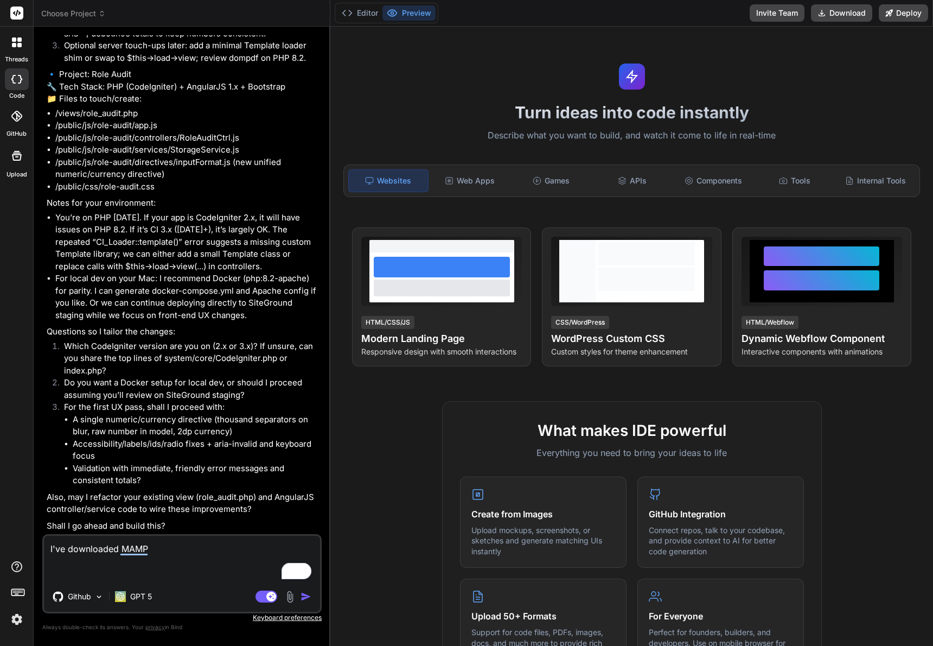
click at [66, 561] on textarea "I've downloaded MAMP" at bounding box center [182, 558] width 276 height 46
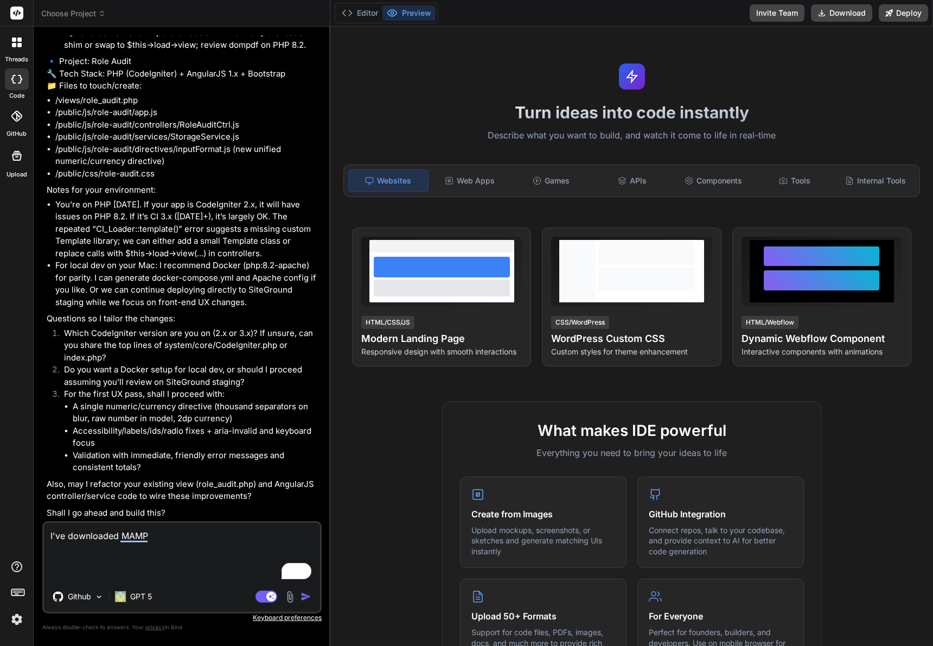
paste textarea "Which CodeIgniter version are you on (2.x or 3.x)? If unsure, can you share the…"
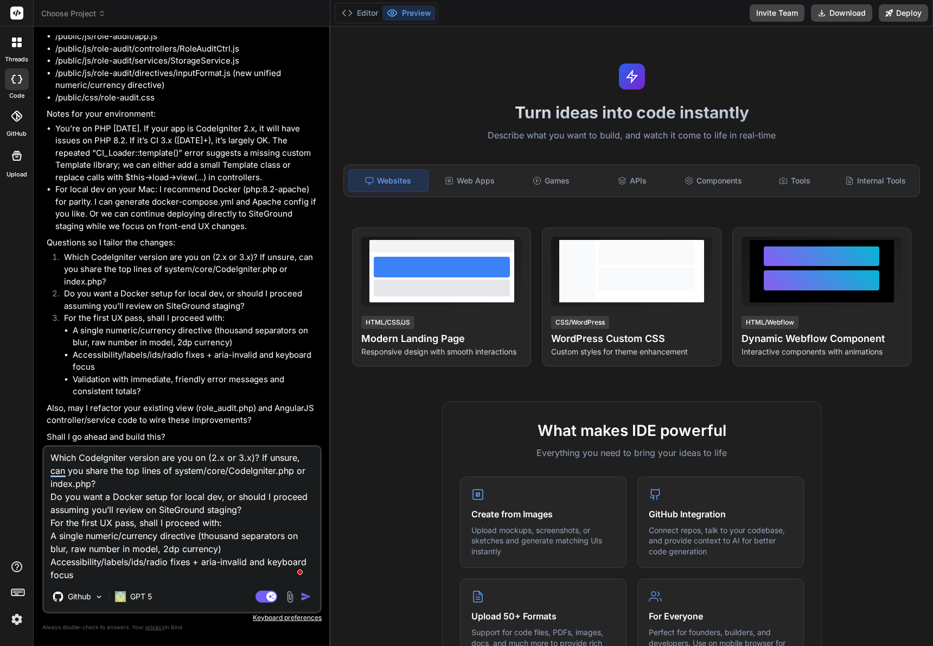
scroll to position [0, 0]
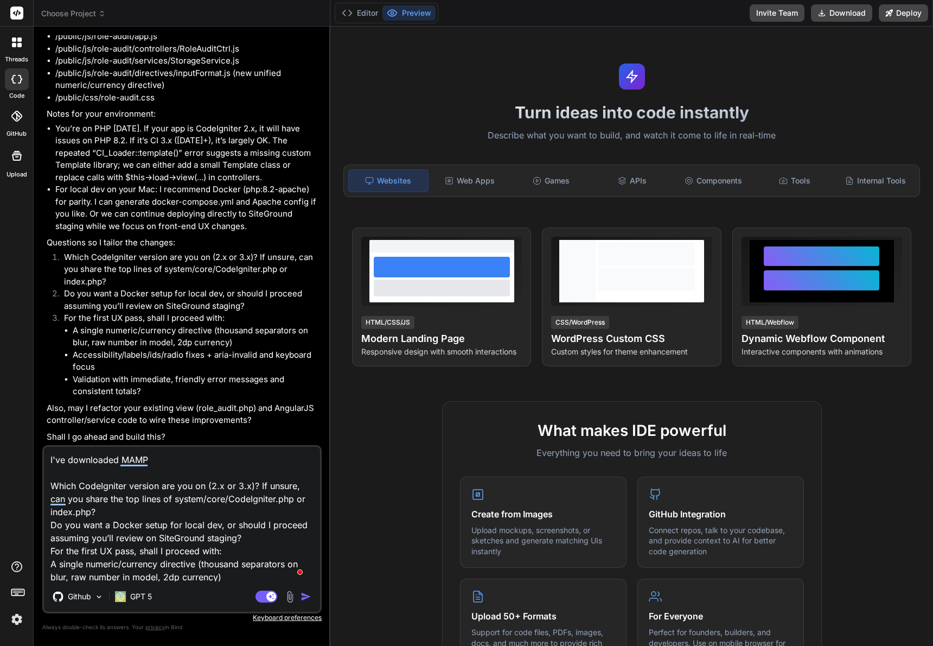
click at [53, 480] on textarea "I've downloaded MAMP Which CodeIgniter version are you on (2.x or 3.x)? If unsu…" at bounding box center [182, 513] width 276 height 135
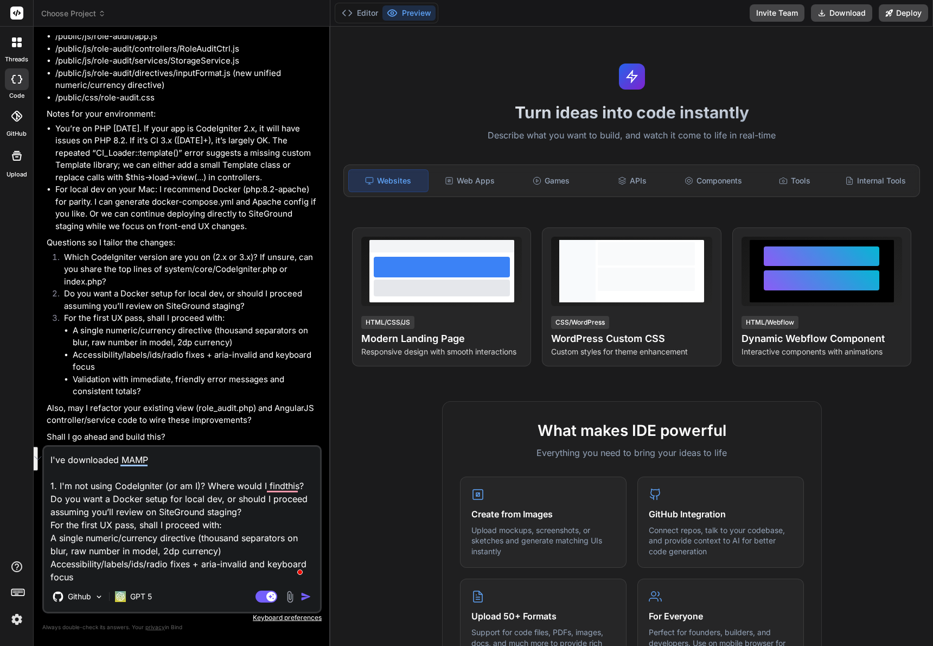
drag, startPoint x: 241, startPoint y: 510, endPoint x: 52, endPoint y: 493, distance: 190.1
click at [52, 493] on textarea "I've downloaded MAMP 1. I'm not using CodeIgniter (or am I)? Where would I find…" at bounding box center [182, 513] width 276 height 135
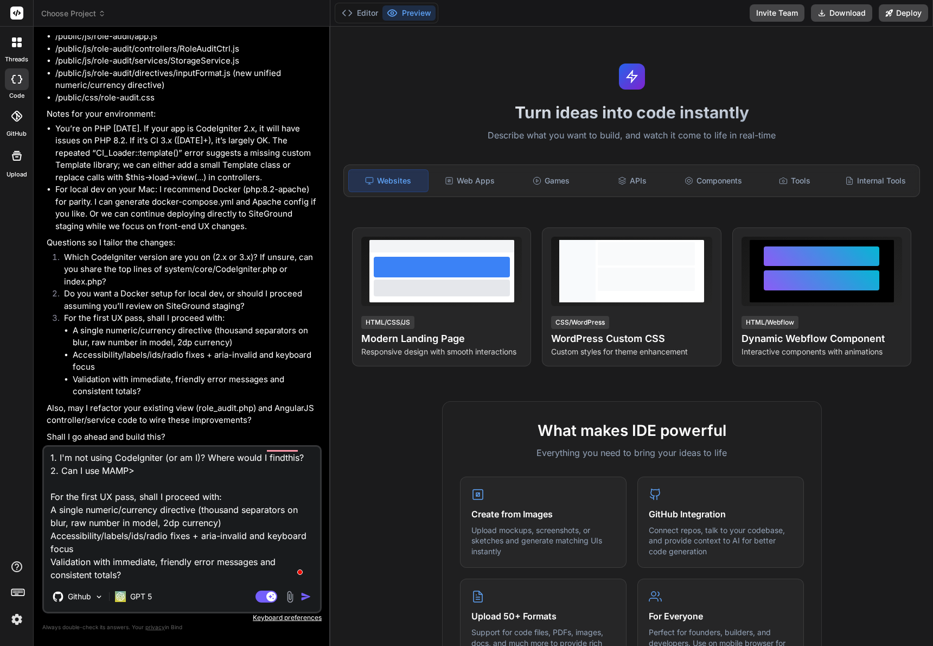
scroll to position [41, 0]
click at [150, 565] on textarea "I've downloaded MAMP 1. I'm not using CodeIgniter (or am I)? Where would I find…" at bounding box center [182, 513] width 276 height 135
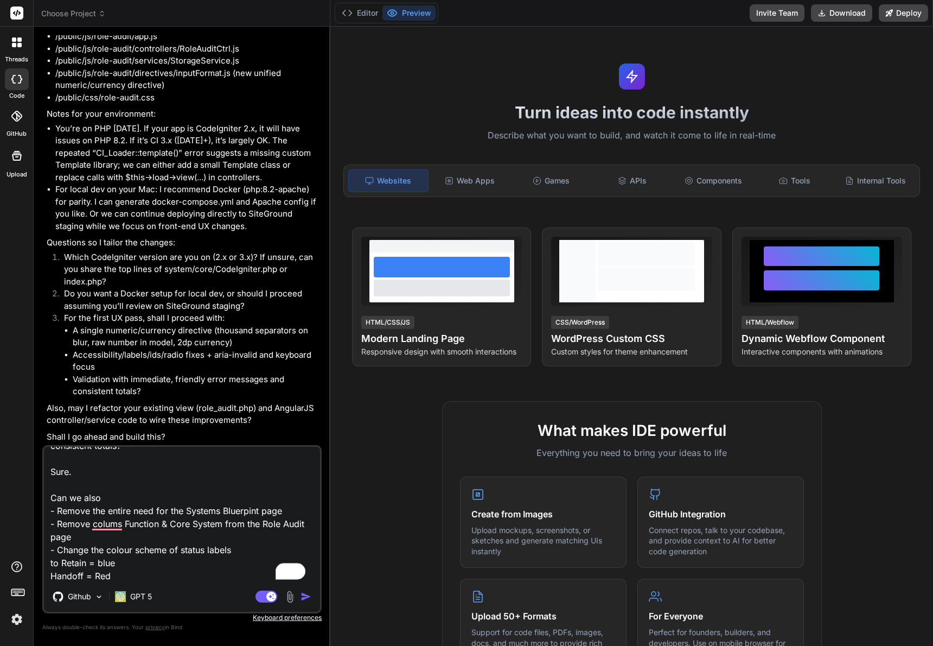
scroll to position [170, 0]
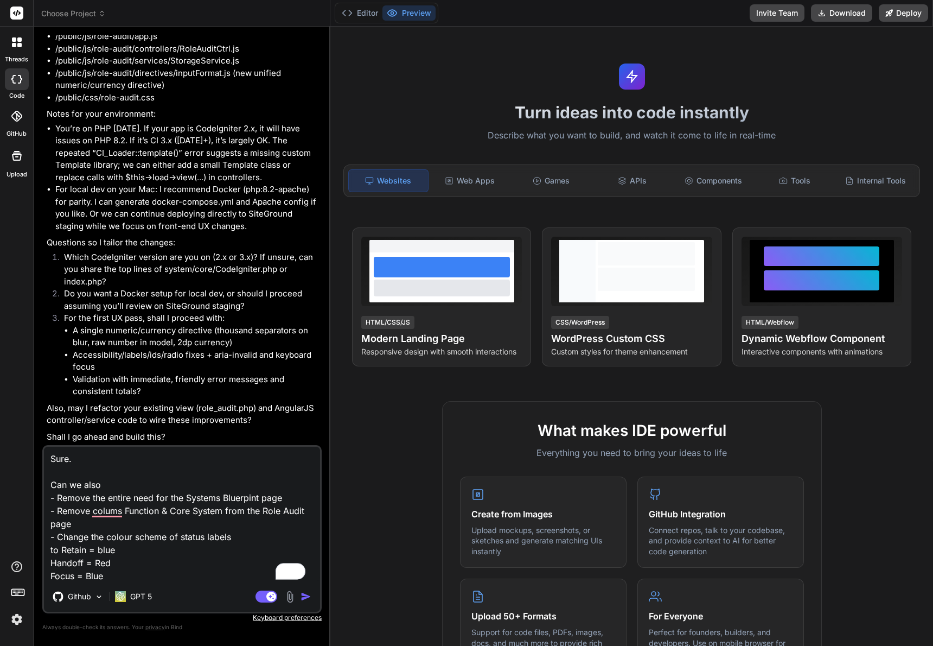
click at [101, 550] on textarea "I've downloaded MAMP 1. I'm not using CodeIgniter (or am I)? Where would I find…" at bounding box center [182, 513] width 276 height 135
click at [169, 574] on textarea "I've downloaded MAMP 1. I'm not using CodeIgniter (or am I)? Where would I find…" at bounding box center [182, 513] width 276 height 135
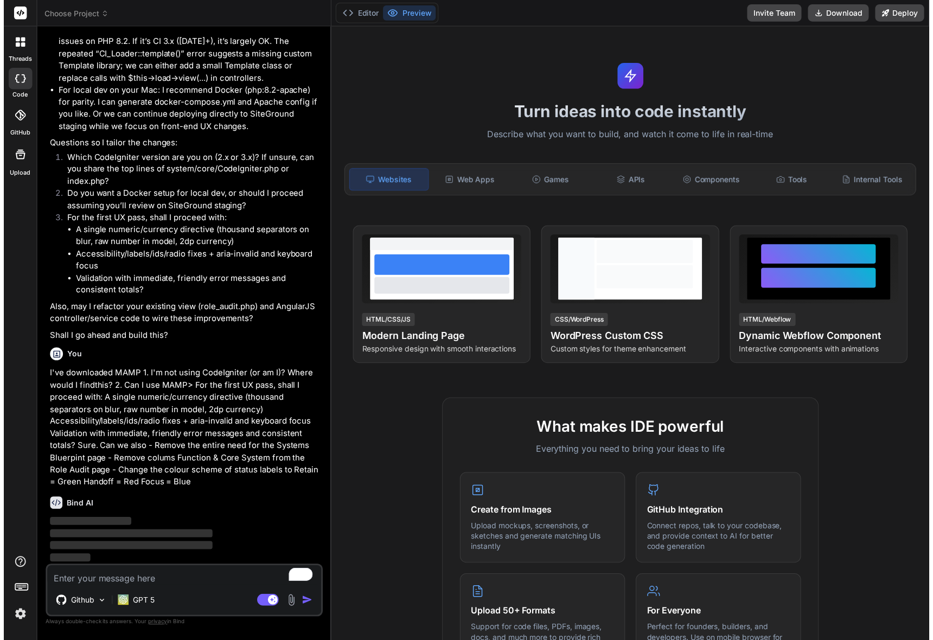
scroll to position [2492, 0]
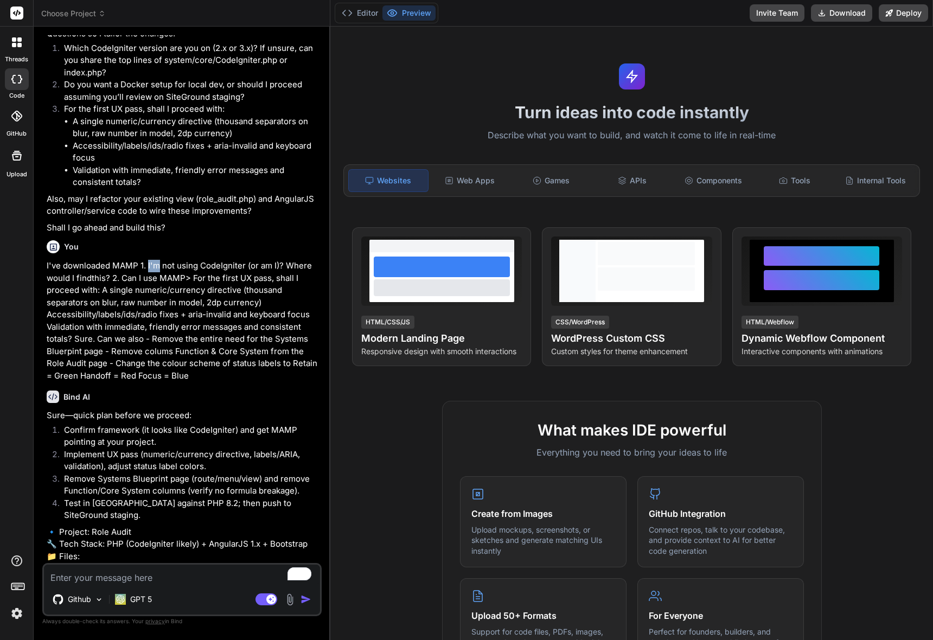
click at [463, 60] on div "Turn ideas into code instantly Describe what you want to build, and watch it co…" at bounding box center [631, 334] width 603 height 614
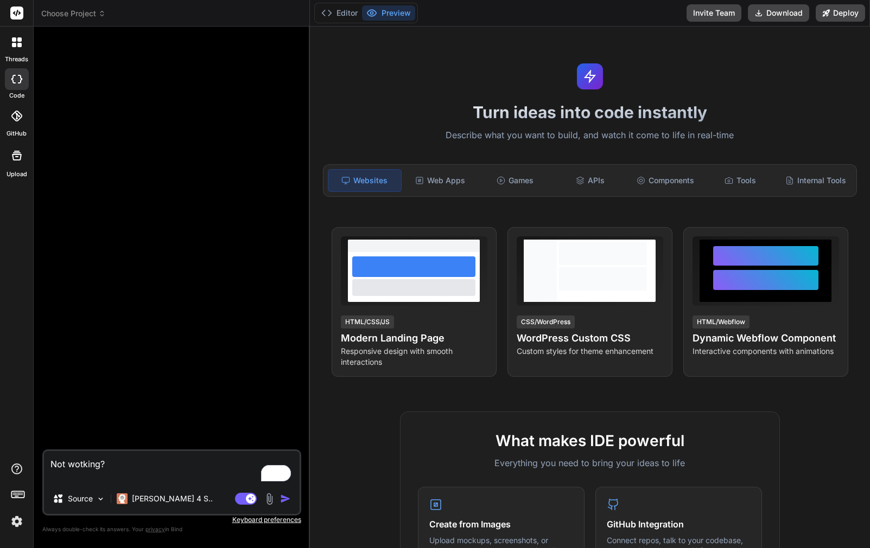
type textarea "x"
